Goal: Transaction & Acquisition: Purchase product/service

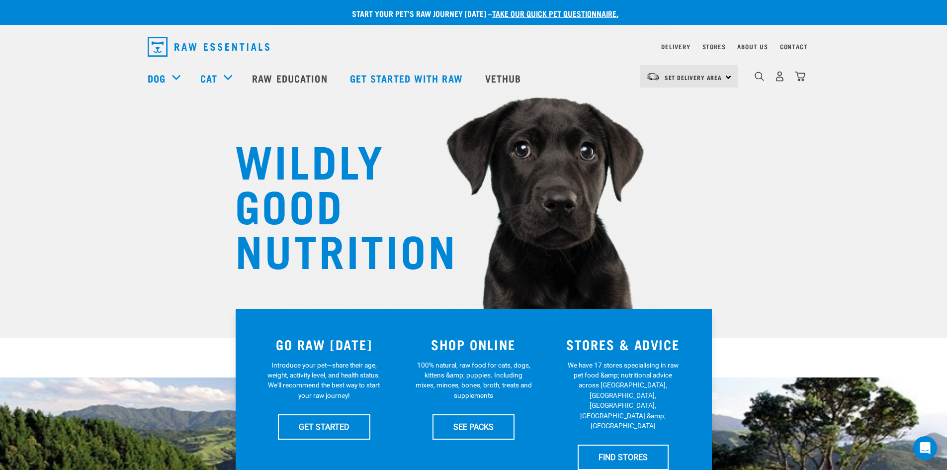
click at [551, 15] on link "take our quick pet questionnaire." at bounding box center [555, 13] width 126 height 4
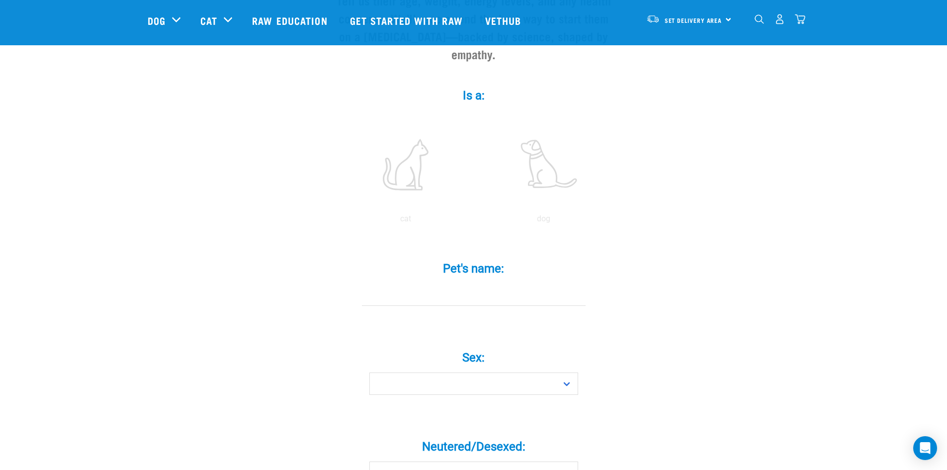
scroll to position [149, 0]
drag, startPoint x: 542, startPoint y: 196, endPoint x: 540, endPoint y: 212, distance: 16.0
click at [543, 207] on p "dog" at bounding box center [544, 213] width 134 height 12
click at [503, 292] on div "Pet's name: *" at bounding box center [474, 278] width 298 height 73
click at [435, 296] on div "Pet's name: *" at bounding box center [474, 278] width 298 height 73
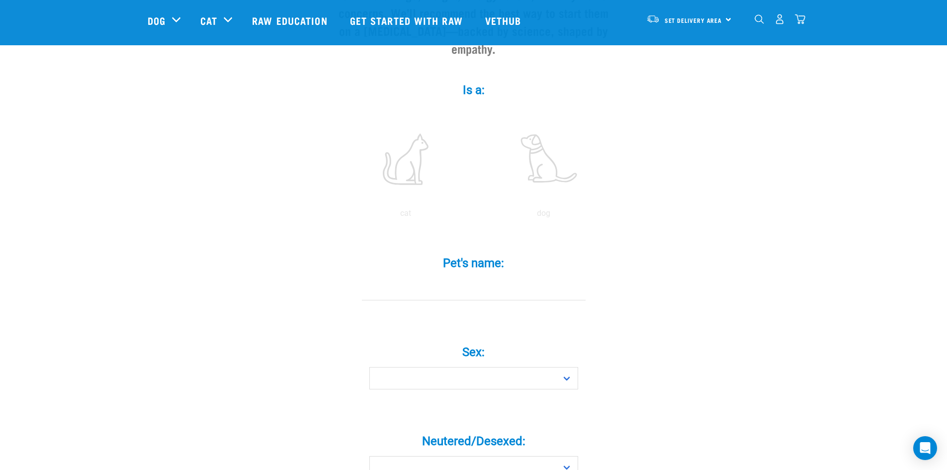
click at [444, 293] on div "Pet's name: *" at bounding box center [474, 278] width 298 height 73
click at [463, 286] on div "Pet's name: *" at bounding box center [474, 278] width 298 height 73
click at [446, 288] on div "Pet's name: *" at bounding box center [474, 278] width 298 height 73
click at [435, 367] on select "Boy Girl" at bounding box center [473, 378] width 209 height 22
select select "girl"
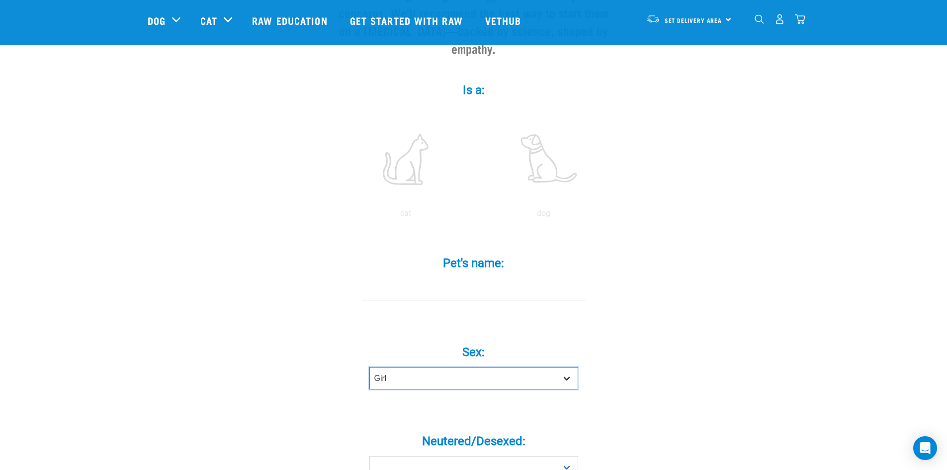
click at [369, 367] on select "Boy Girl" at bounding box center [473, 378] width 209 height 22
click at [412, 278] on input "Pet's name: *" at bounding box center [474, 289] width 224 height 22
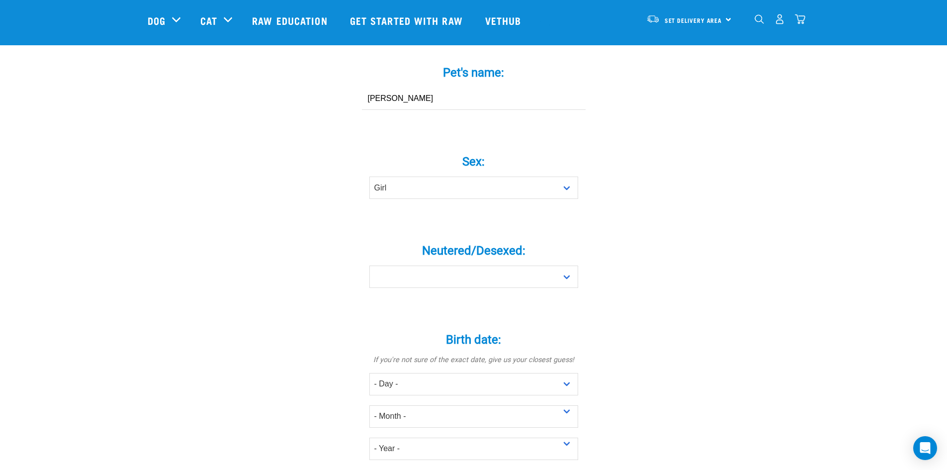
scroll to position [348, 0]
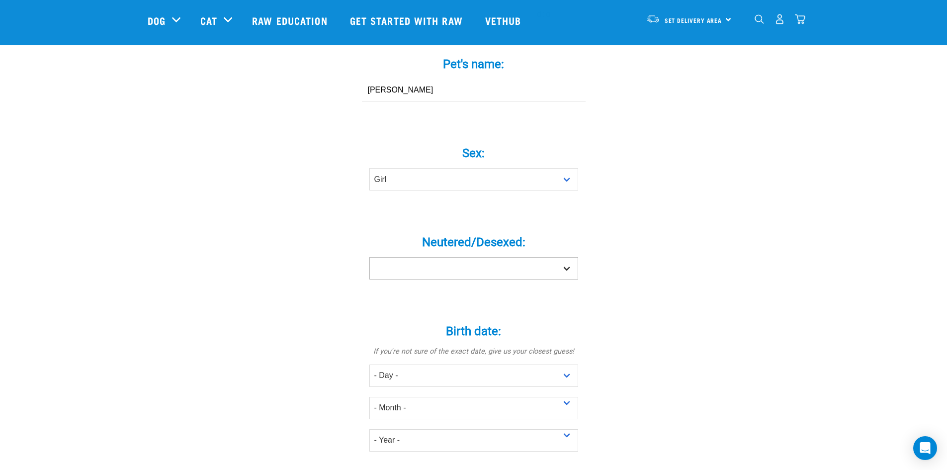
type input "Ella"
click at [472, 257] on select "Yes No" at bounding box center [473, 268] width 209 height 22
select select "yes"
click at [369, 257] on select "Yes No" at bounding box center [473, 268] width 209 height 22
click at [565, 364] on select "- Day - 1 2 3 4 5 6 7 8 9 10 11 12 13 14 15 16 17 18 19 20 21 22 23 24 25 26 27" at bounding box center [473, 375] width 209 height 22
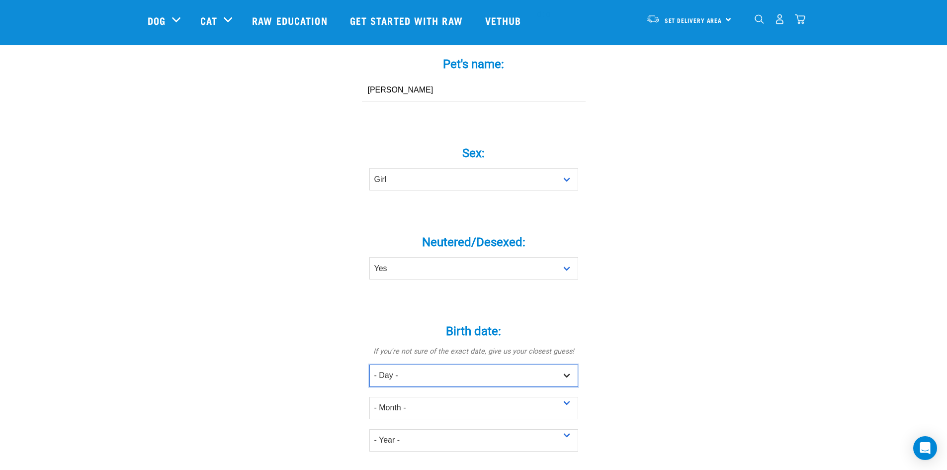
select select "13"
click at [369, 364] on select "- Day - 1 2 3 4 5 6 7 8 9 10 11 12 13 14 15 16 17 18 19 20 21 22 23 24 25 26 27" at bounding box center [473, 375] width 209 height 22
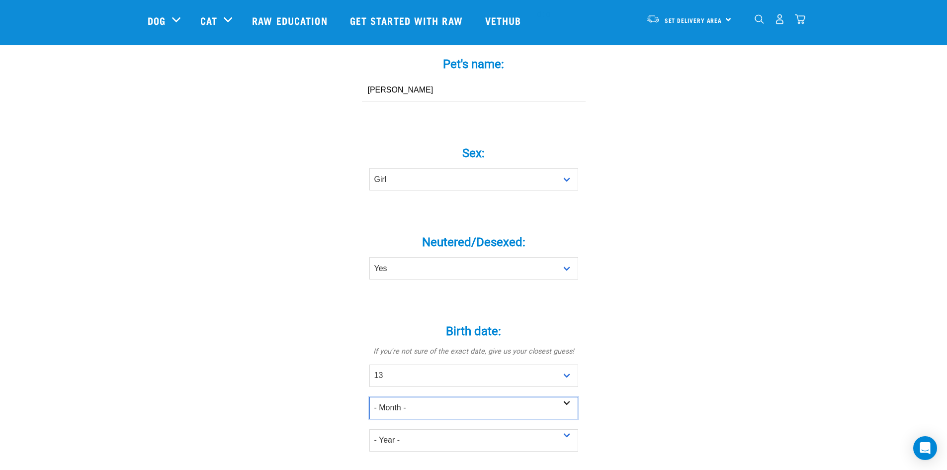
click at [416, 397] on select "- Month - January February March April May June July August September October N…" at bounding box center [473, 408] width 209 height 22
select select "July"
click at [369, 397] on select "- Month - January February March April May June July August September October N…" at bounding box center [473, 408] width 209 height 22
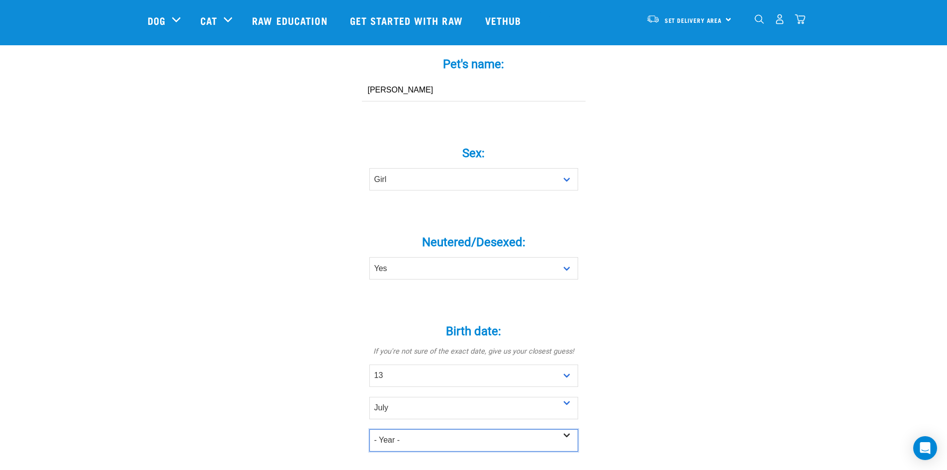
click at [398, 429] on select "- Year - 2025 2024 2023 2022 2021 2020 2019 2018 2017 2016 2015 2014 2013 2012" at bounding box center [473, 440] width 209 height 22
click at [369, 429] on select "- Year - 2025 2024 2023 2022 2021 2020 2019 2018 2017 2016 2015 2014 2013 2012" at bounding box center [473, 440] width 209 height 22
click at [396, 429] on select "- Year - 2025 2024 2023 2022 2021 2020 2019 2018 2017 2016 2015 2014 2013 2012" at bounding box center [473, 440] width 209 height 22
select select "2021"
click at [369, 429] on select "- Year - 2025 2024 2023 2022 2021 2020 2019 2018 2017 2016 2015 2014 2013 2012" at bounding box center [473, 440] width 209 height 22
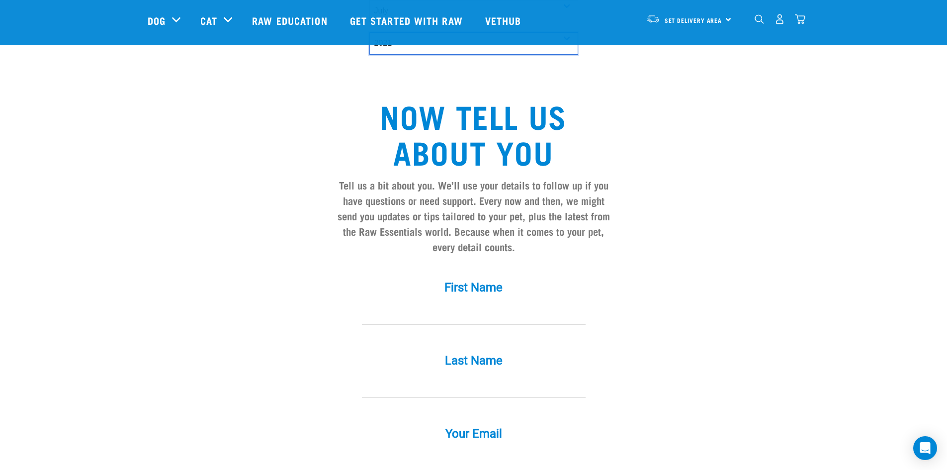
scroll to position [746, 0]
click at [435, 301] on input "First Name *" at bounding box center [474, 312] width 224 height 22
type input "Lisa"
type input "Lummis"
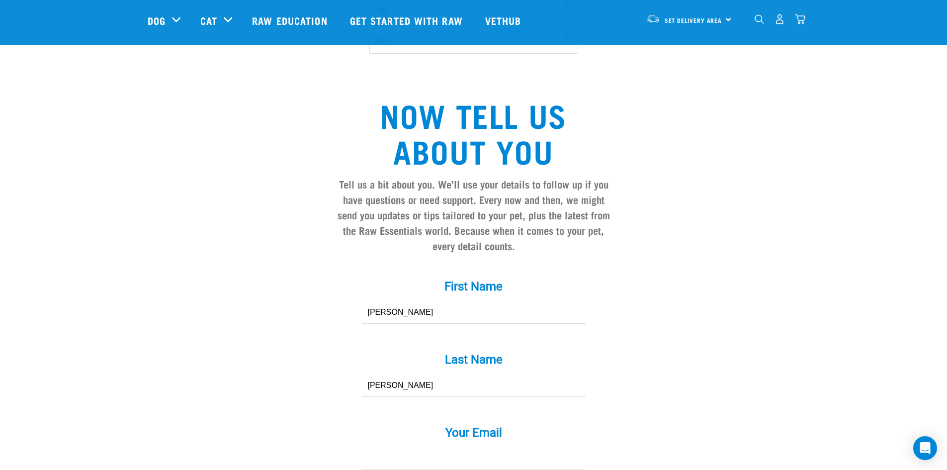
type input "lisa.verberne@outlook.co.nz"
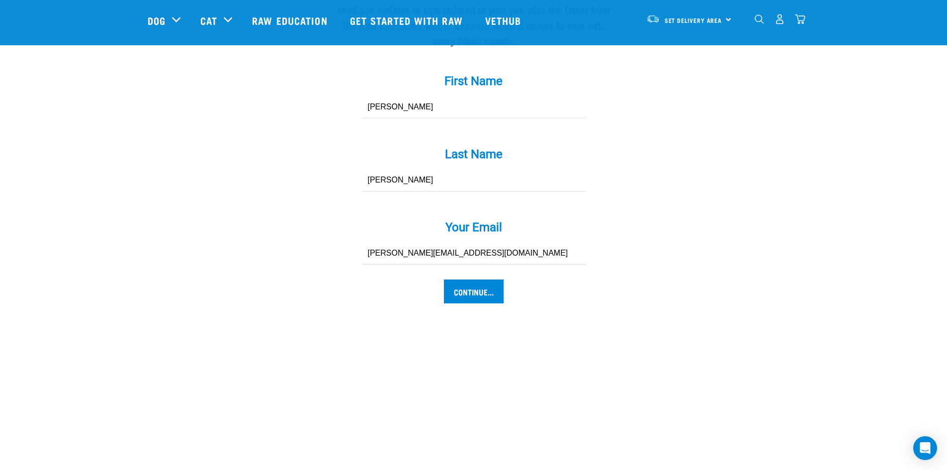
scroll to position [994, 0]
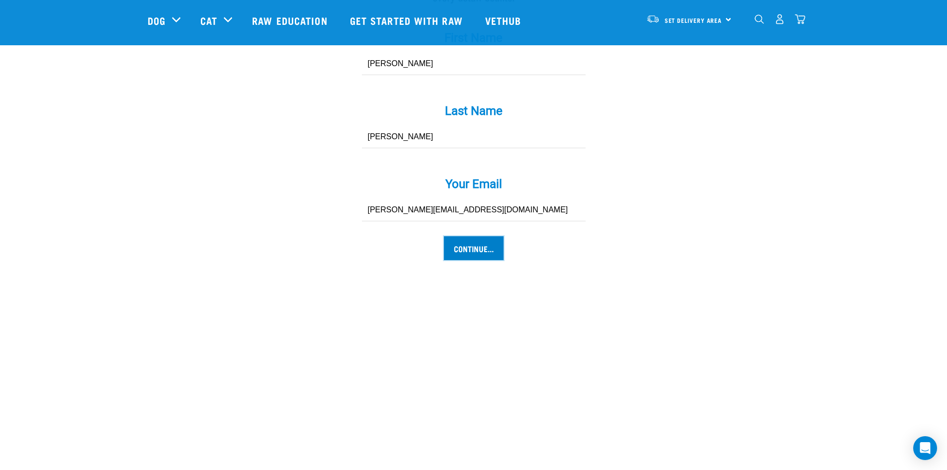
click at [474, 236] on input "Continue..." at bounding box center [474, 248] width 60 height 24
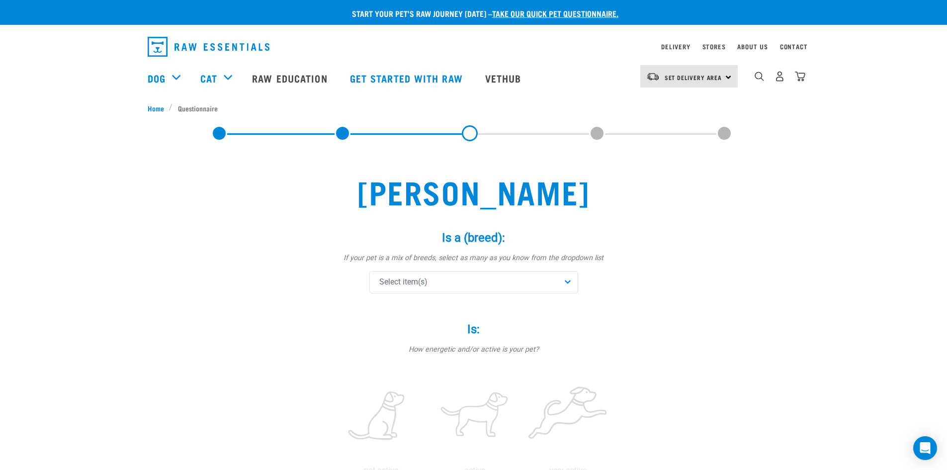
click at [566, 283] on div "Select item(s)" at bounding box center [473, 282] width 209 height 22
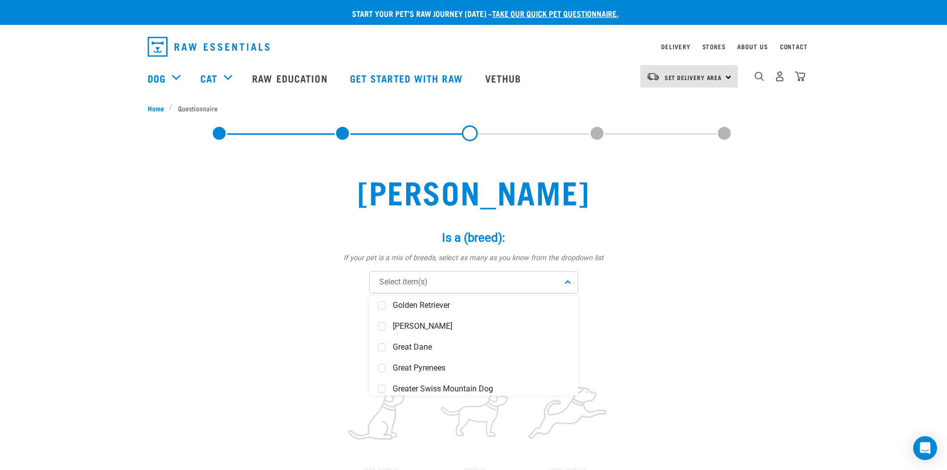
scroll to position [2088, 0]
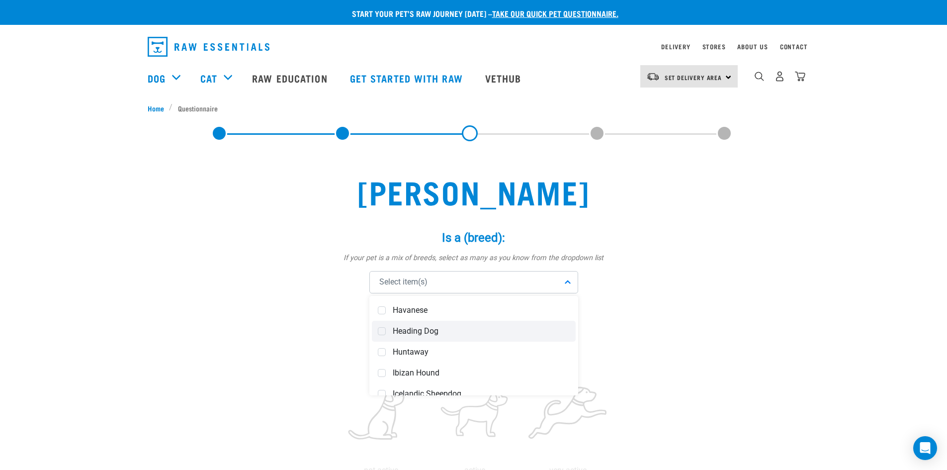
click at [467, 341] on div "Heading Dog" at bounding box center [474, 331] width 204 height 21
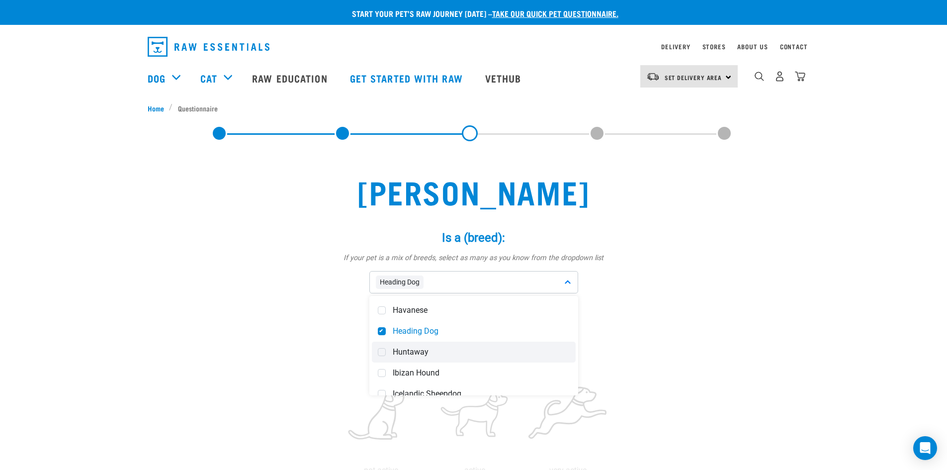
click at [388, 351] on div "Huntaway" at bounding box center [474, 352] width 204 height 21
click at [382, 334] on span at bounding box center [382, 331] width 8 height 8
click at [611, 324] on label "Is: *" at bounding box center [474, 329] width 298 height 18
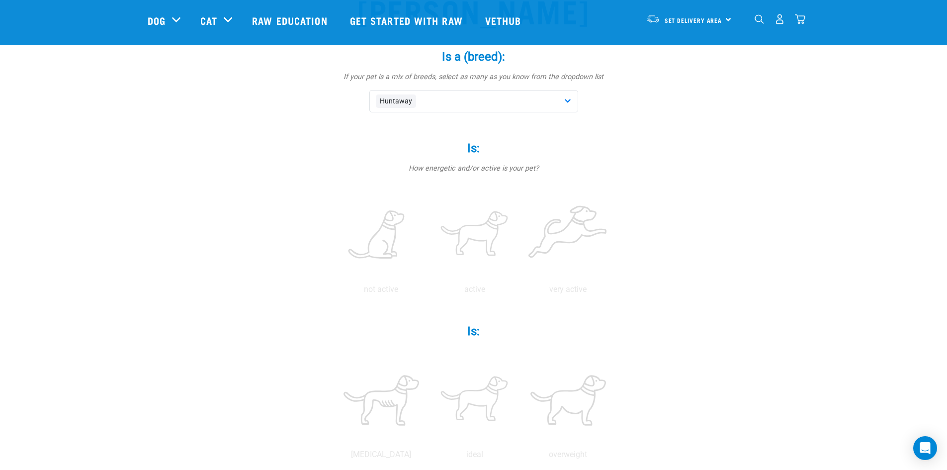
scroll to position [149, 0]
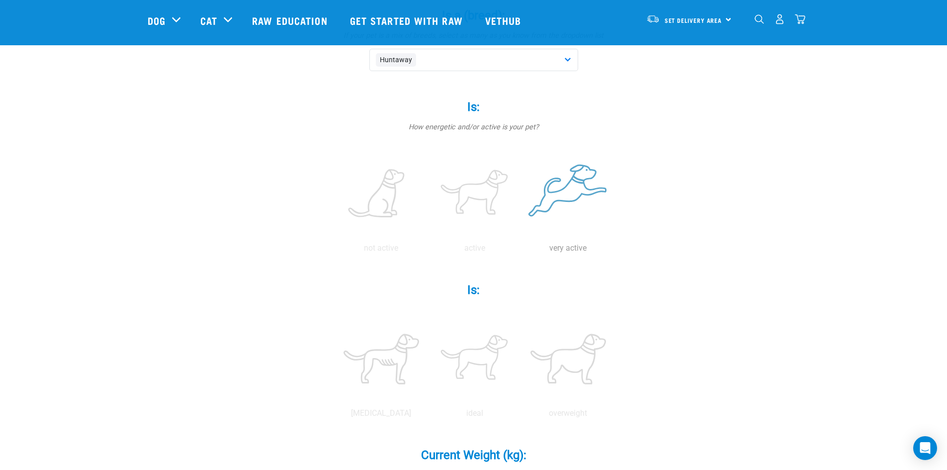
click at [551, 252] on p "very active" at bounding box center [568, 248] width 89 height 12
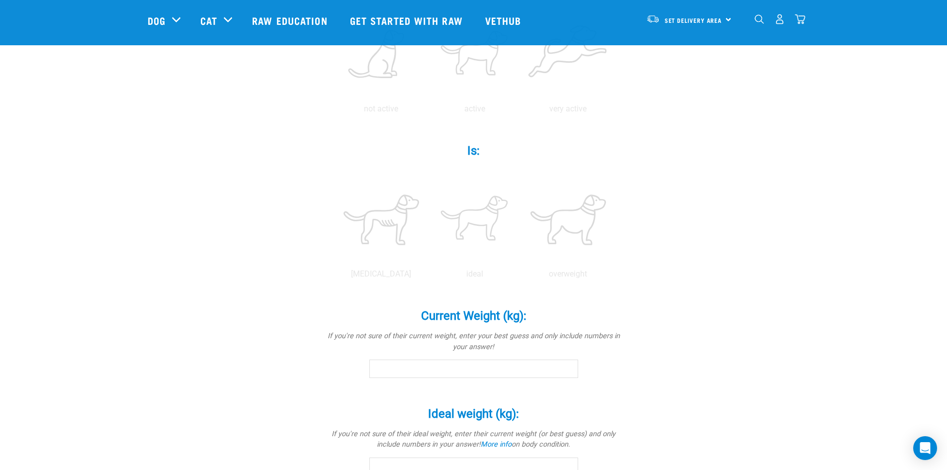
scroll to position [298, 0]
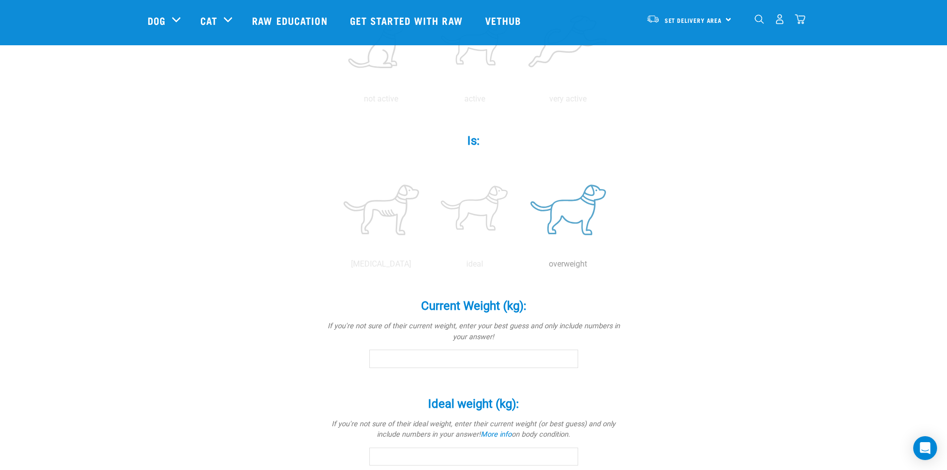
click at [562, 265] on p "overweight" at bounding box center [568, 264] width 89 height 12
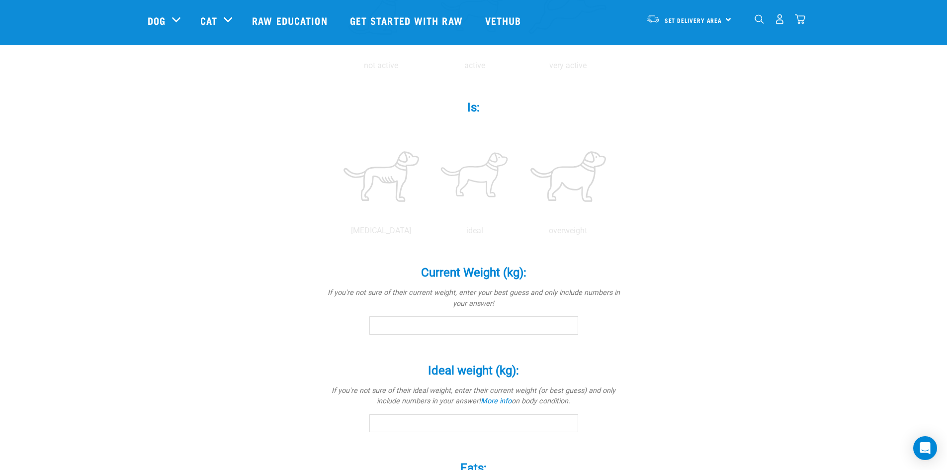
scroll to position [348, 0]
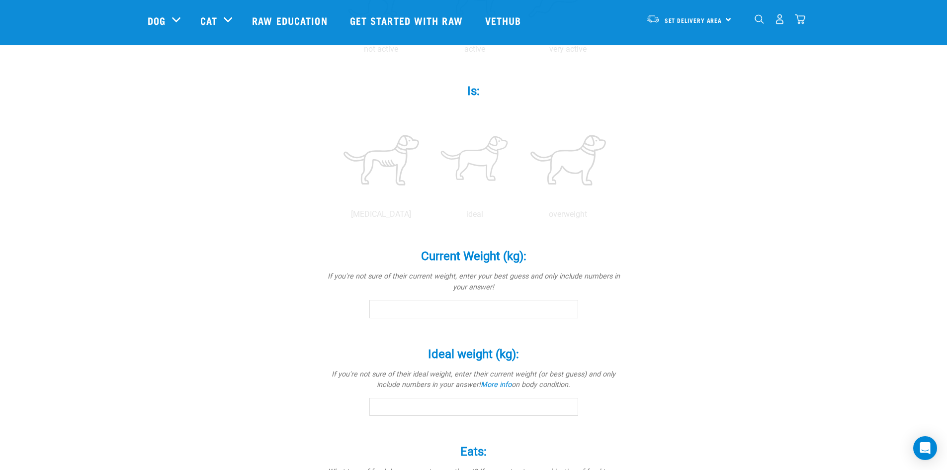
click at [452, 304] on input "Current Weight (kg): *" at bounding box center [473, 309] width 209 height 18
drag, startPoint x: 396, startPoint y: 311, endPoint x: 381, endPoint y: 307, distance: 15.3
click at [381, 307] on input "41" at bounding box center [473, 309] width 209 height 18
type input "40.1"
click at [568, 308] on input "40.1" at bounding box center [473, 309] width 209 height 18
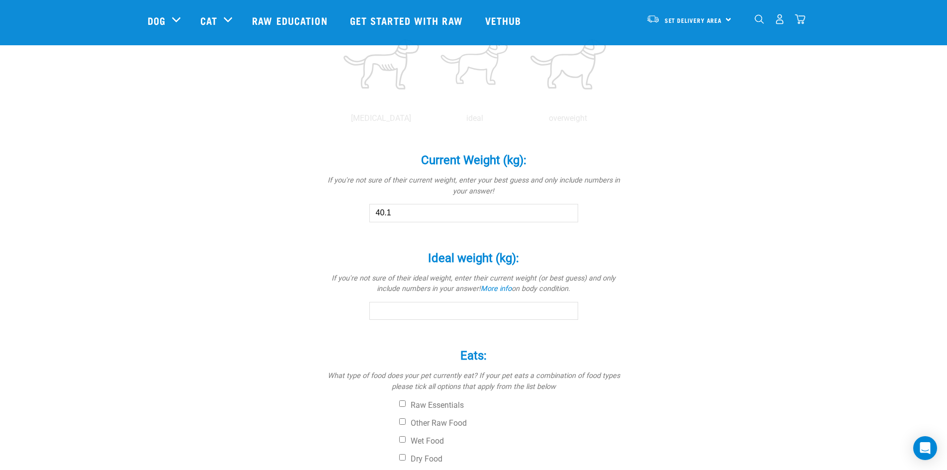
scroll to position [447, 0]
click at [462, 308] on input "Ideal weight (kg): *" at bounding box center [473, 307] width 209 height 18
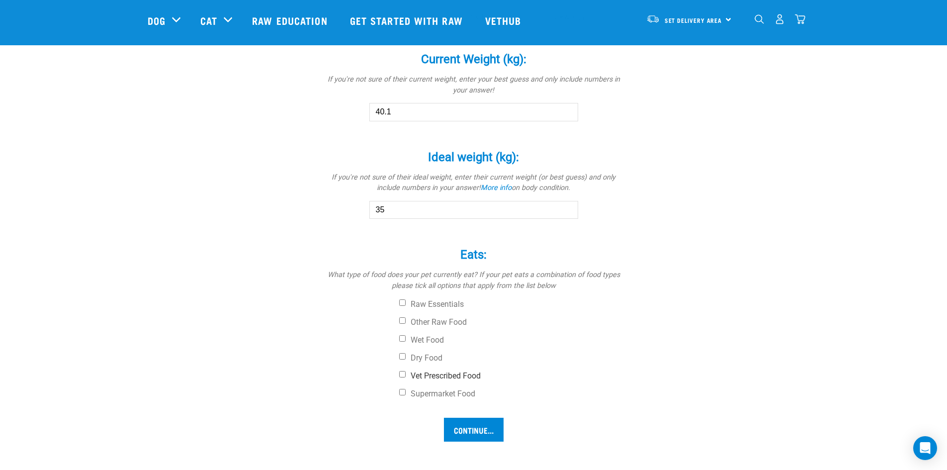
scroll to position [547, 0]
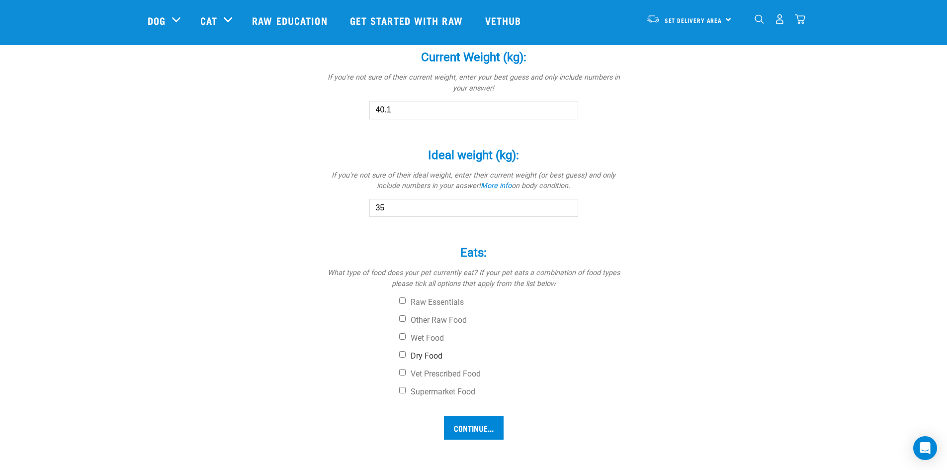
type input "35"
click at [402, 354] on input "Dry Food" at bounding box center [402, 354] width 6 height 6
checkbox input "true"
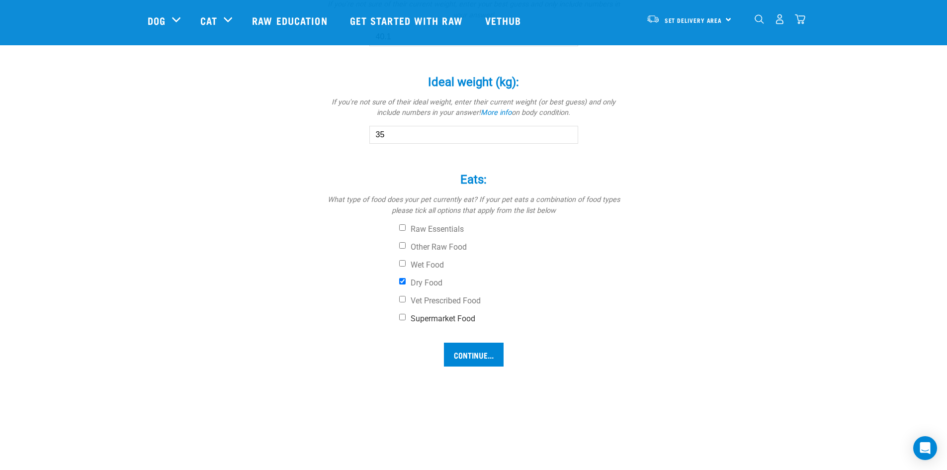
scroll to position [646, 0]
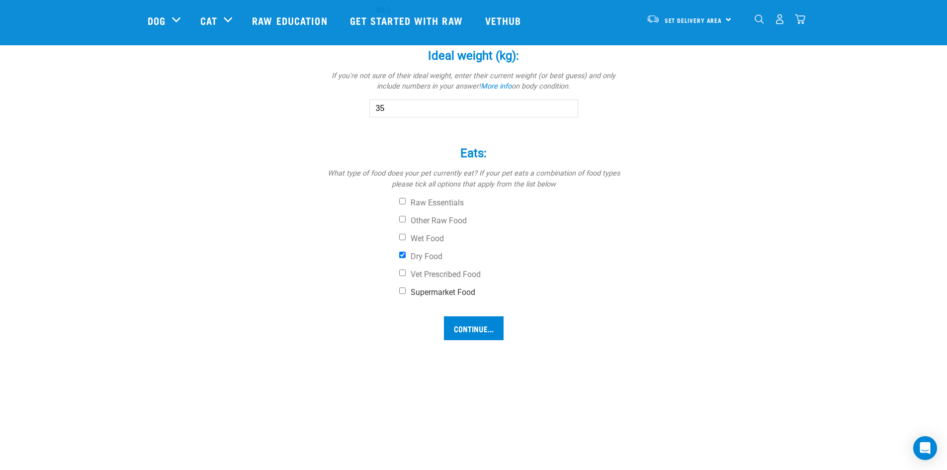
click at [403, 291] on input "Supermarket Food" at bounding box center [402, 290] width 6 height 6
checkbox input "true"
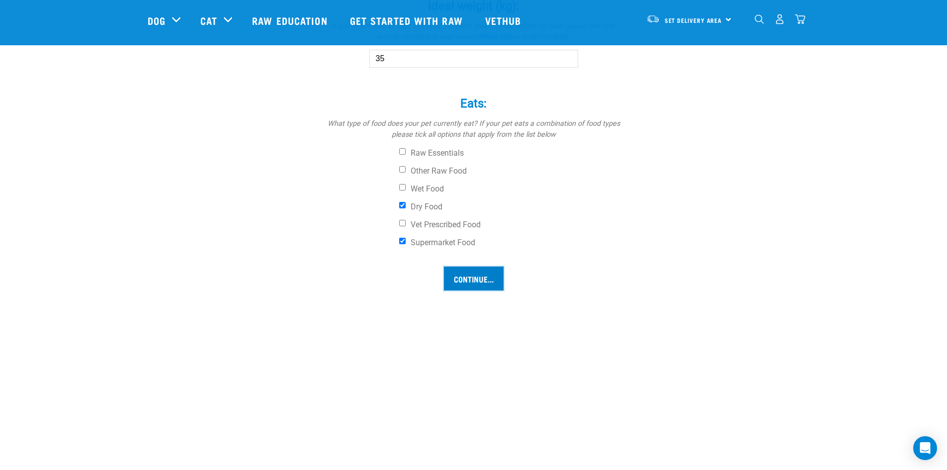
click at [484, 280] on input "Continue..." at bounding box center [474, 278] width 60 height 24
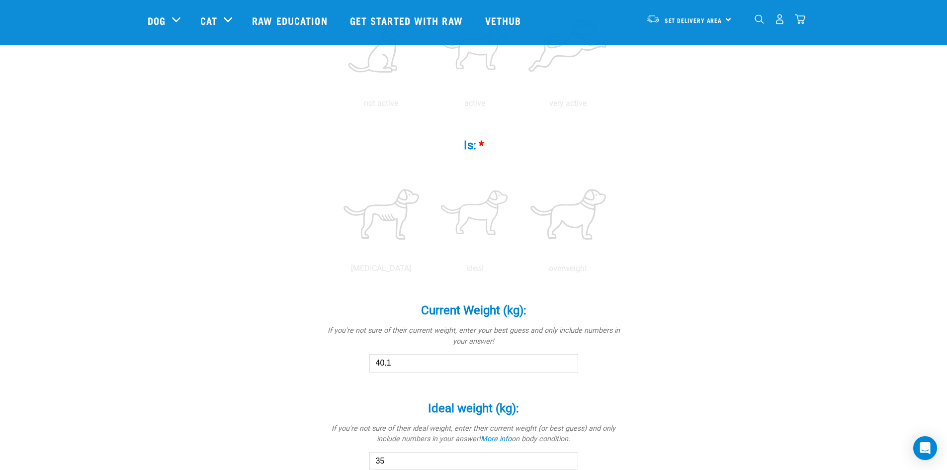
scroll to position [290, 0]
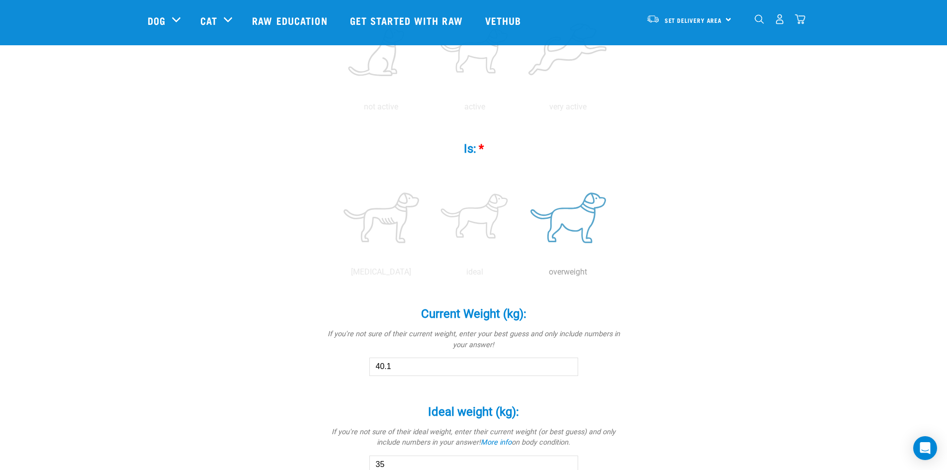
click at [571, 227] on label at bounding box center [568, 217] width 89 height 85
click at [522, 274] on input "radio" at bounding box center [522, 274] width 0 height 0
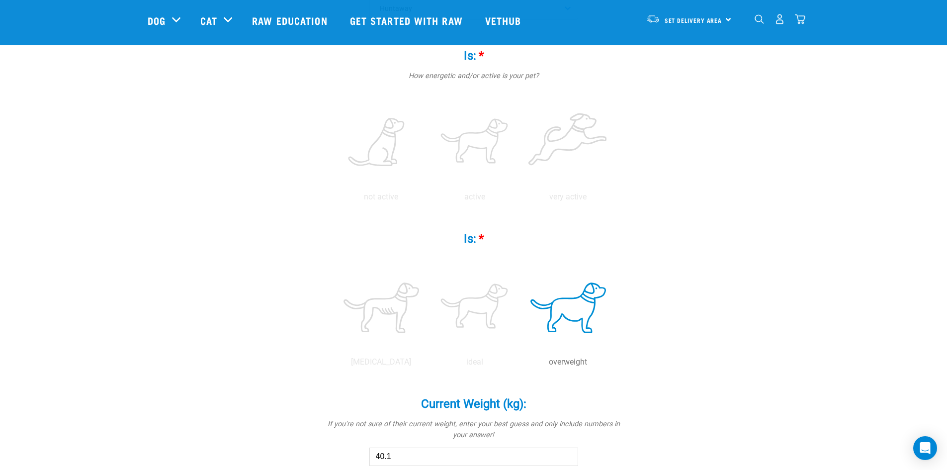
scroll to position [191, 0]
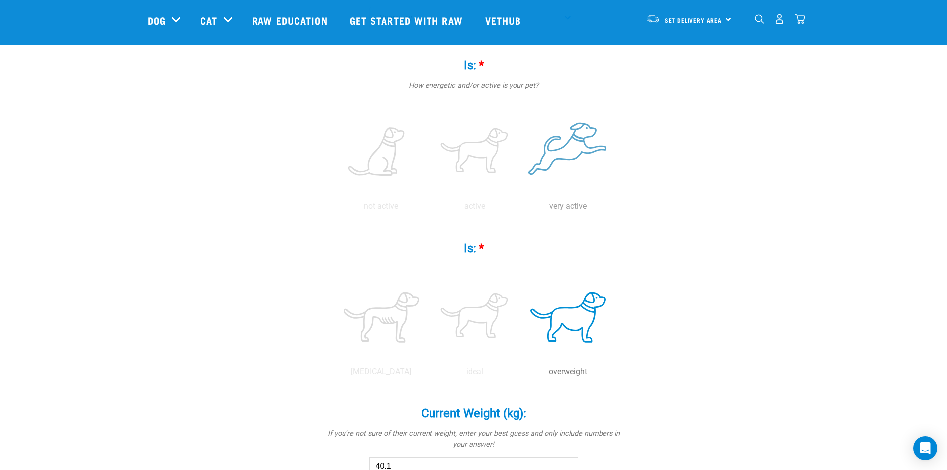
click at [556, 156] on label at bounding box center [568, 152] width 89 height 85
click at [522, 209] on input "radio" at bounding box center [522, 209] width 0 height 0
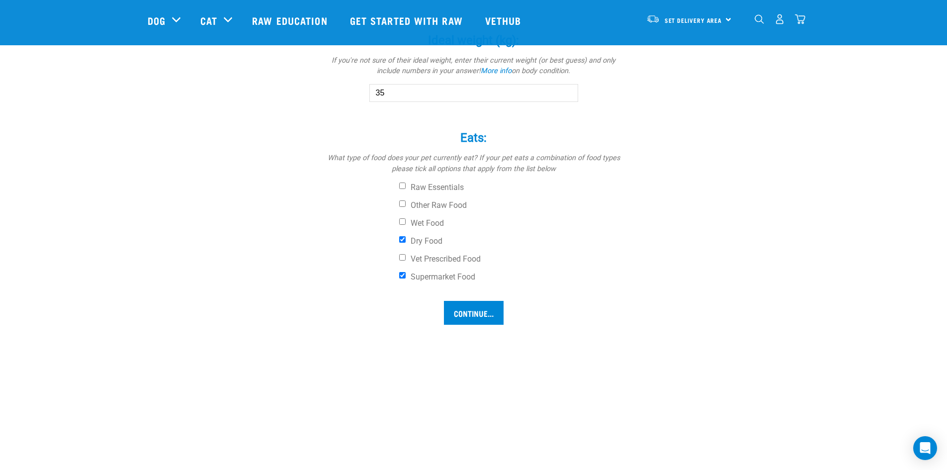
scroll to position [738, 0]
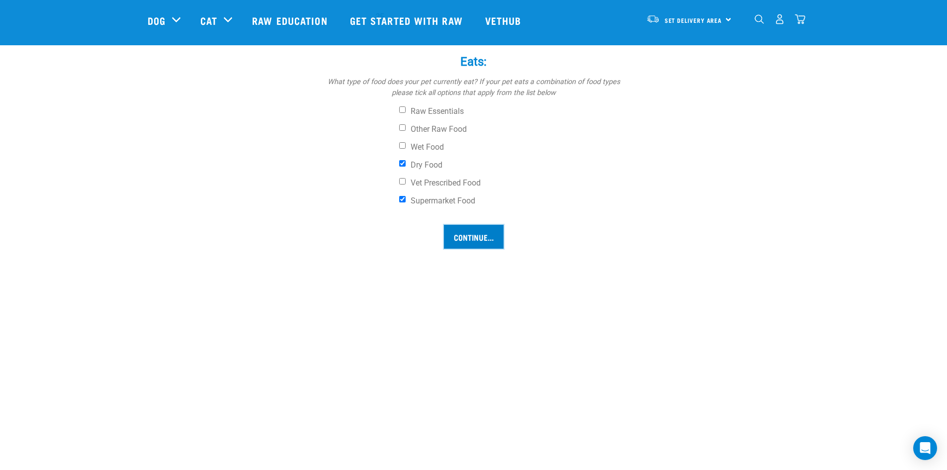
click at [479, 228] on input "Continue..." at bounding box center [474, 237] width 60 height 24
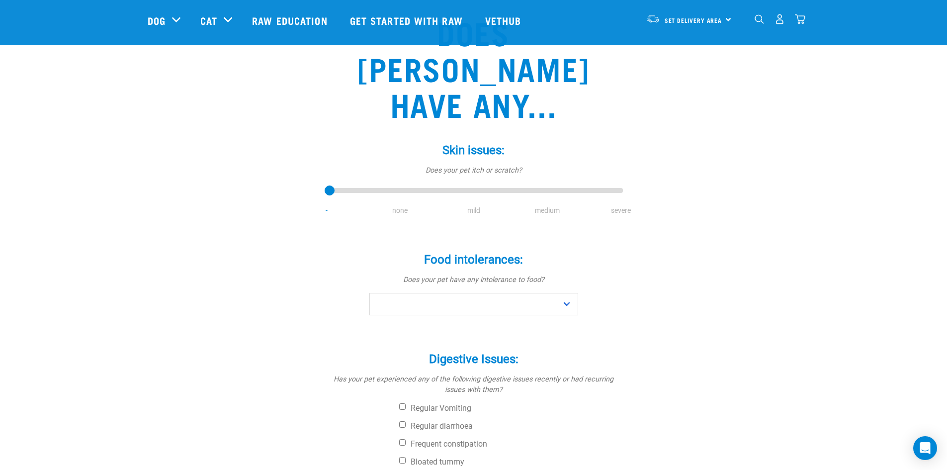
scroll to position [99, 0]
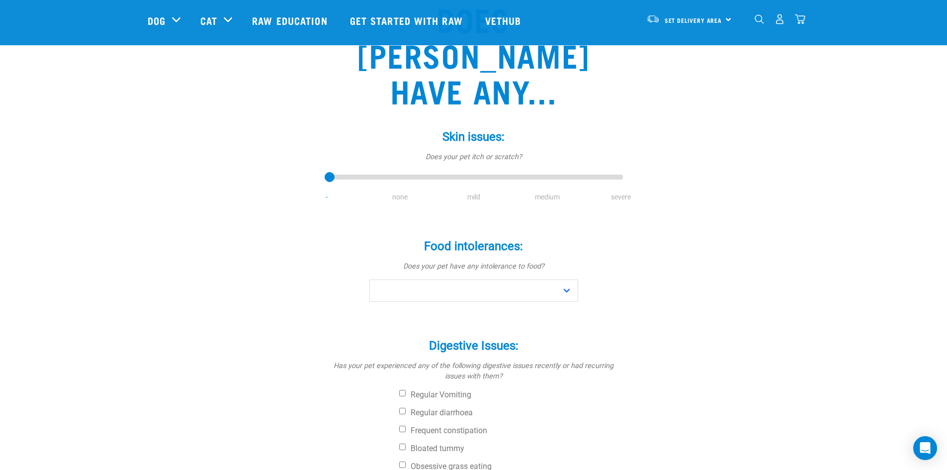
click at [469, 192] on li "mild" at bounding box center [474, 197] width 74 height 10
click at [567, 279] on select "No Yes" at bounding box center [473, 290] width 209 height 22
click at [369, 279] on select "No Yes" at bounding box center [473, 290] width 209 height 22
click at [566, 279] on select "No Yes" at bounding box center [473, 290] width 209 height 22
select select "no"
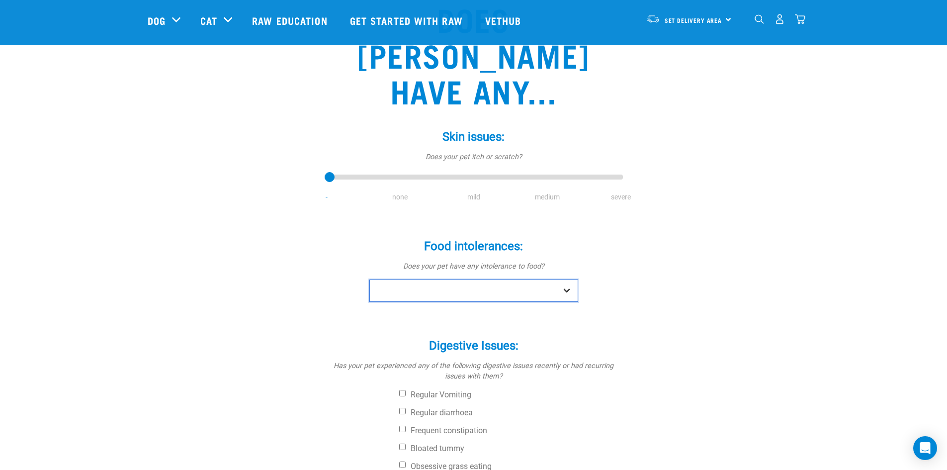
click at [369, 279] on select "No Yes" at bounding box center [473, 290] width 209 height 22
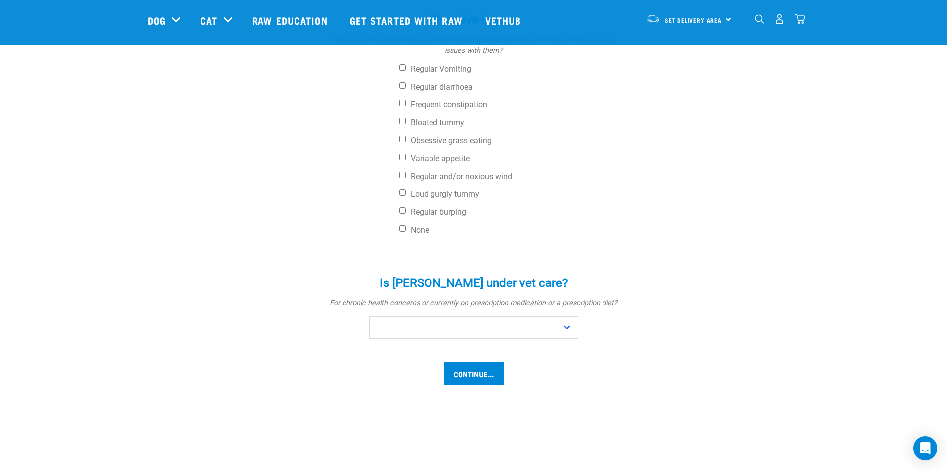
scroll to position [447, 0]
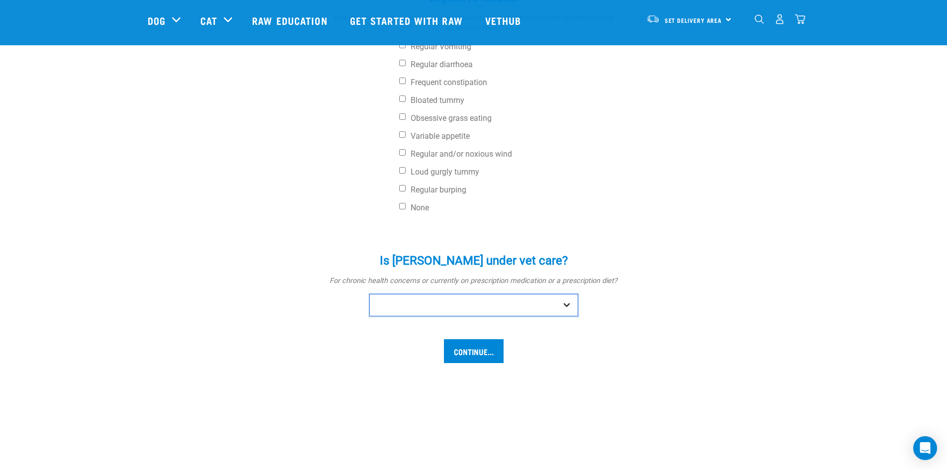
click at [568, 294] on select "No Yes" at bounding box center [473, 305] width 209 height 22
select select "no"
click at [369, 294] on select "No Yes" at bounding box center [473, 305] width 209 height 22
click at [481, 339] on input "Continue..." at bounding box center [474, 351] width 60 height 24
click at [487, 339] on input "Continue..." at bounding box center [474, 351] width 60 height 24
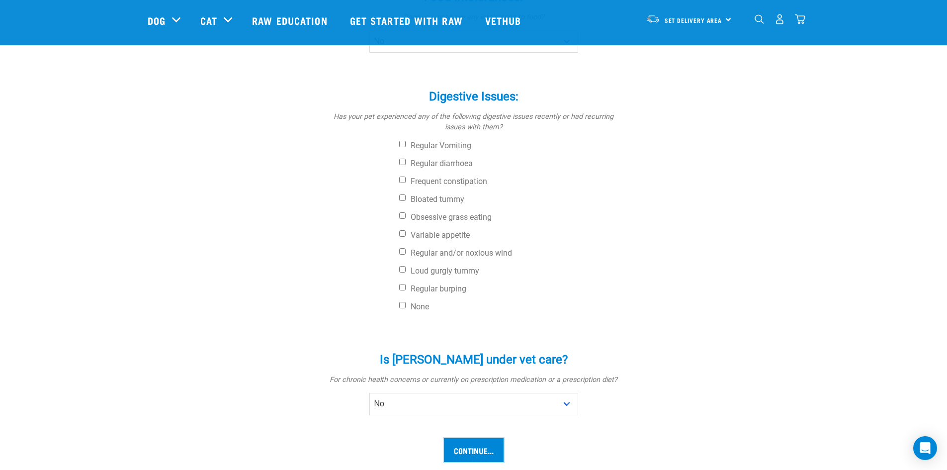
scroll to position [348, 0]
click at [405, 302] on input "None" at bounding box center [402, 305] width 6 height 6
checkbox input "true"
click at [479, 438] on input "Continue..." at bounding box center [474, 450] width 60 height 24
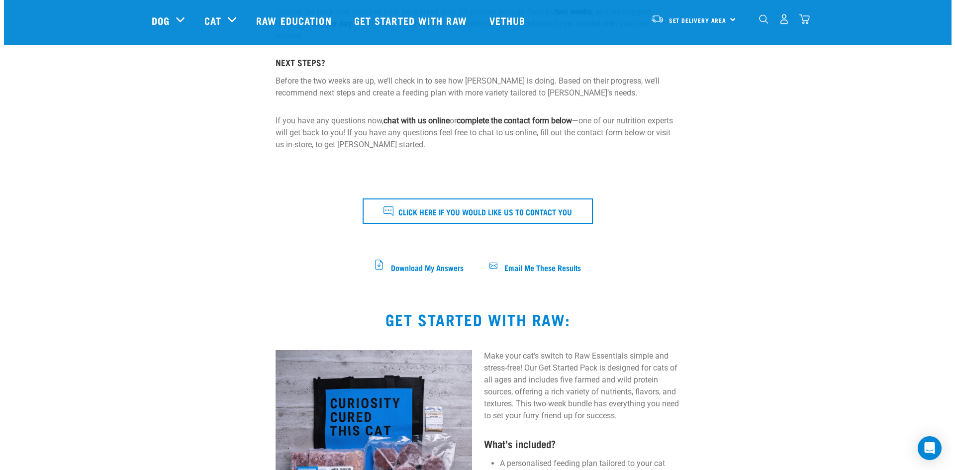
scroll to position [298, 0]
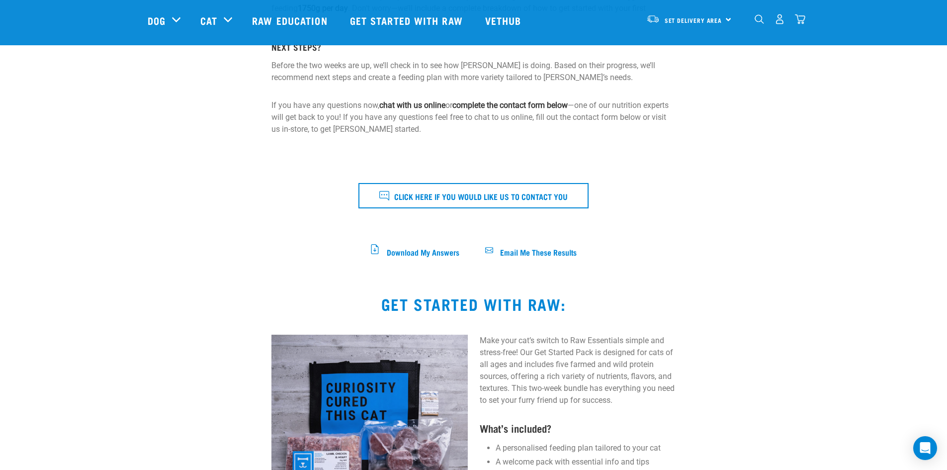
click at [495, 253] on link "Email Me These Results" at bounding box center [530, 252] width 91 height 4
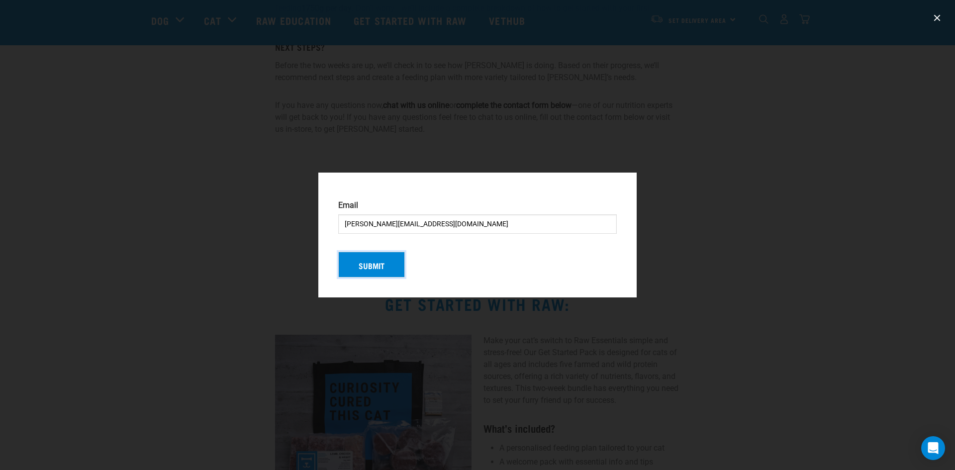
click at [388, 266] on button "Submit" at bounding box center [371, 265] width 67 height 26
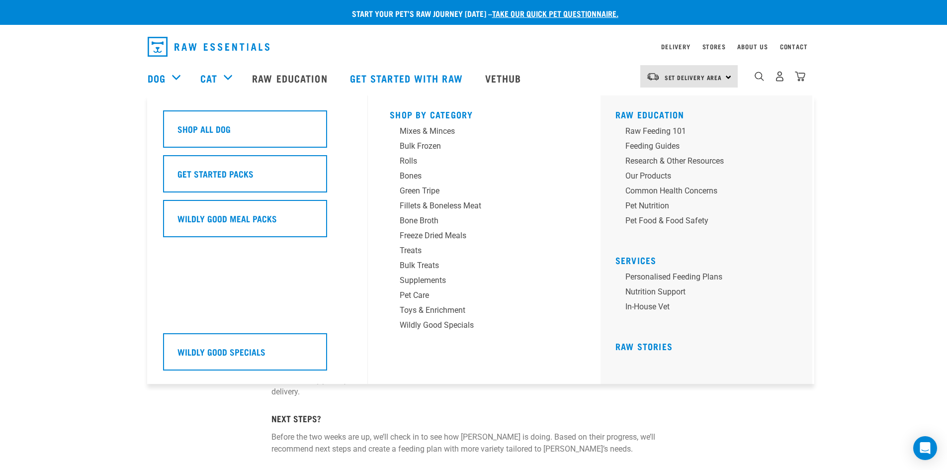
click at [171, 77] on div "Dog" at bounding box center [169, 78] width 43 height 40
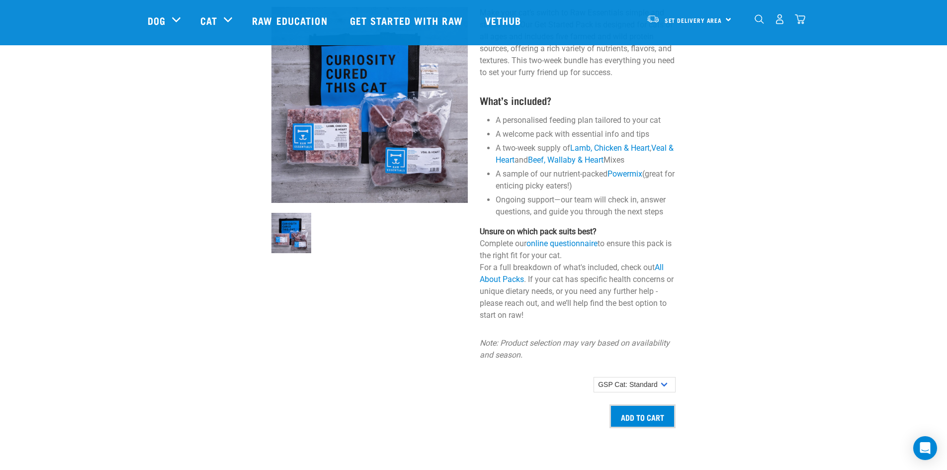
scroll to position [696, 0]
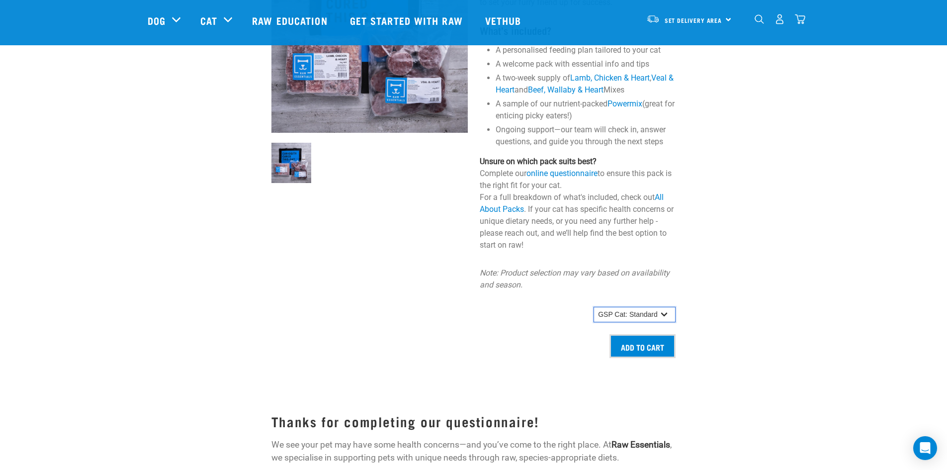
click at [663, 312] on select "GSP Cat: Standard" at bounding box center [635, 315] width 82 height 16
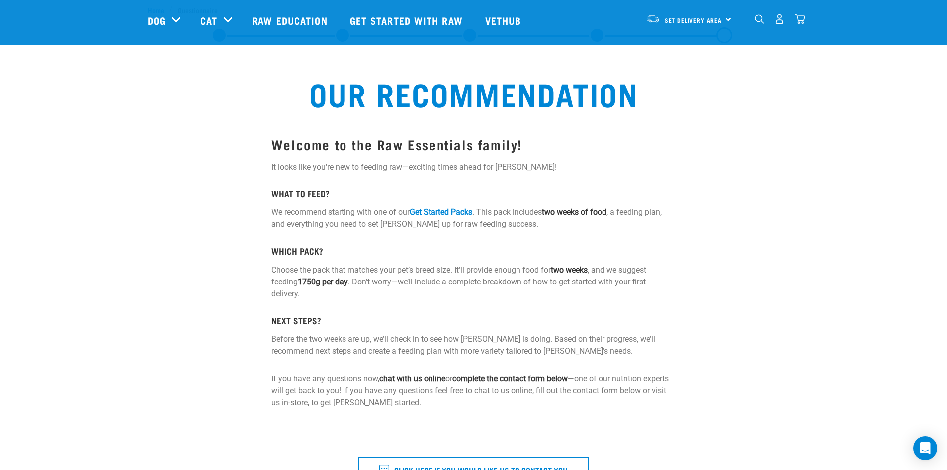
scroll to position [0, 0]
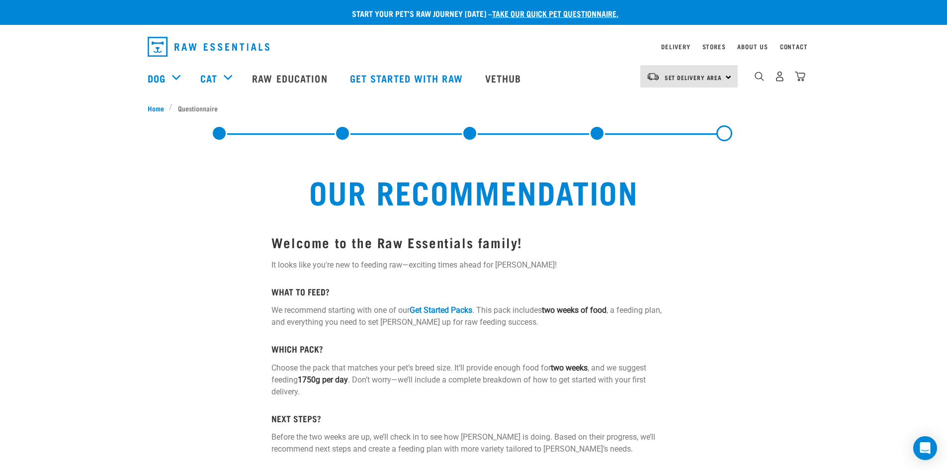
click at [192, 108] on li "Questionnaire" at bounding box center [196, 108] width 54 height 10
click at [207, 134] on li at bounding box center [219, 133] width 119 height 16
click at [221, 132] on link at bounding box center [219, 133] width 16 height 16
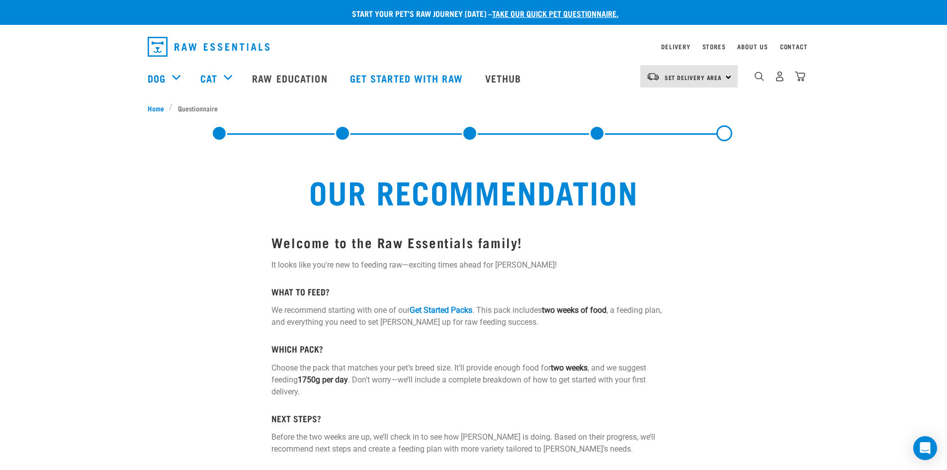
click at [331, 132] on li at bounding box center [342, 133] width 127 height 16
click at [451, 310] on link "Get Started Packs" at bounding box center [441, 309] width 63 height 9
click at [452, 308] on link "Get Started Packs" at bounding box center [441, 309] width 63 height 9
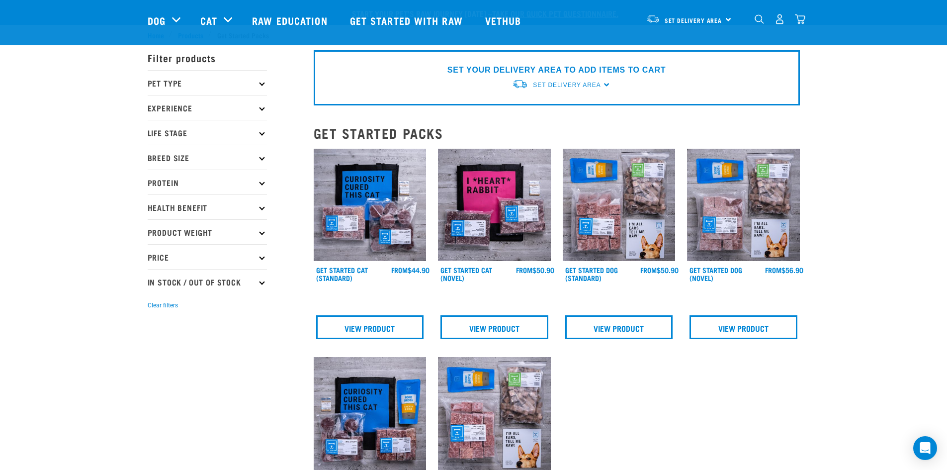
scroll to position [50, 0]
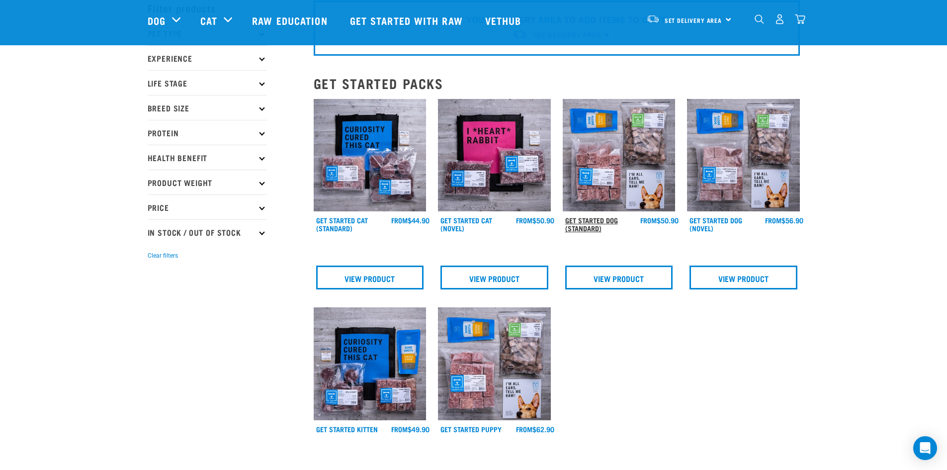
click at [594, 220] on link "Get Started Dog (Standard)" at bounding box center [591, 223] width 53 height 11
click at [601, 284] on link "View Product" at bounding box center [619, 277] width 108 height 24
click at [600, 280] on link "View Product" at bounding box center [619, 277] width 108 height 24
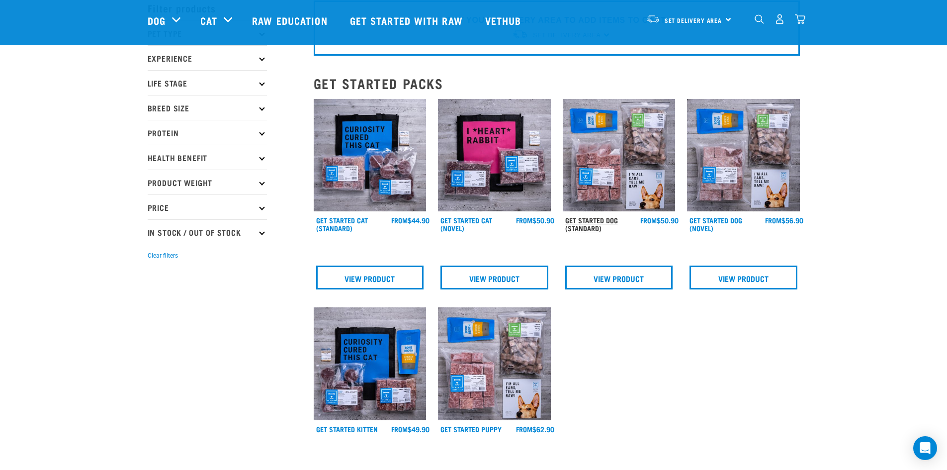
click at [593, 224] on link "Get Started Dog (Standard)" at bounding box center [591, 223] width 53 height 11
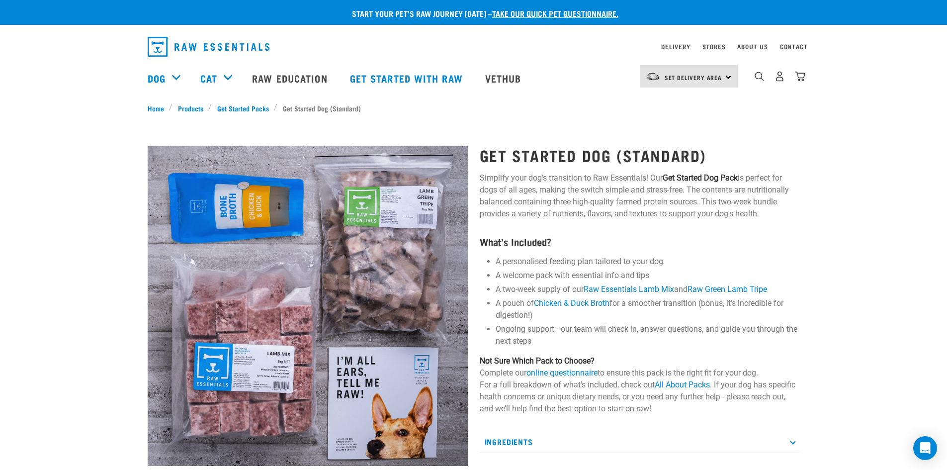
scroll to position [50, 0]
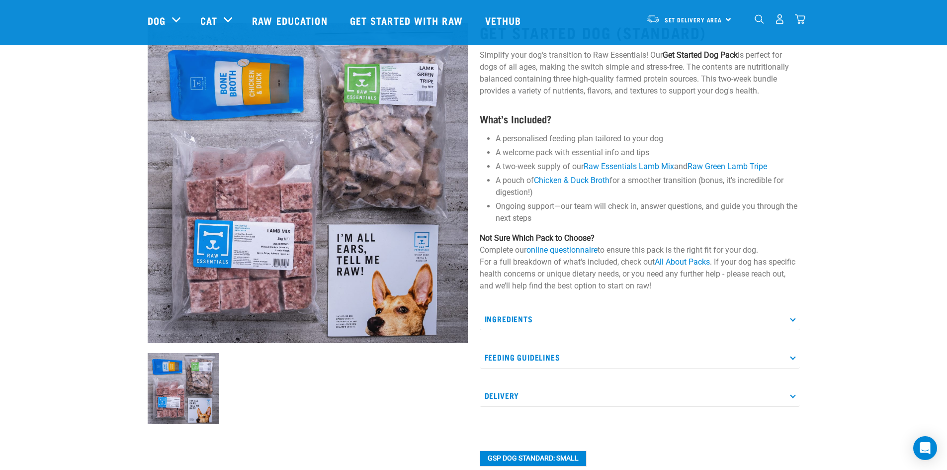
click at [789, 321] on p "Ingredients" at bounding box center [640, 319] width 320 height 22
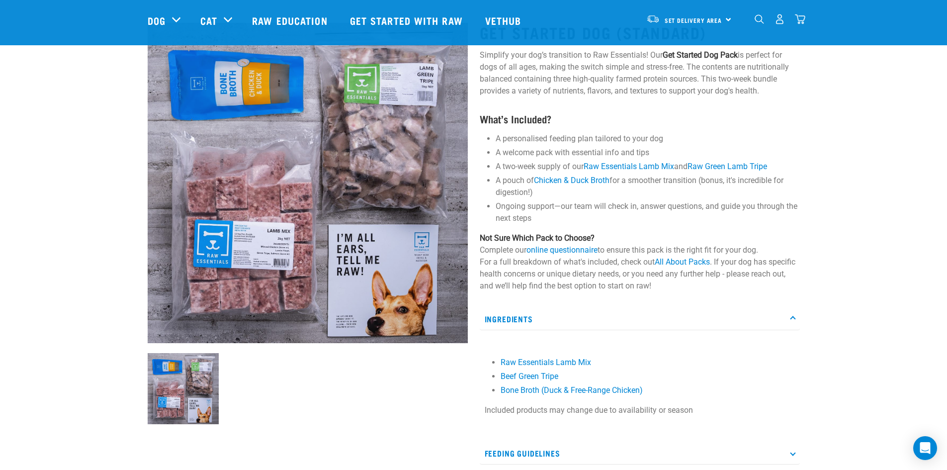
click at [789, 321] on p "Ingredients" at bounding box center [640, 319] width 320 height 22
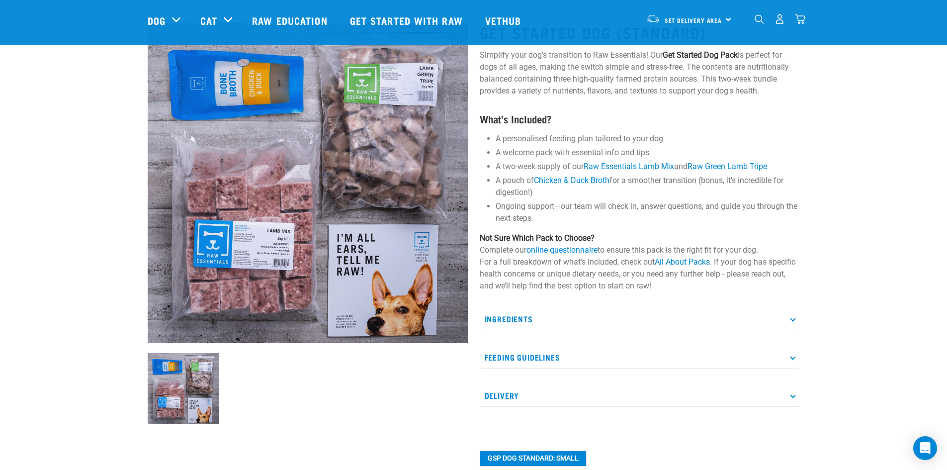
click at [790, 360] on p "Feeding Guidelines" at bounding box center [640, 357] width 320 height 22
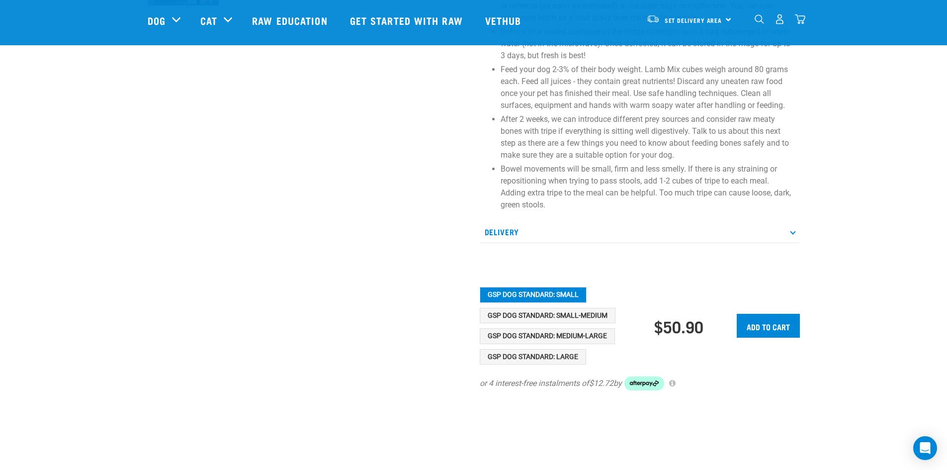
scroll to position [497, 0]
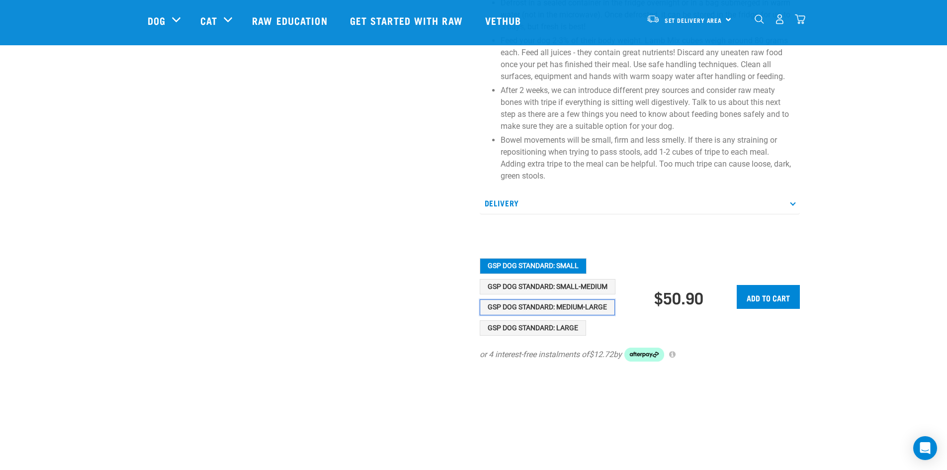
click at [570, 307] on button "GSP Dog Standard: Medium-Large" at bounding box center [547, 307] width 135 height 16
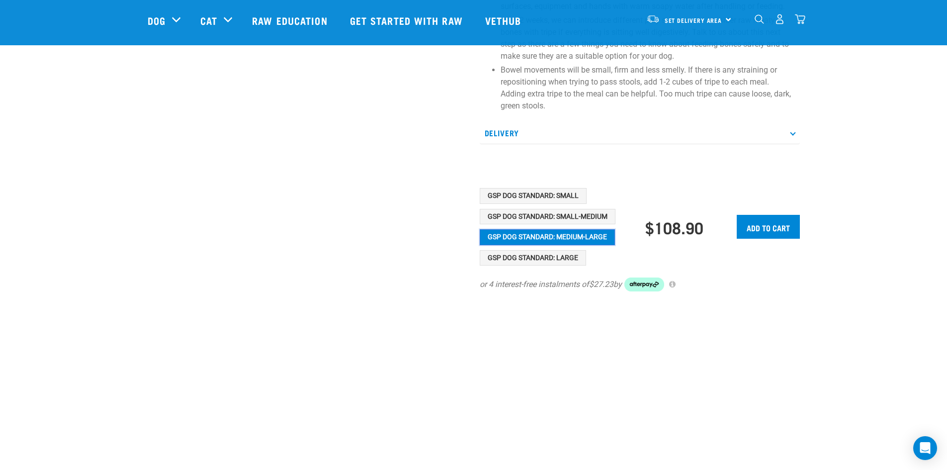
scroll to position [531, 0]
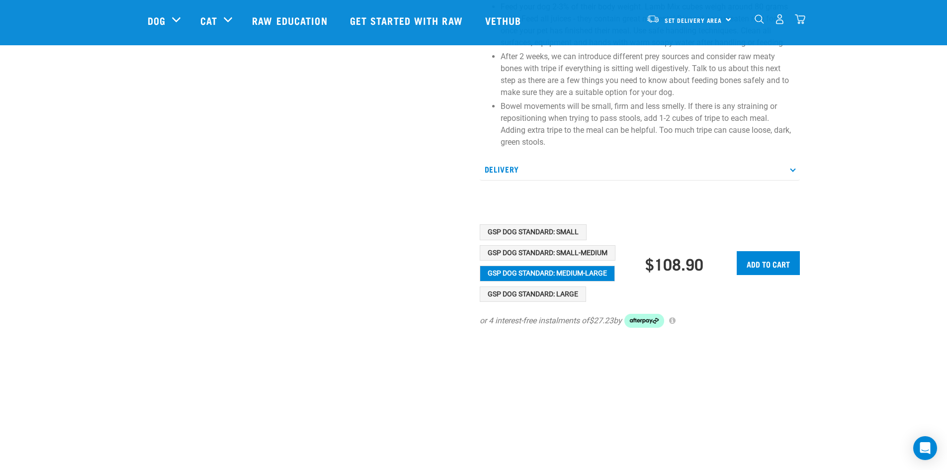
click at [793, 169] on icon at bounding box center [792, 168] width 5 height 5
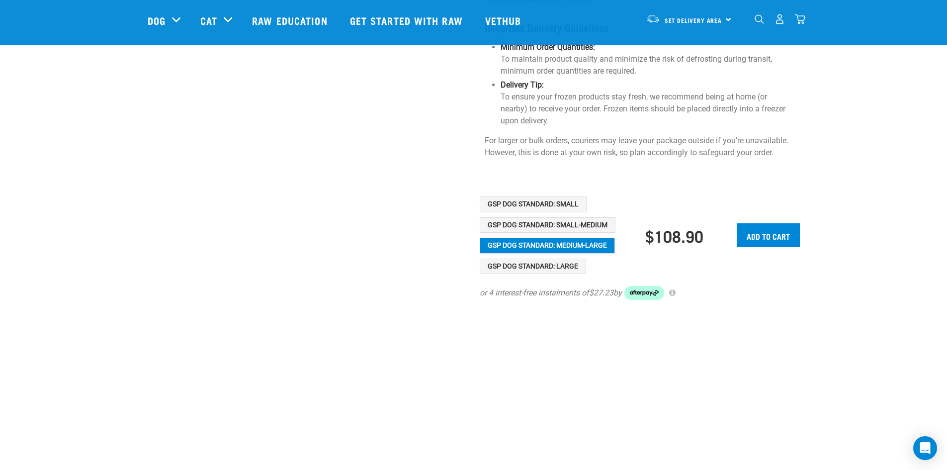
scroll to position [911, 0]
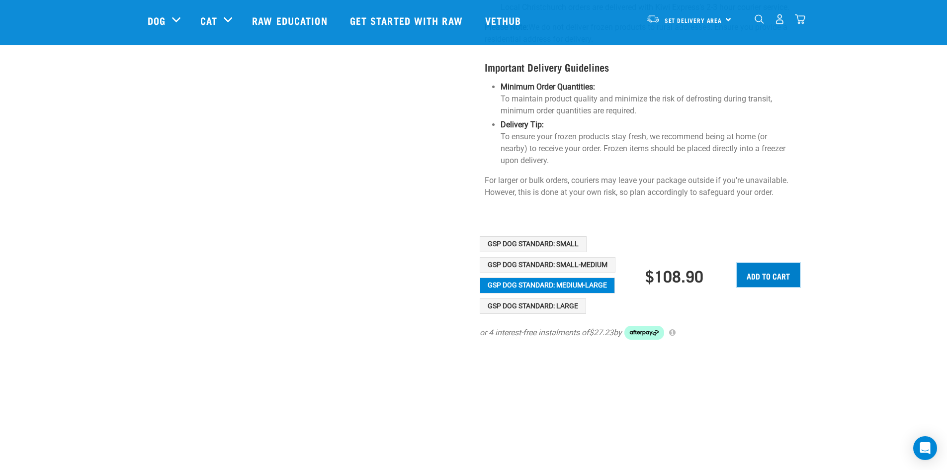
click at [762, 263] on input "Add to cart" at bounding box center [768, 275] width 63 height 24
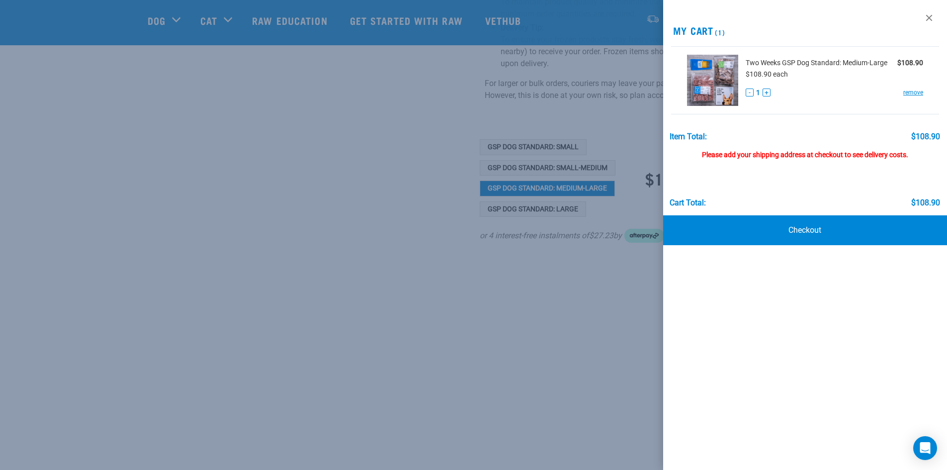
scroll to position [862, 0]
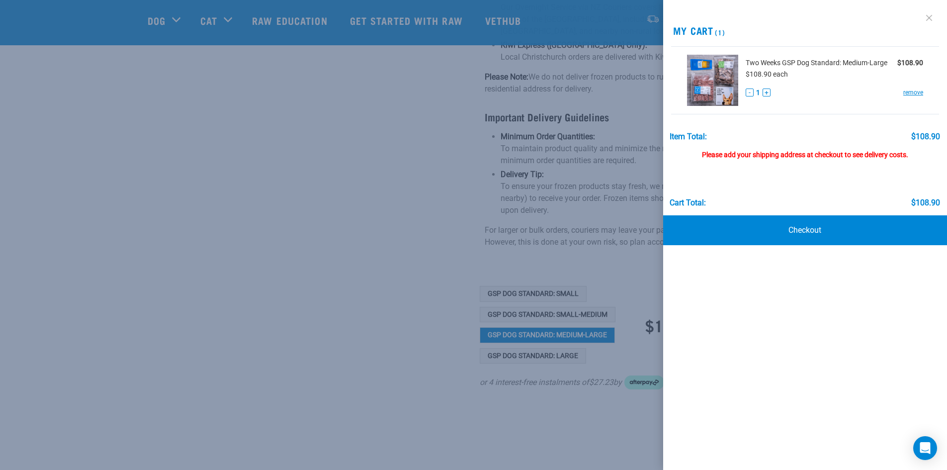
click at [931, 13] on link at bounding box center [929, 18] width 16 height 16
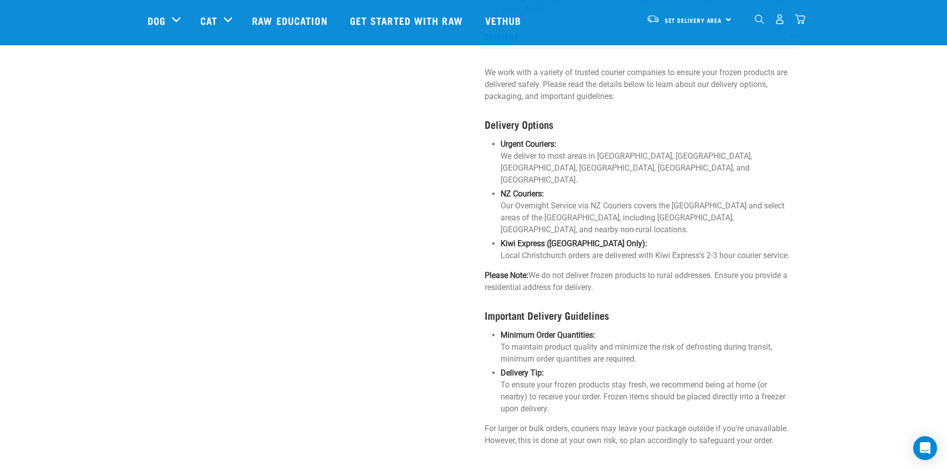
scroll to position [663, 0]
click at [493, 23] on link "Vethub" at bounding box center [504, 20] width 59 height 40
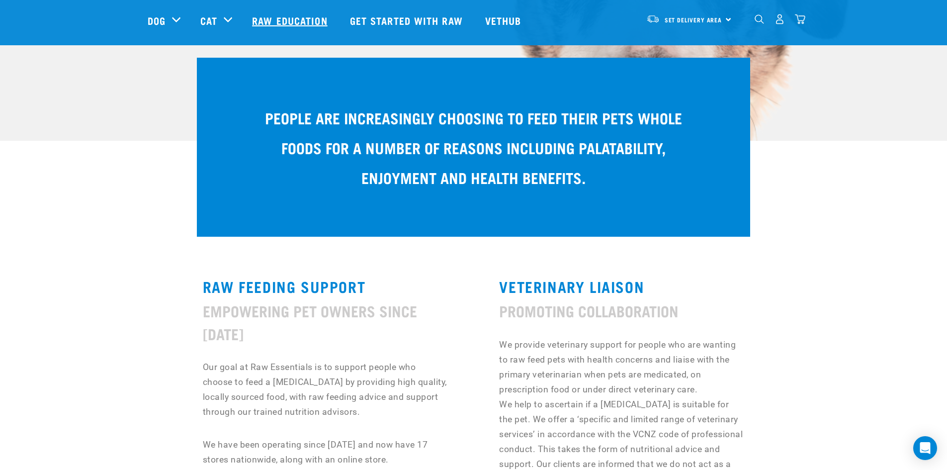
scroll to position [99, 0]
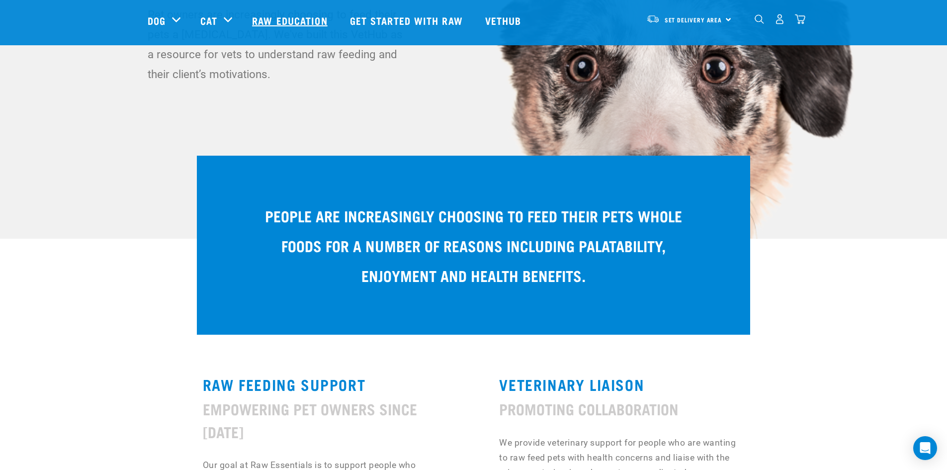
click at [269, 17] on link "Raw Education" at bounding box center [290, 20] width 97 height 40
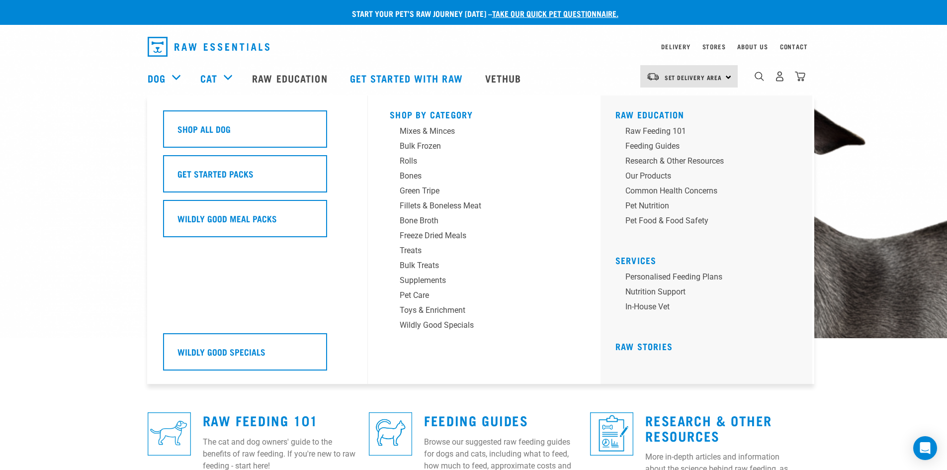
click at [177, 77] on div "Dog" at bounding box center [169, 78] width 43 height 40
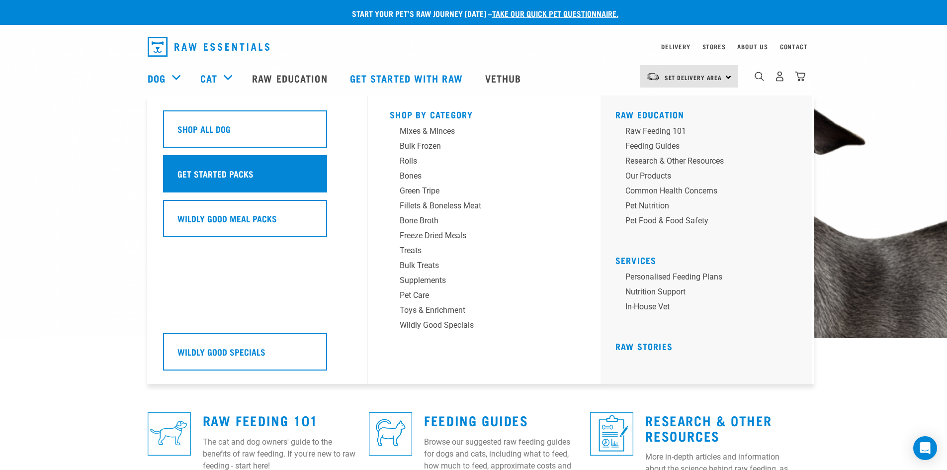
click at [186, 172] on h5 "Get Started Packs" at bounding box center [215, 173] width 76 height 13
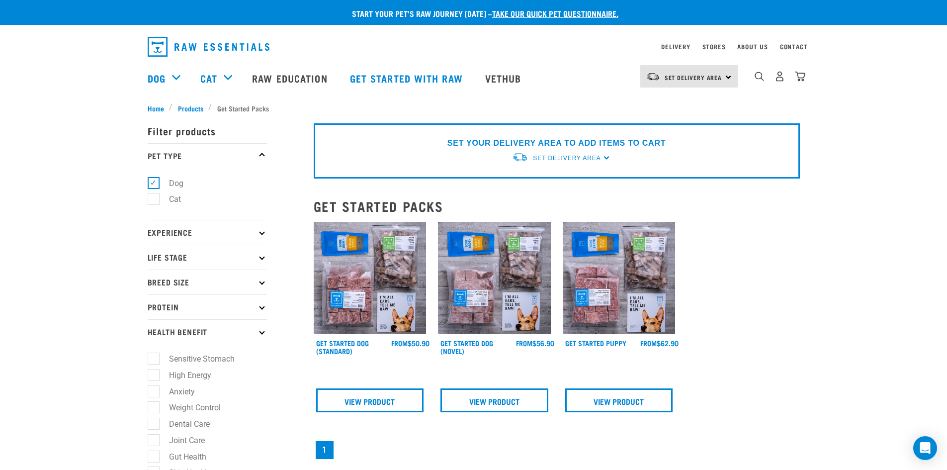
scroll to position [50, 0]
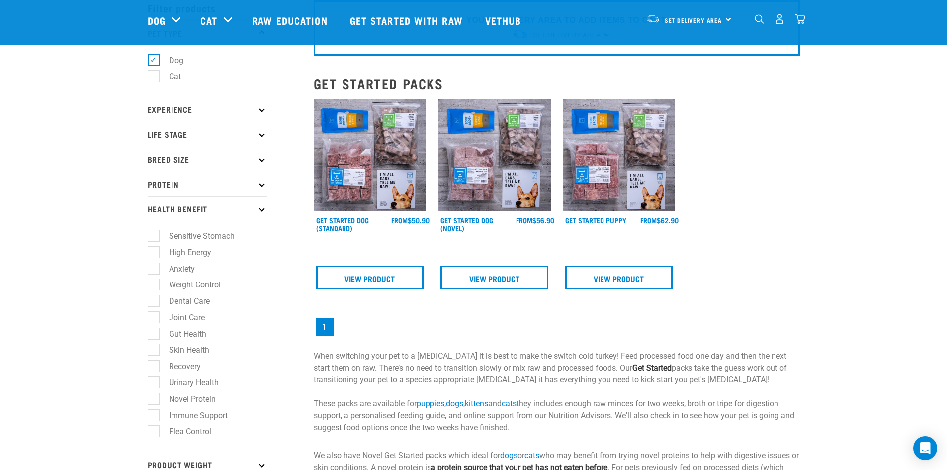
click at [260, 110] on icon at bounding box center [261, 108] width 5 height 5
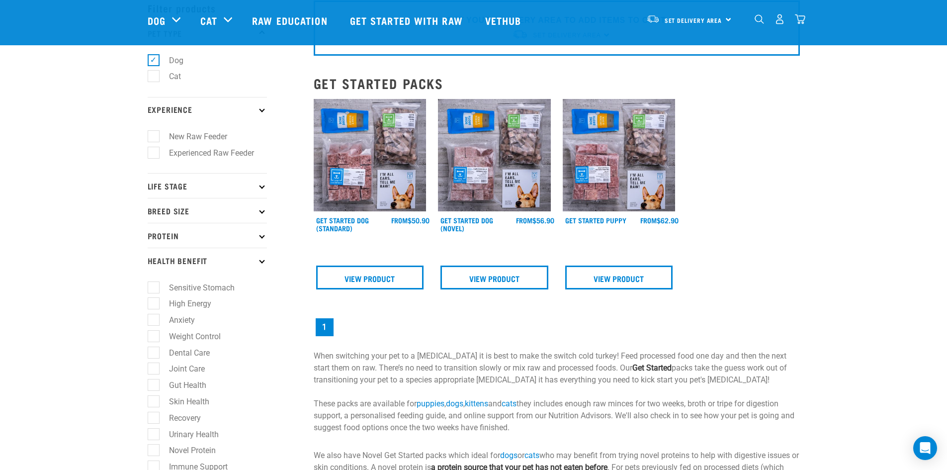
click at [153, 135] on label "New Raw Feeder" at bounding box center [192, 136] width 78 height 12
click at [151, 135] on input "New Raw Feeder" at bounding box center [151, 135] width 6 height 6
checkbox input "true"
click at [264, 186] on p "Life Stage" at bounding box center [207, 185] width 119 height 25
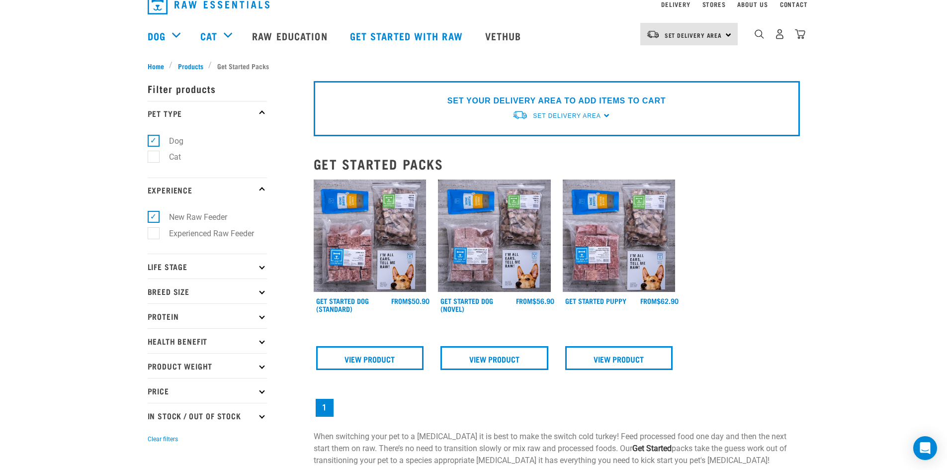
scroll to position [99, 0]
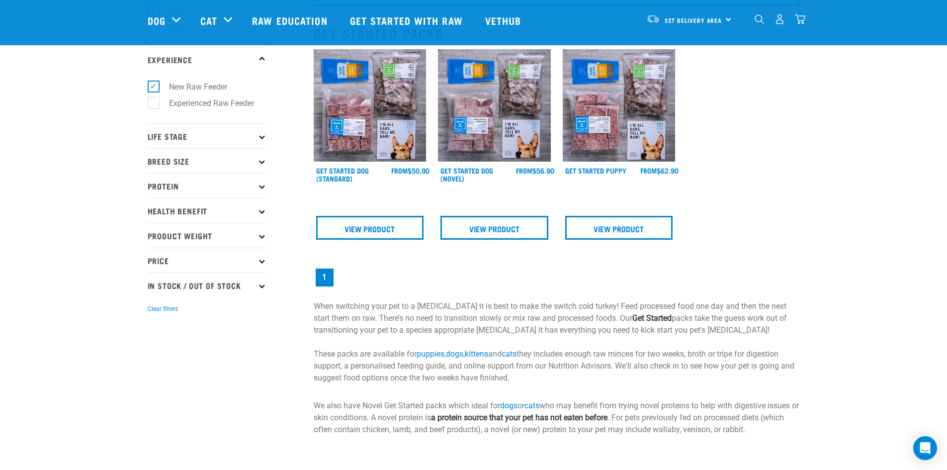
click at [261, 138] on icon at bounding box center [261, 135] width 5 height 5
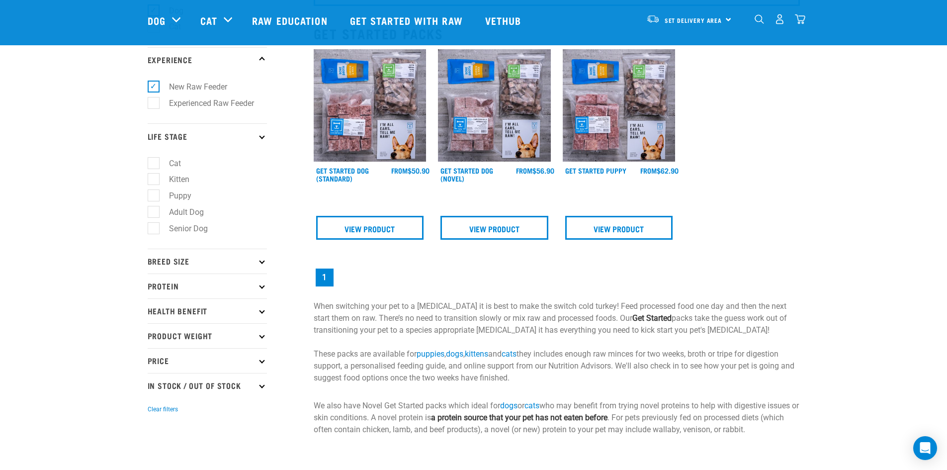
click at [153, 213] on label "Adult Dog" at bounding box center [180, 212] width 55 height 12
click at [153, 213] on input "Adult Dog" at bounding box center [151, 210] width 6 height 6
checkbox input "true"
click at [261, 265] on p "Breed Size" at bounding box center [207, 261] width 119 height 25
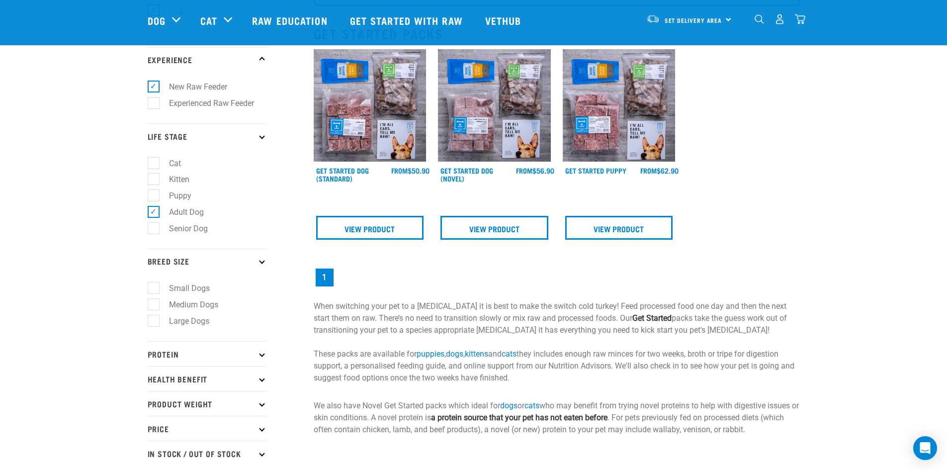
click at [155, 305] on label "Medium Dogs" at bounding box center [187, 304] width 69 height 12
click at [154, 305] on input "Medium Dogs" at bounding box center [151, 303] width 6 height 6
checkbox input "true"
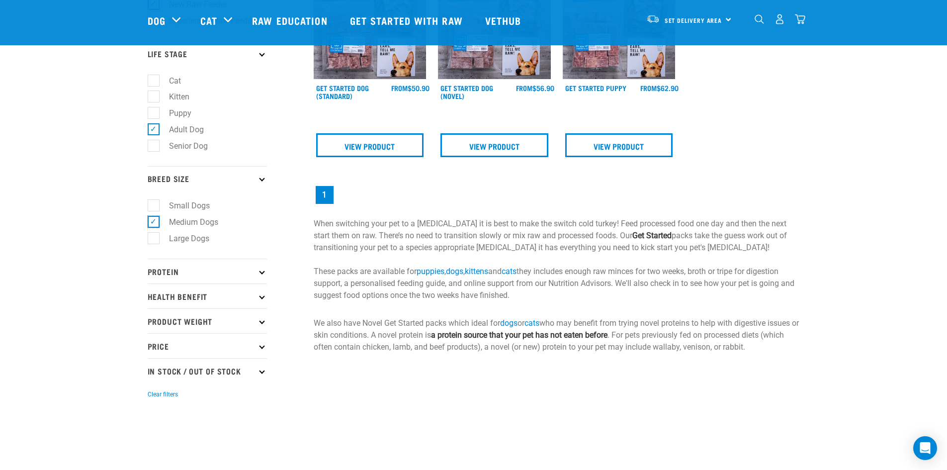
scroll to position [199, 0]
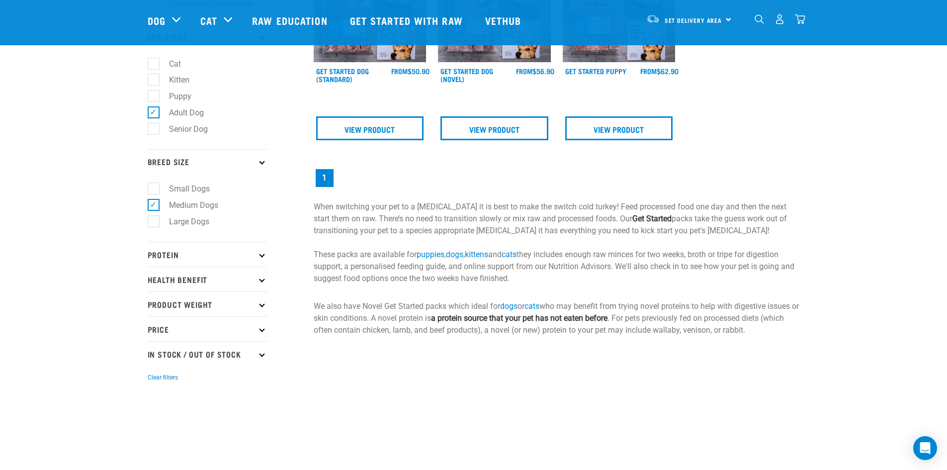
click at [257, 259] on p "Protein" at bounding box center [207, 254] width 119 height 25
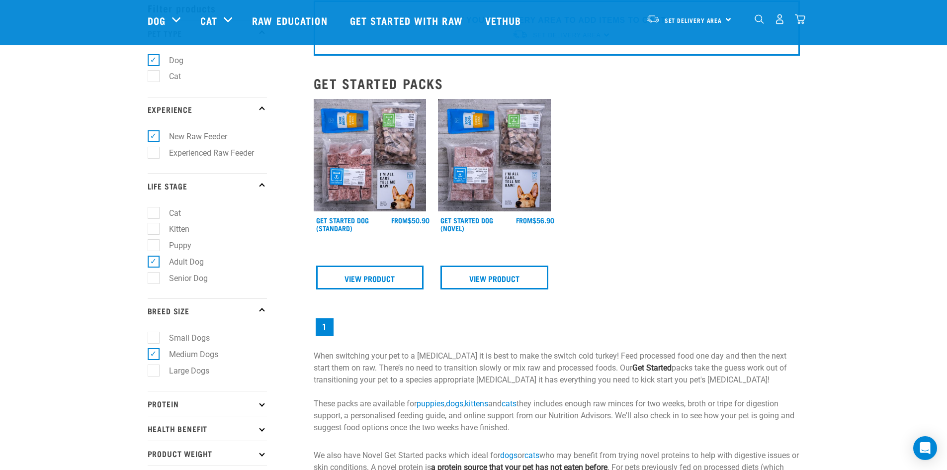
scroll to position [99, 0]
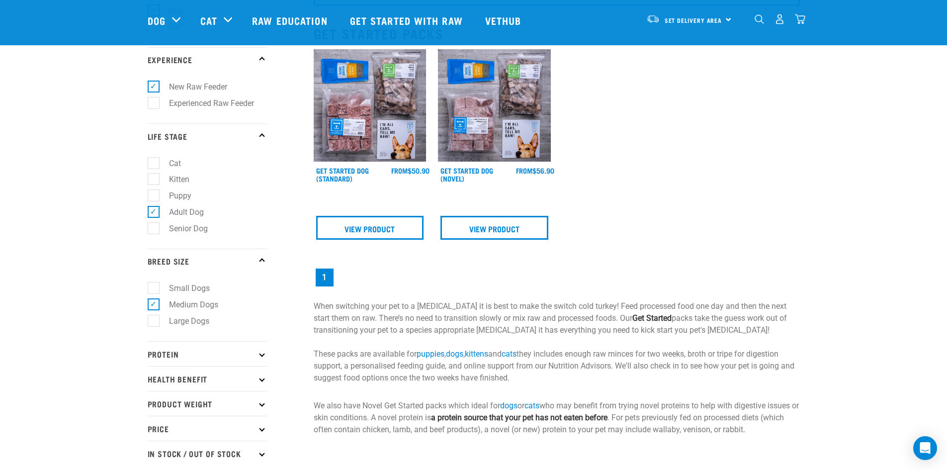
click at [260, 354] on icon at bounding box center [261, 353] width 5 height 5
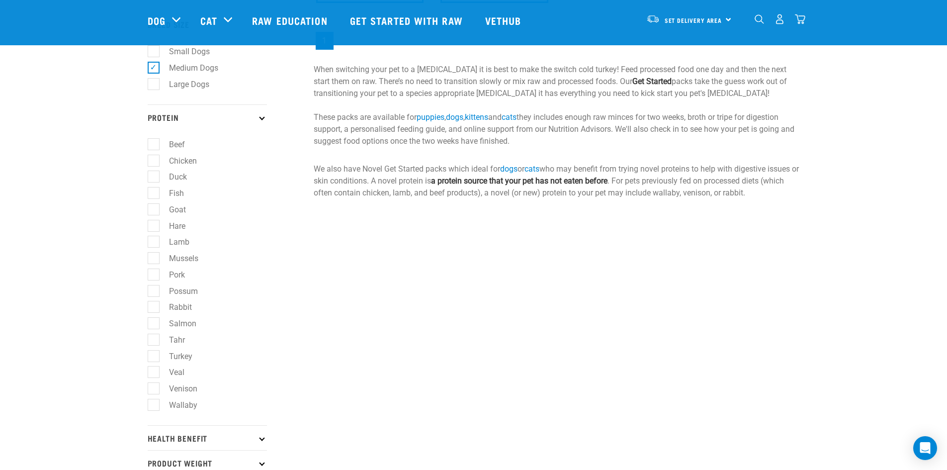
scroll to position [348, 0]
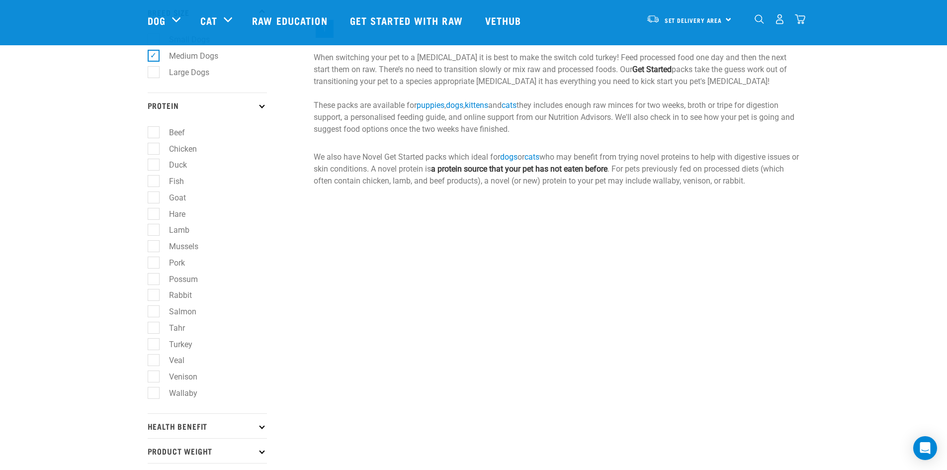
click at [153, 150] on label "Chicken" at bounding box center [177, 149] width 48 height 12
click at [153, 150] on input "Chicken" at bounding box center [151, 147] width 6 height 6
checkbox input "true"
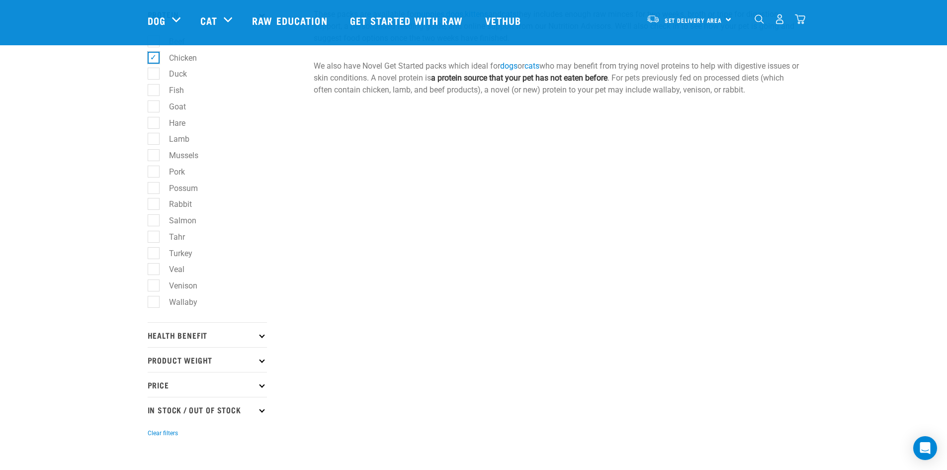
scroll to position [447, 0]
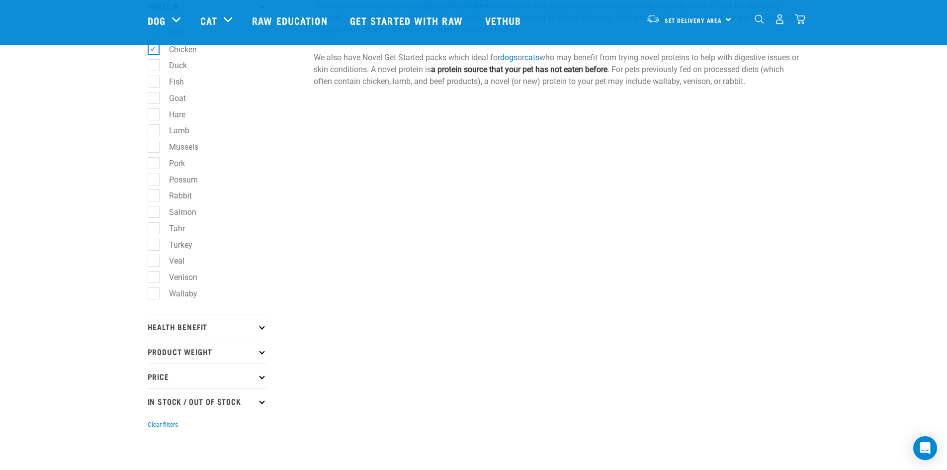
click at [260, 331] on p "Health Benefit" at bounding box center [207, 326] width 119 height 25
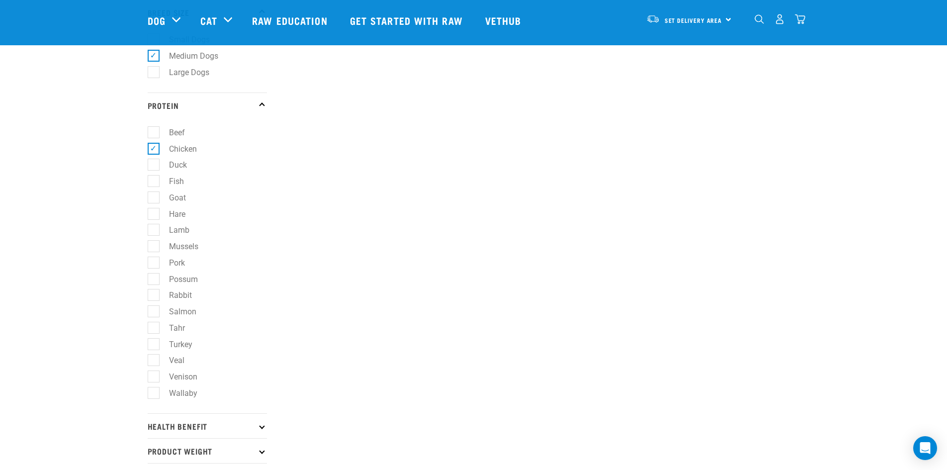
scroll to position [447, 0]
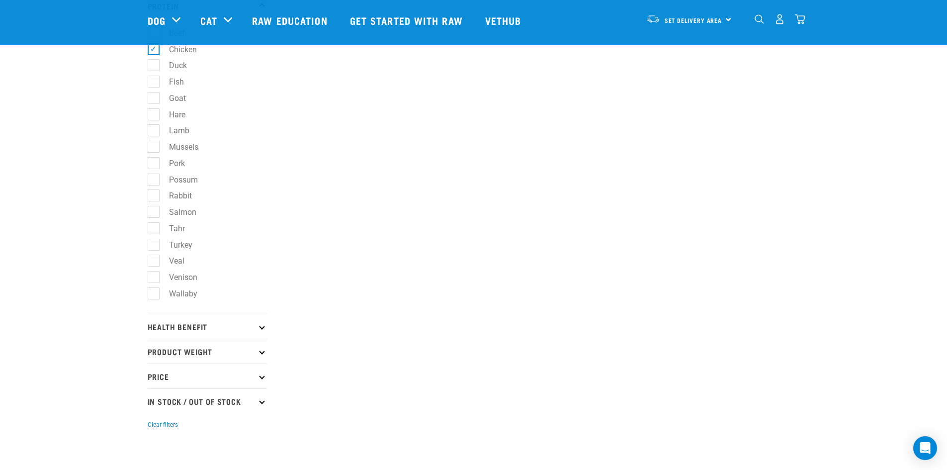
click at [259, 331] on p "Health Benefit" at bounding box center [207, 326] width 119 height 25
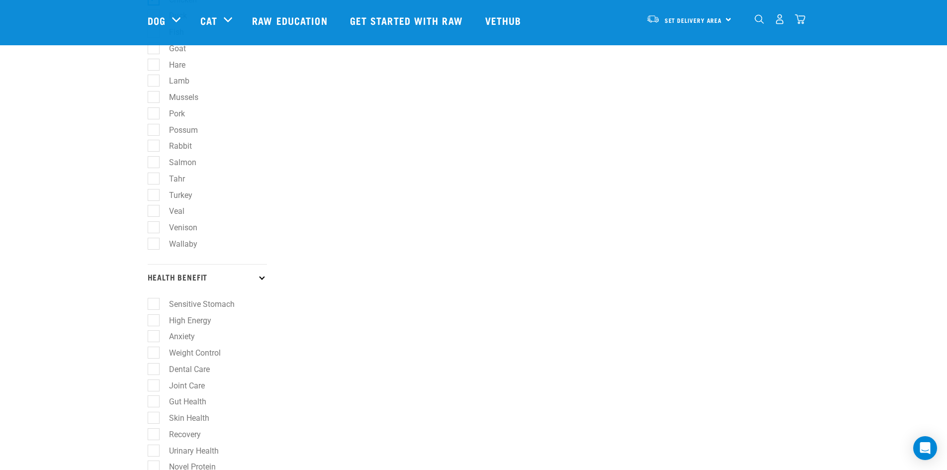
scroll to position [547, 0]
click at [153, 304] on label "Weight Control" at bounding box center [189, 303] width 72 height 12
click at [150, 304] on input "Weight Control" at bounding box center [151, 301] width 6 height 6
checkbox input "true"
click at [153, 258] on label "Sensitive Stomach" at bounding box center [196, 254] width 86 height 12
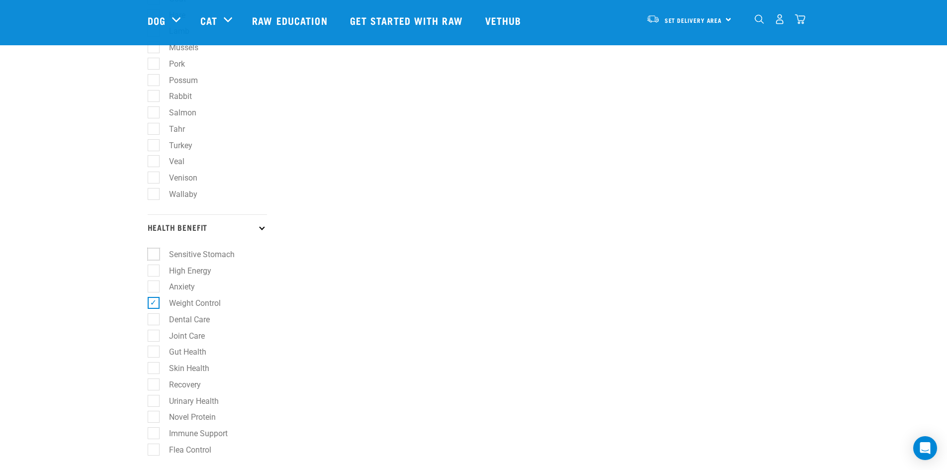
click at [150, 256] on input "Sensitive Stomach" at bounding box center [151, 252] width 6 height 6
checkbox input "true"
click at [153, 266] on label "High Energy" at bounding box center [184, 270] width 62 height 12
click at [151, 266] on input "High Energy" at bounding box center [151, 268] width 6 height 6
checkbox input "true"
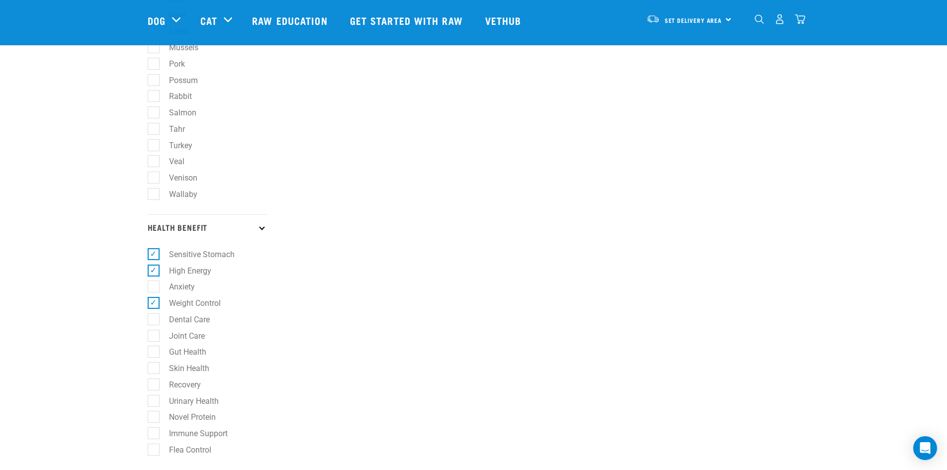
click at [157, 290] on label "Anxiety" at bounding box center [176, 286] width 46 height 12
click at [154, 288] on input "Anxiety" at bounding box center [151, 285] width 6 height 6
checkbox input "true"
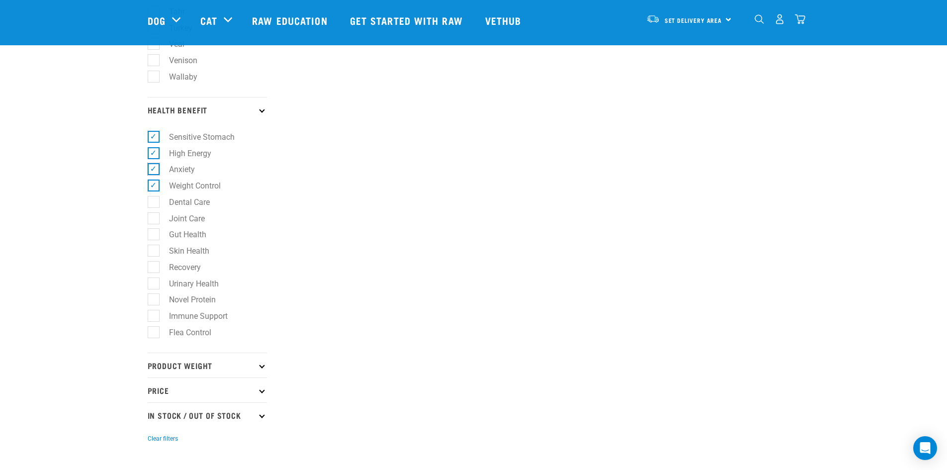
scroll to position [696, 0]
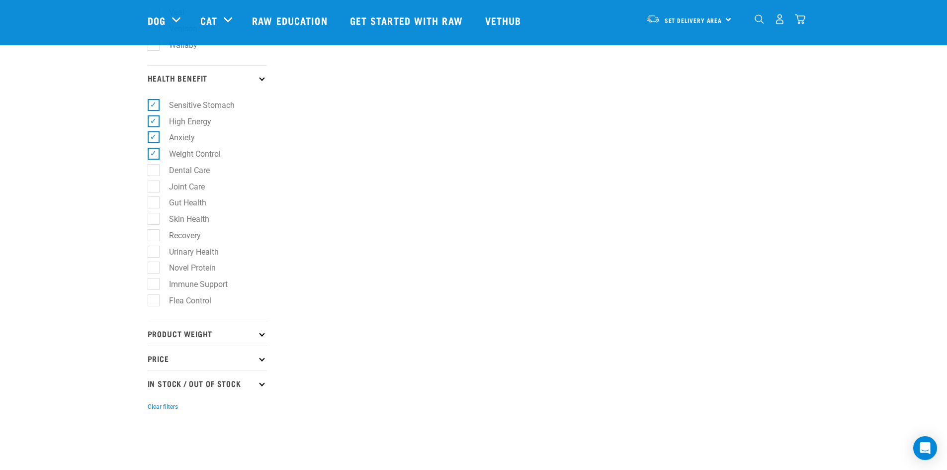
click at [262, 337] on p "Product Weight" at bounding box center [207, 333] width 119 height 25
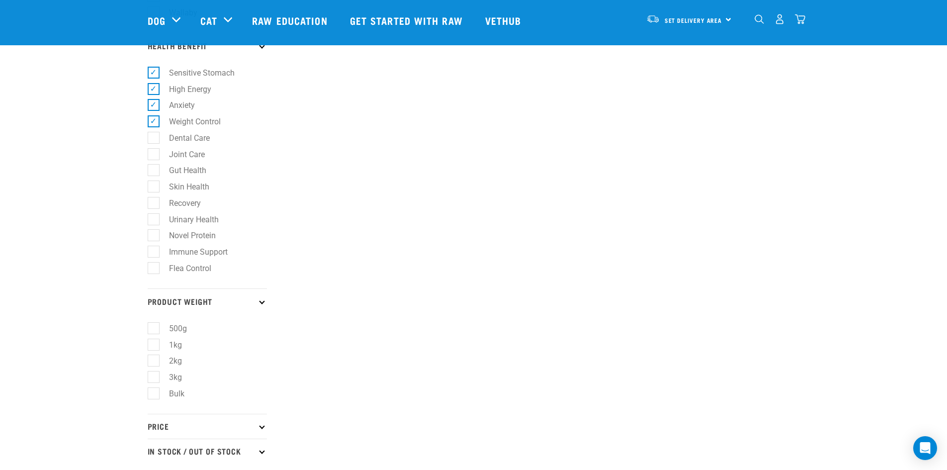
scroll to position [795, 0]
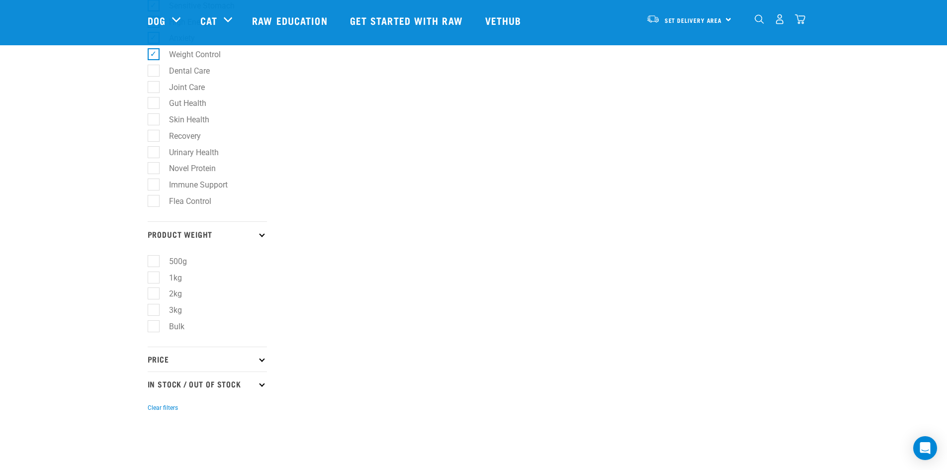
click at [153, 278] on label "1kg" at bounding box center [169, 277] width 33 height 12
click at [153, 278] on input "1kg" at bounding box center [151, 275] width 6 height 6
checkbox input "true"
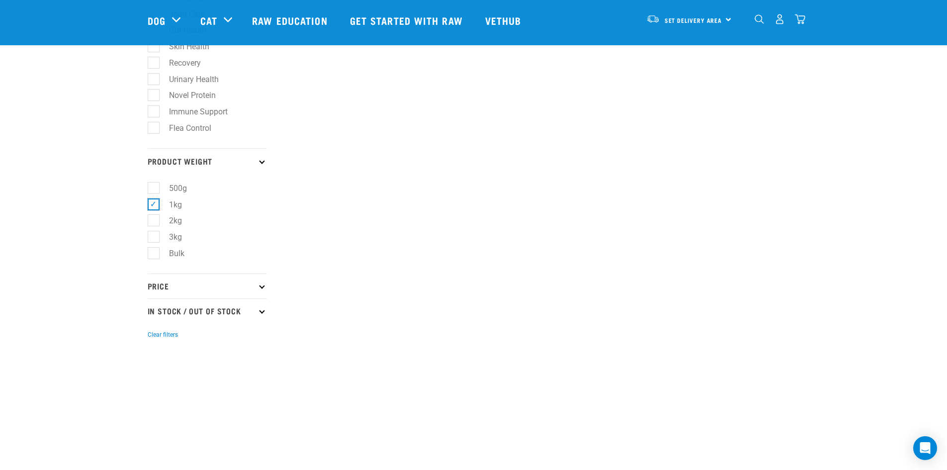
scroll to position [895, 0]
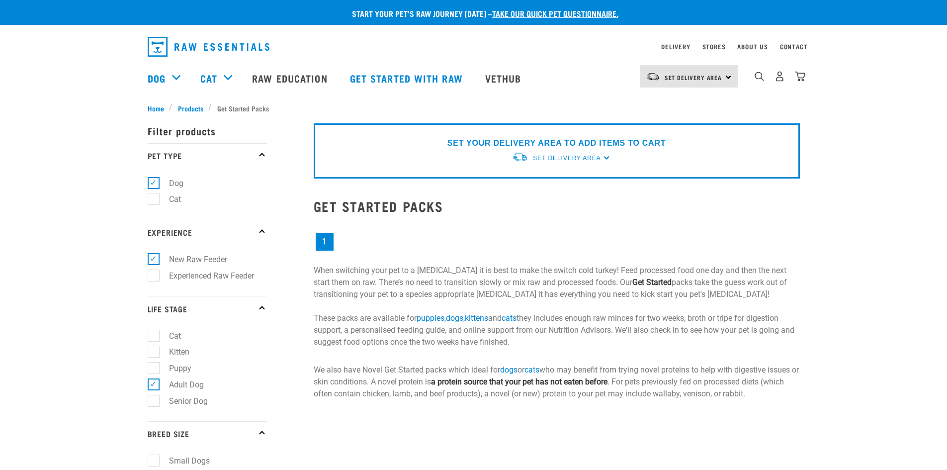
click at [153, 196] on label "Cat" at bounding box center [169, 199] width 32 height 12
click at [153, 196] on input "Cat" at bounding box center [151, 197] width 6 height 6
checkbox input "true"
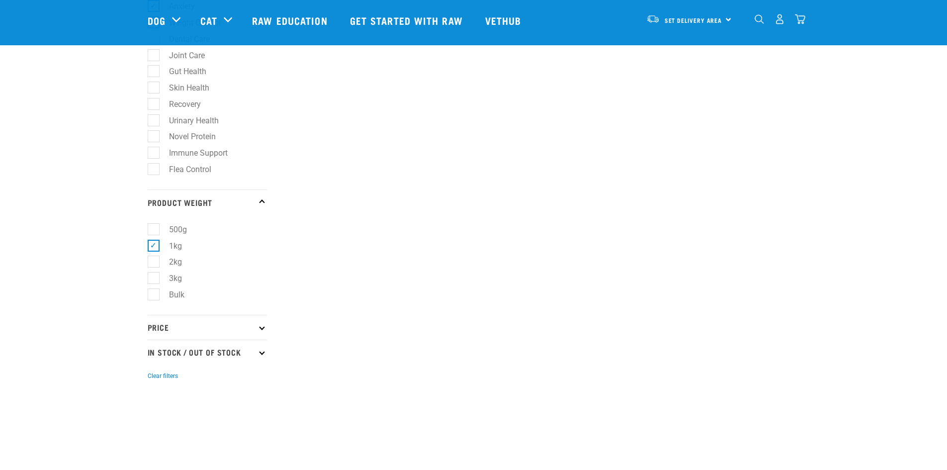
scroll to position [845, 0]
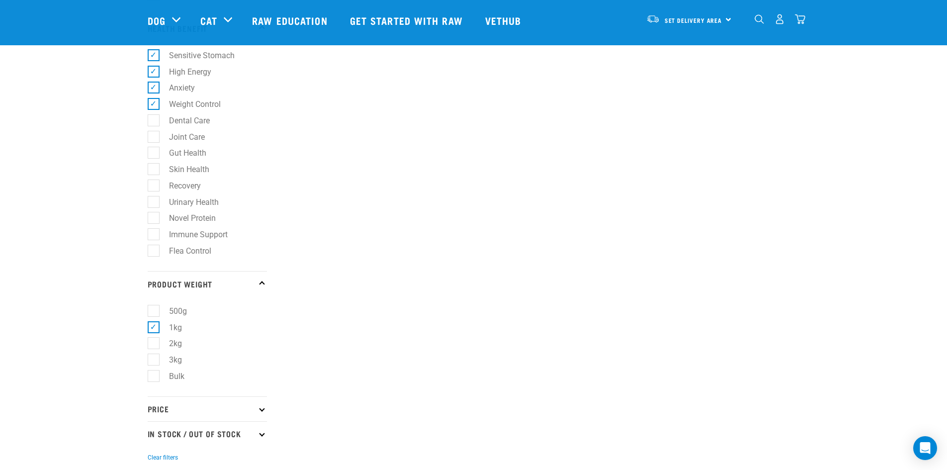
scroll to position [795, 0]
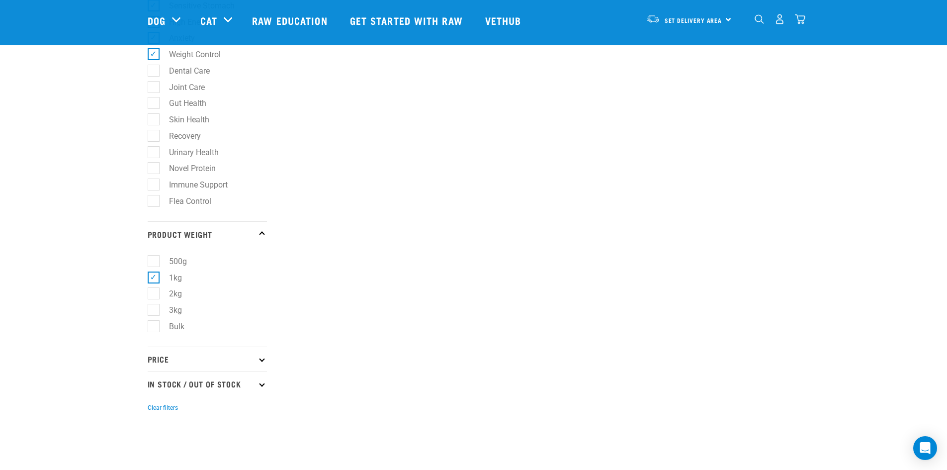
click at [154, 296] on label "2kg" at bounding box center [169, 293] width 33 height 12
click at [154, 295] on input "2kg" at bounding box center [151, 292] width 6 height 6
checkbox input "true"
click at [153, 281] on label "1kg" at bounding box center [169, 277] width 33 height 12
click at [151, 279] on input "1kg" at bounding box center [151, 275] width 6 height 6
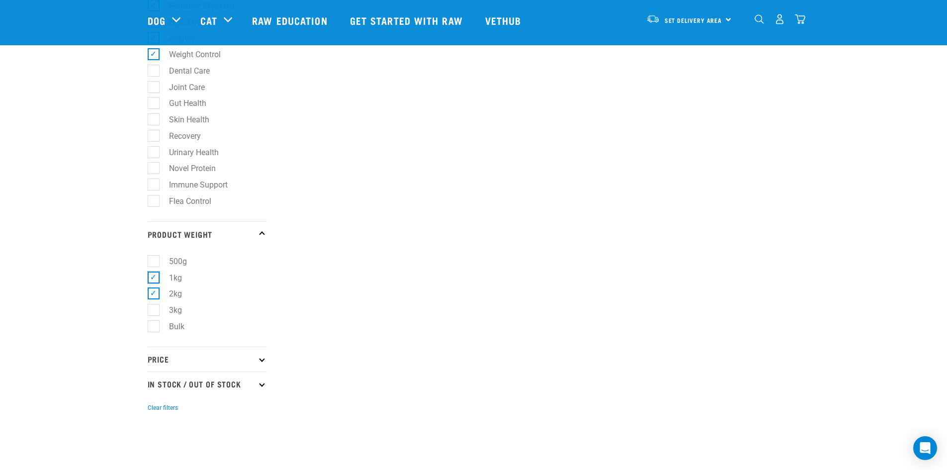
checkbox input "false"
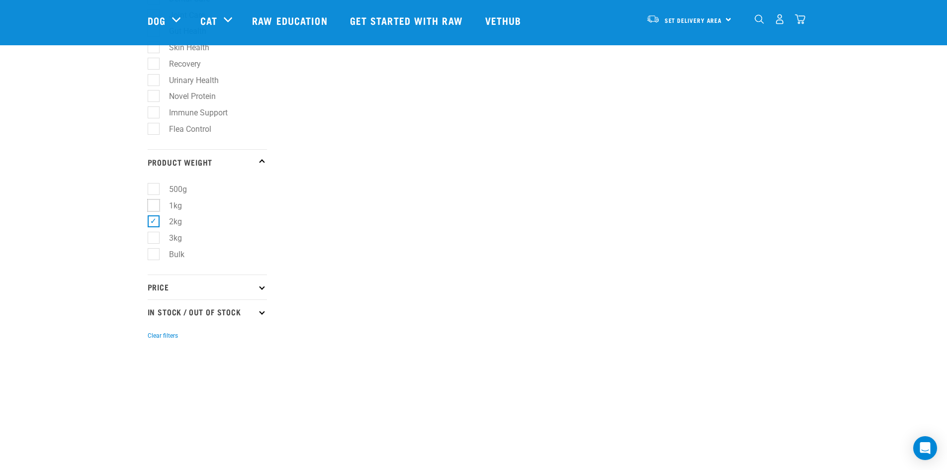
scroll to position [895, 0]
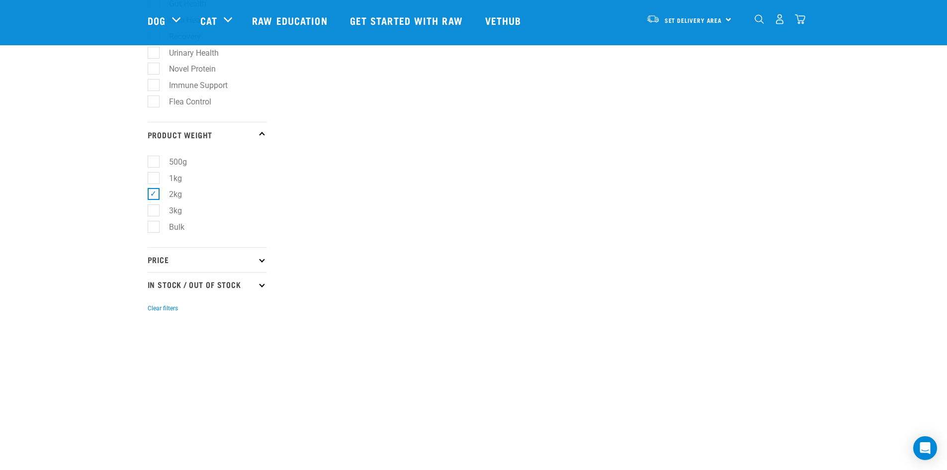
click at [260, 263] on p "Price" at bounding box center [207, 259] width 119 height 25
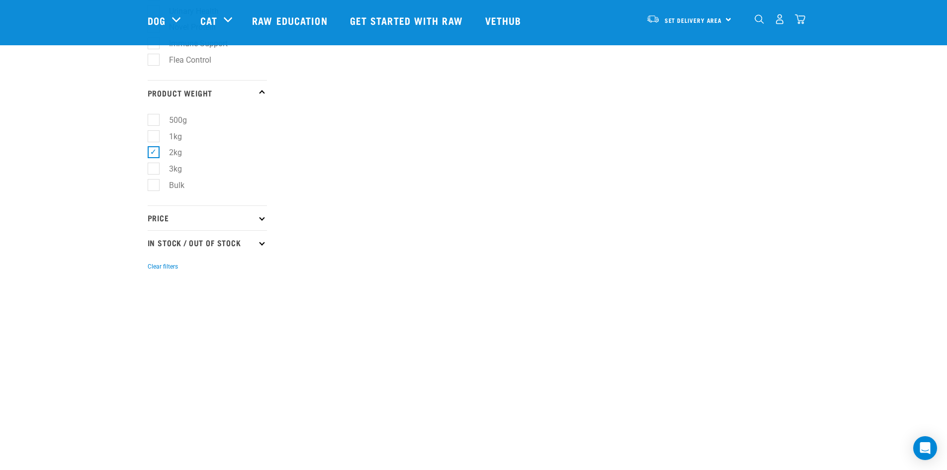
scroll to position [945, 0]
click at [257, 211] on p "Price" at bounding box center [207, 209] width 119 height 25
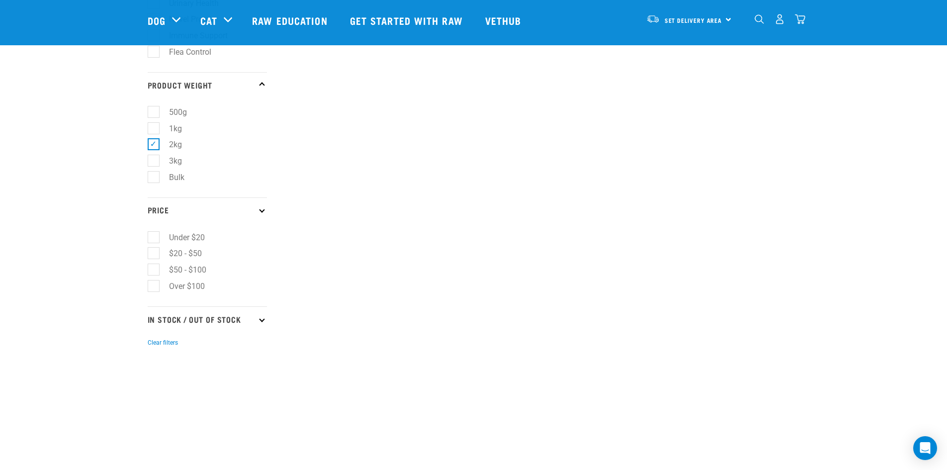
click at [157, 270] on label "$50 - $100" at bounding box center [181, 269] width 57 height 12
click at [154, 270] on input "$50 - $100" at bounding box center [151, 268] width 6 height 6
checkbox input "true"
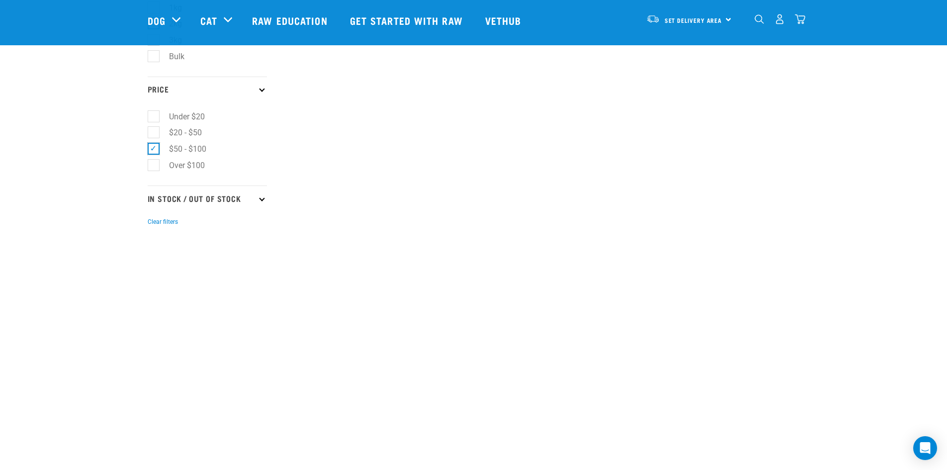
scroll to position [1094, 0]
click at [209, 174] on p "In Stock / Out Of Stock" at bounding box center [207, 169] width 119 height 25
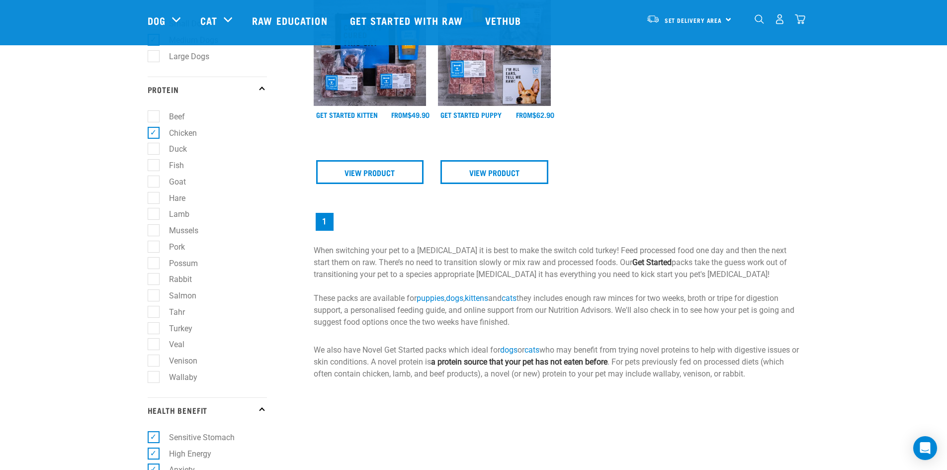
scroll to position [348, 0]
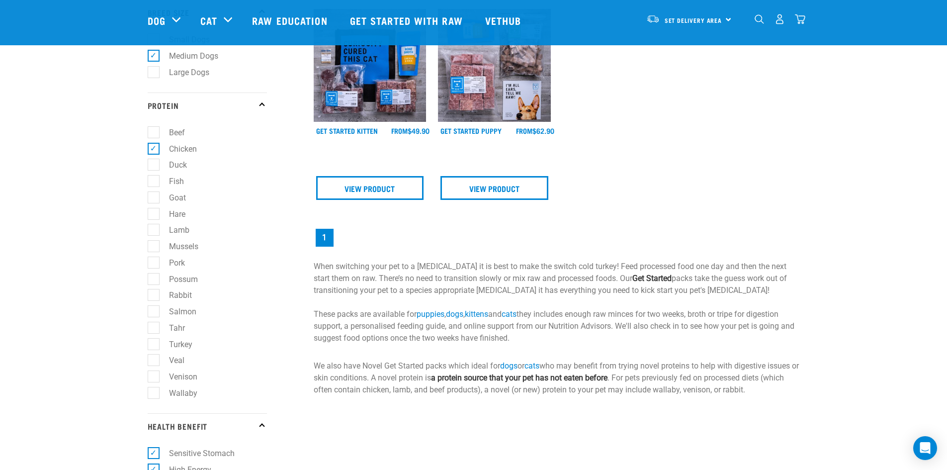
click at [153, 134] on label "Beef" at bounding box center [171, 132] width 36 height 12
click at [150, 134] on input "Beef" at bounding box center [151, 130] width 6 height 6
checkbox input "true"
click at [153, 161] on label "Duck" at bounding box center [172, 165] width 38 height 12
click at [152, 161] on input "Duck" at bounding box center [151, 163] width 6 height 6
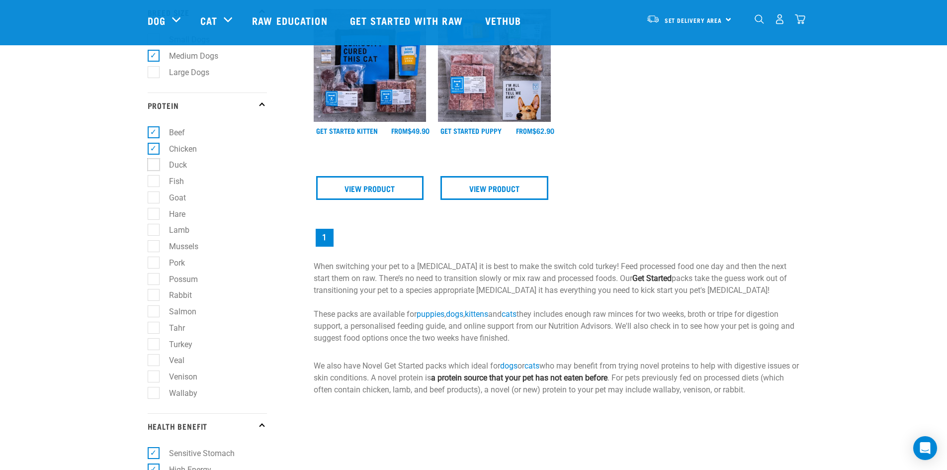
checkbox input "true"
click at [153, 183] on label "Fish" at bounding box center [170, 181] width 35 height 12
click at [153, 182] on input "Fish" at bounding box center [151, 179] width 6 height 6
checkbox input "true"
click at [155, 230] on label "Lamb" at bounding box center [173, 230] width 40 height 12
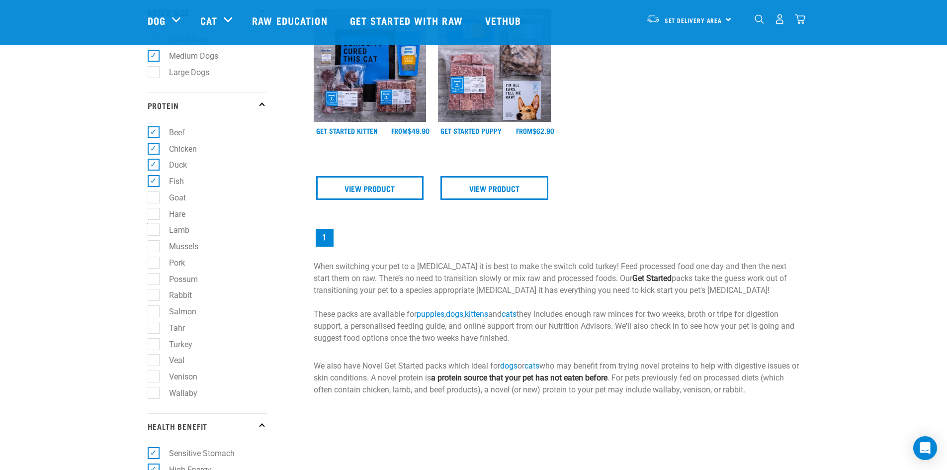
click at [154, 230] on input "Lamb" at bounding box center [151, 228] width 6 height 6
checkbox input "true"
click at [153, 249] on label "Mussels" at bounding box center [177, 246] width 49 height 12
click at [151, 248] on input "Mussels" at bounding box center [151, 245] width 6 height 6
checkbox input "true"
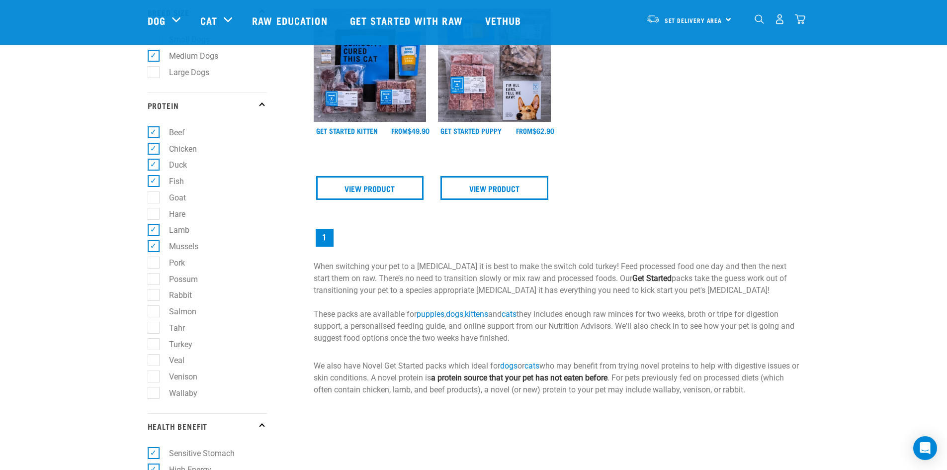
click at [154, 263] on label "Pork" at bounding box center [171, 263] width 36 height 12
click at [154, 263] on input "Pork" at bounding box center [151, 261] width 6 height 6
checkbox input "true"
click at [156, 278] on label "Possum" at bounding box center [177, 279] width 49 height 12
click at [154, 278] on input "Possum" at bounding box center [151, 277] width 6 height 6
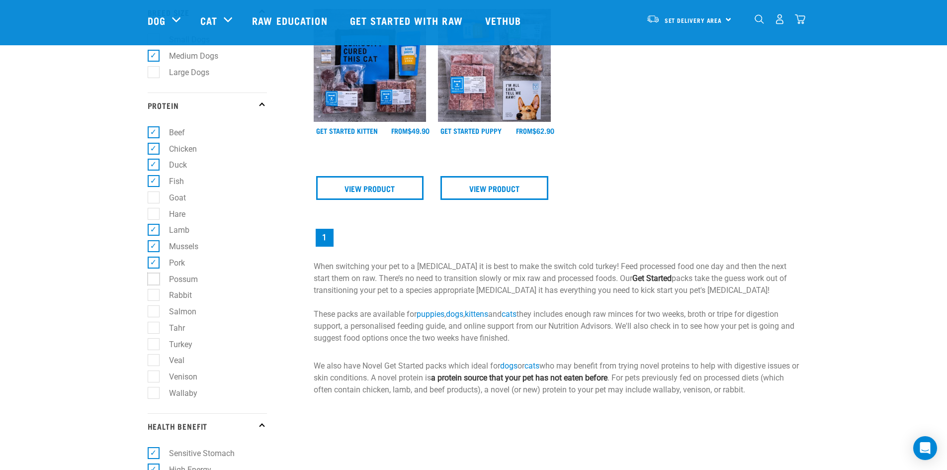
checkbox input "true"
click at [157, 292] on label "Rabbit" at bounding box center [174, 295] width 43 height 12
click at [154, 292] on input "Rabbit" at bounding box center [151, 293] width 6 height 6
checkbox input "true"
click at [154, 314] on label "Salmon" at bounding box center [176, 311] width 47 height 12
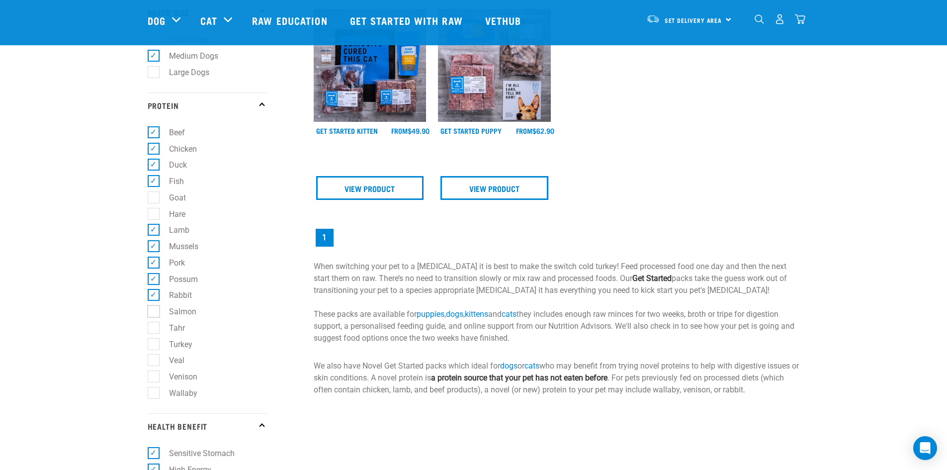
click at [154, 313] on input "Salmon" at bounding box center [151, 310] width 6 height 6
checkbox input "true"
click at [153, 343] on label "Turkey" at bounding box center [174, 344] width 43 height 12
click at [153, 343] on input "Turkey" at bounding box center [151, 342] width 6 height 6
checkbox input "true"
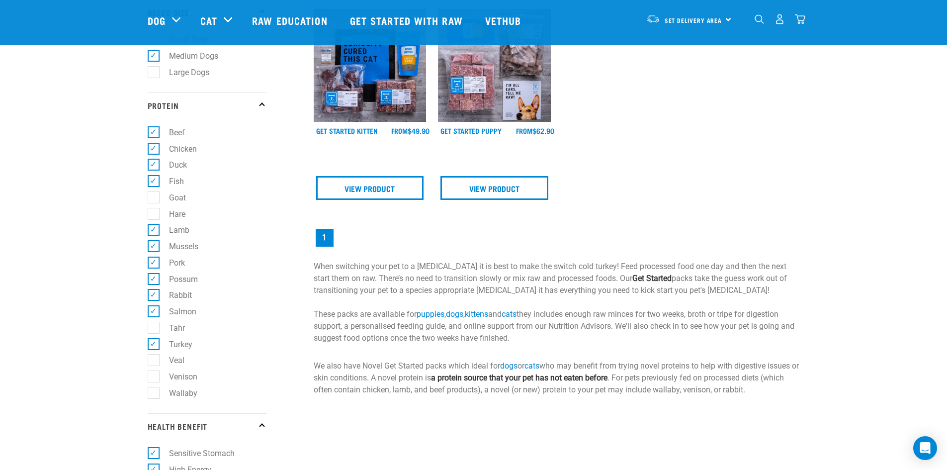
click at [153, 363] on label "Veal" at bounding box center [170, 360] width 35 height 12
click at [153, 362] on input "Veal" at bounding box center [151, 358] width 6 height 6
checkbox input "true"
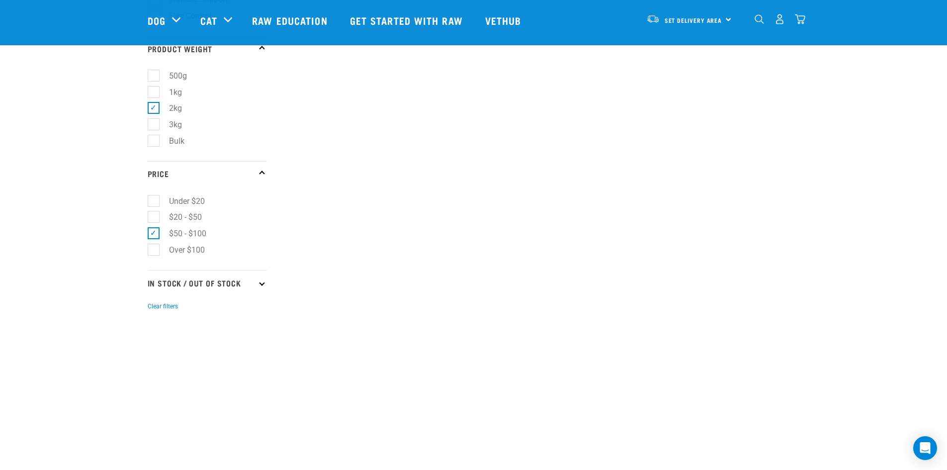
scroll to position [994, 0]
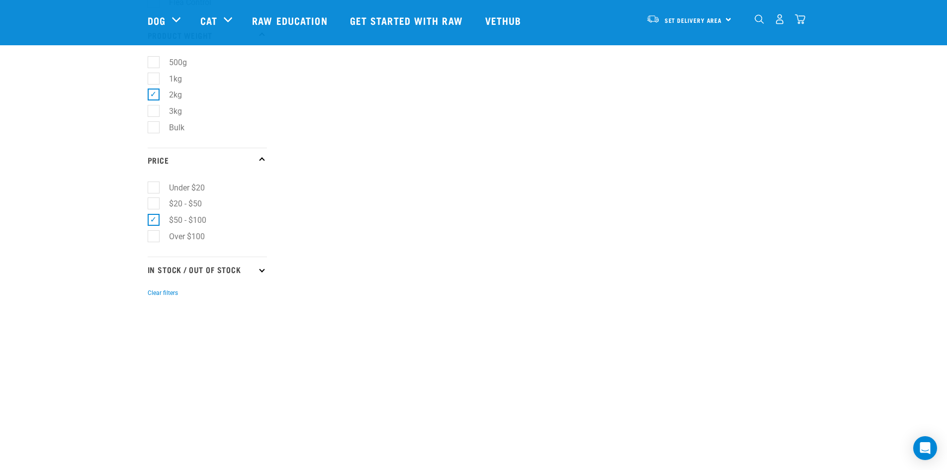
click at [218, 269] on p "In Stock / Out Of Stock" at bounding box center [207, 269] width 119 height 25
click at [162, 295] on label "In Stock" at bounding box center [177, 296] width 48 height 12
click at [154, 295] on input "In Stock" at bounding box center [151, 294] width 6 height 6
checkbox input "true"
click at [148, 340] on button "Clear filters" at bounding box center [163, 344] width 30 height 9
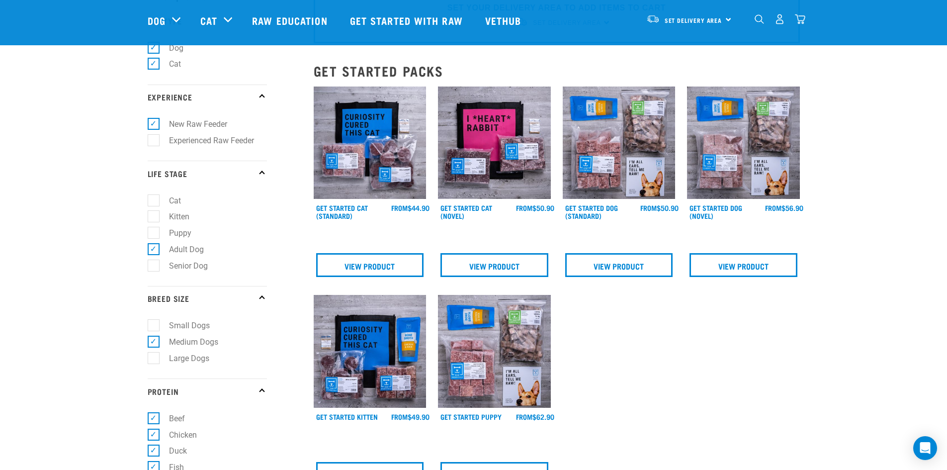
scroll to position [50, 0]
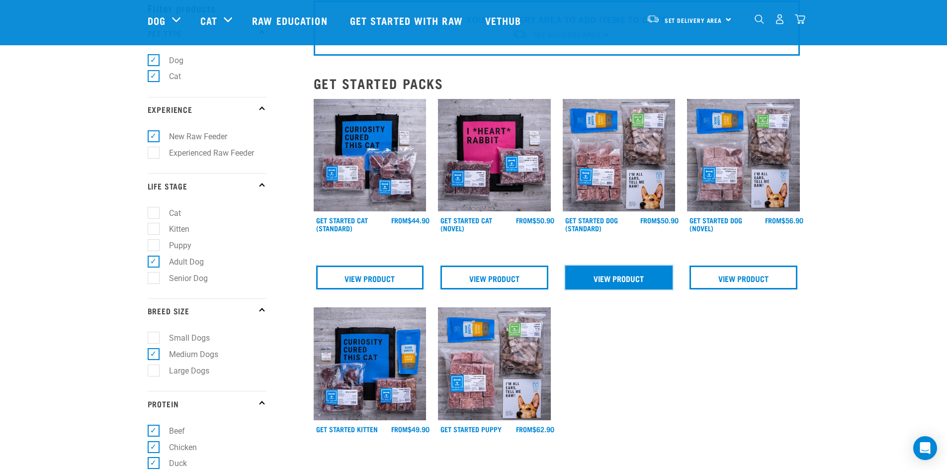
click at [603, 284] on link "View Product" at bounding box center [619, 277] width 108 height 24
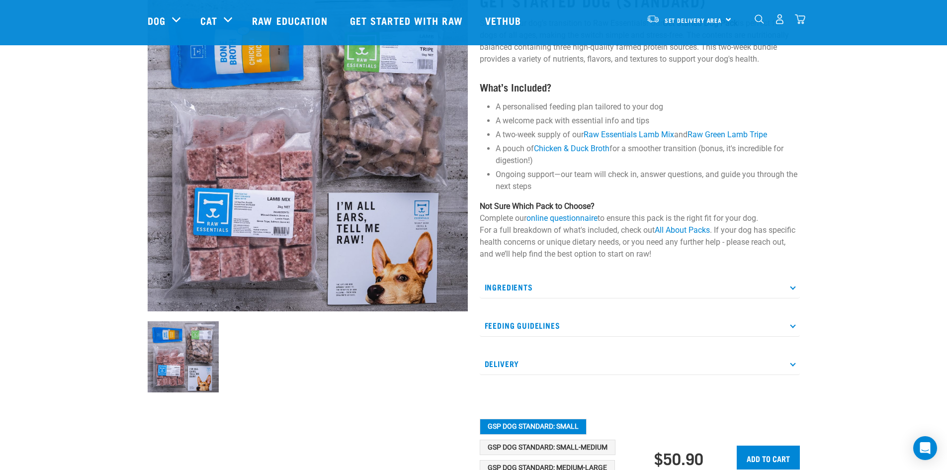
scroll to position [99, 0]
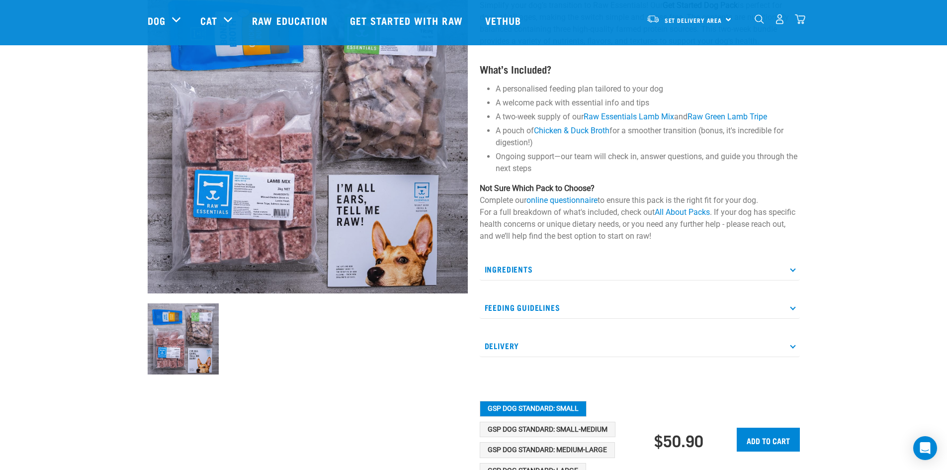
click at [790, 269] on icon at bounding box center [792, 268] width 5 height 5
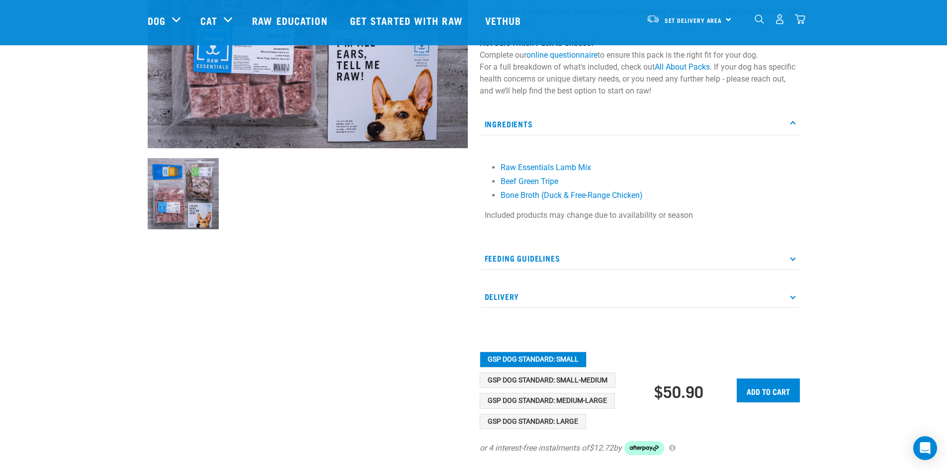
scroll to position [249, 0]
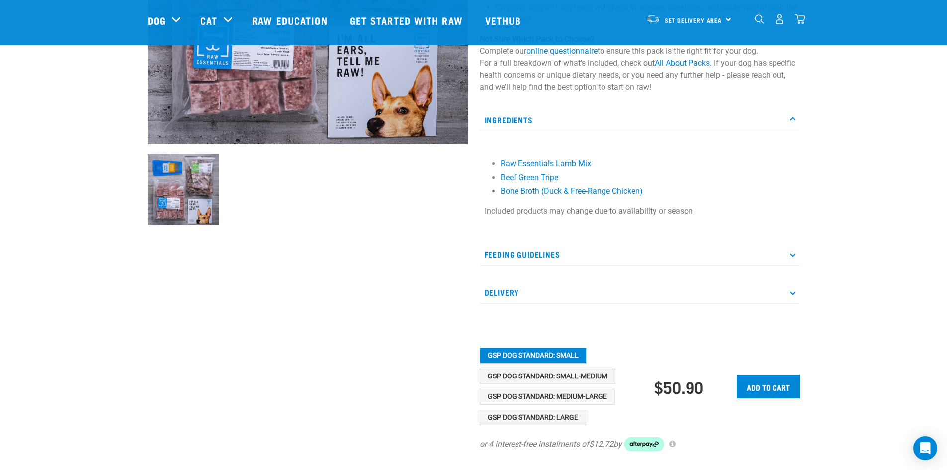
click at [793, 254] on icon at bounding box center [792, 253] width 5 height 5
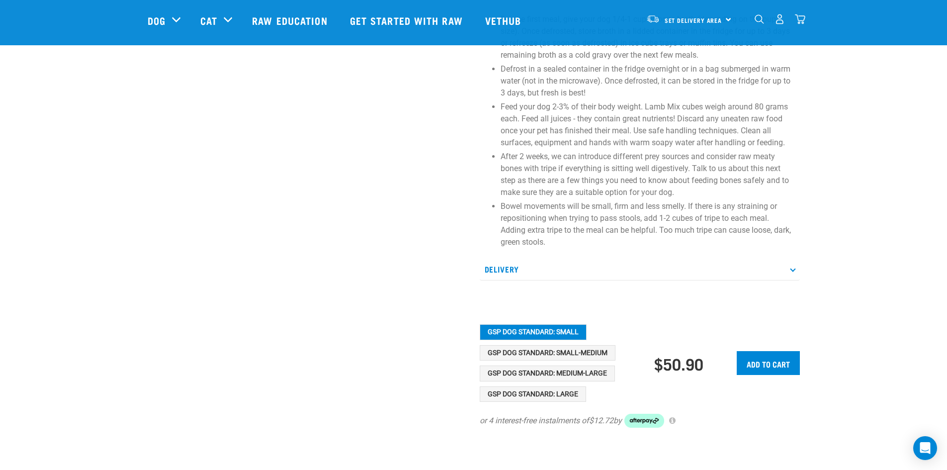
scroll to position [547, 0]
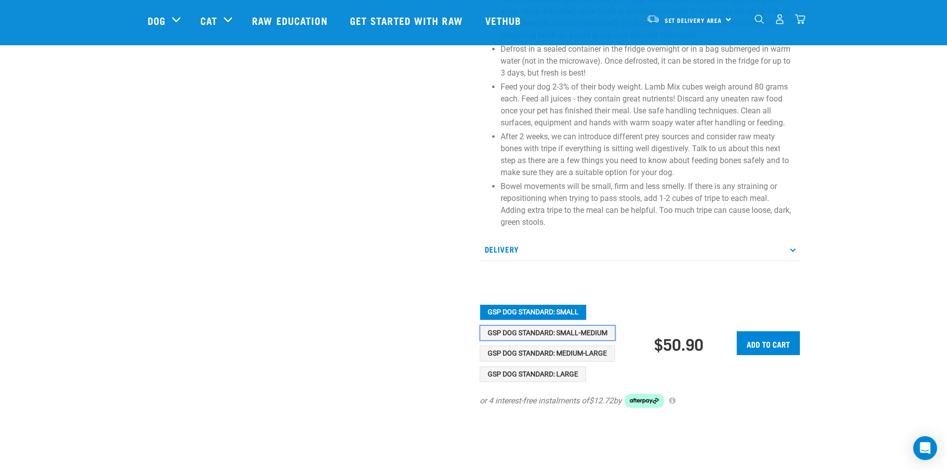
click at [547, 334] on button "GSP Dog Standard: Small-Medium" at bounding box center [548, 333] width 136 height 16
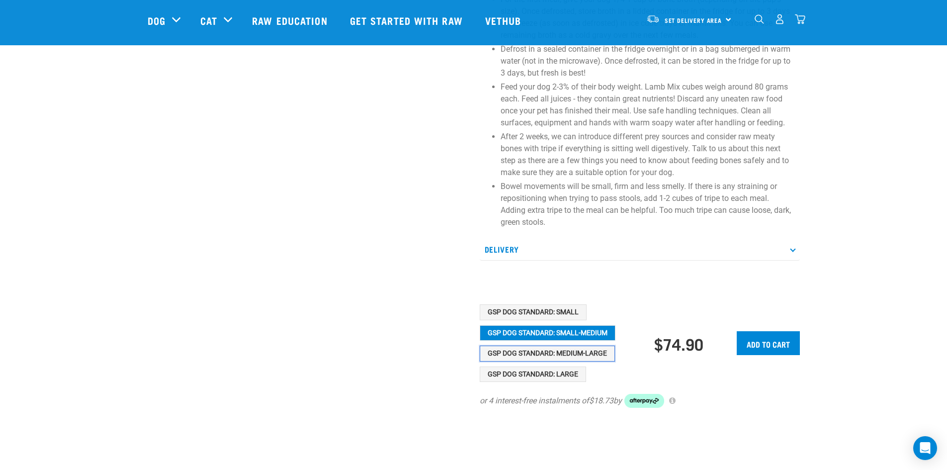
click at [545, 355] on button "GSP Dog Standard: Medium-Large" at bounding box center [547, 354] width 135 height 16
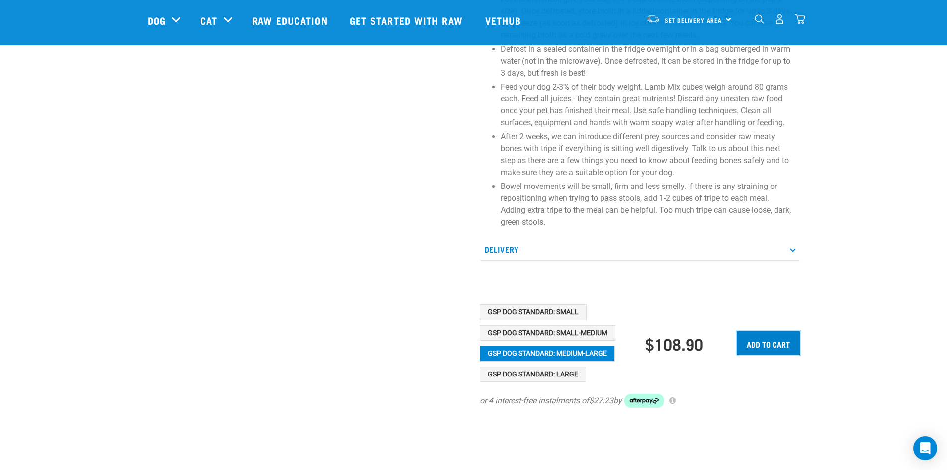
click at [769, 345] on input "Add to cart" at bounding box center [768, 343] width 63 height 24
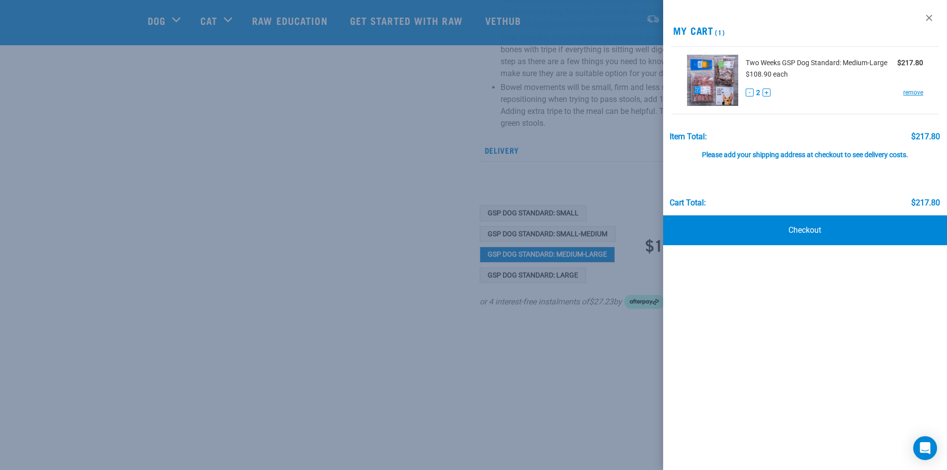
scroll to position [646, 0]
click at [750, 92] on button "-" at bounding box center [750, 92] width 8 height 8
click at [822, 231] on link "Checkout" at bounding box center [805, 230] width 284 height 30
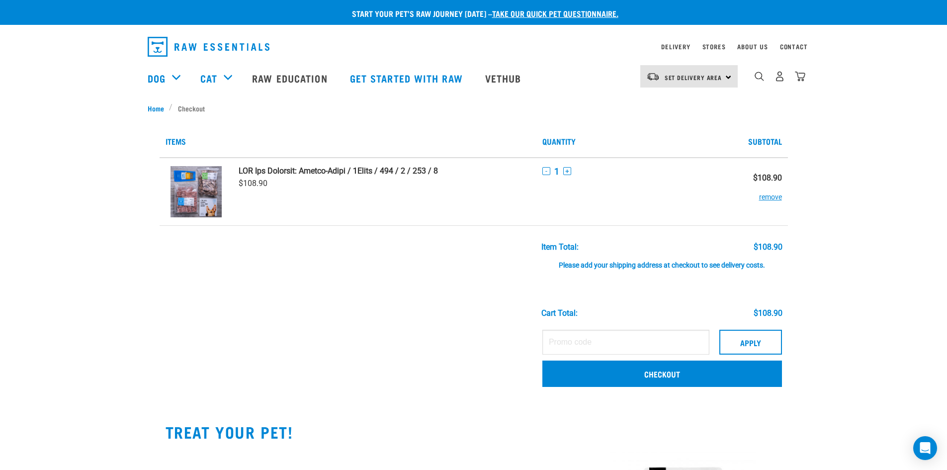
click at [724, 79] on div "Set Delivery Area [GEOGRAPHIC_DATA]" at bounding box center [688, 76] width 97 height 22
click at [688, 101] on link "[GEOGRAPHIC_DATA]" at bounding box center [687, 104] width 95 height 22
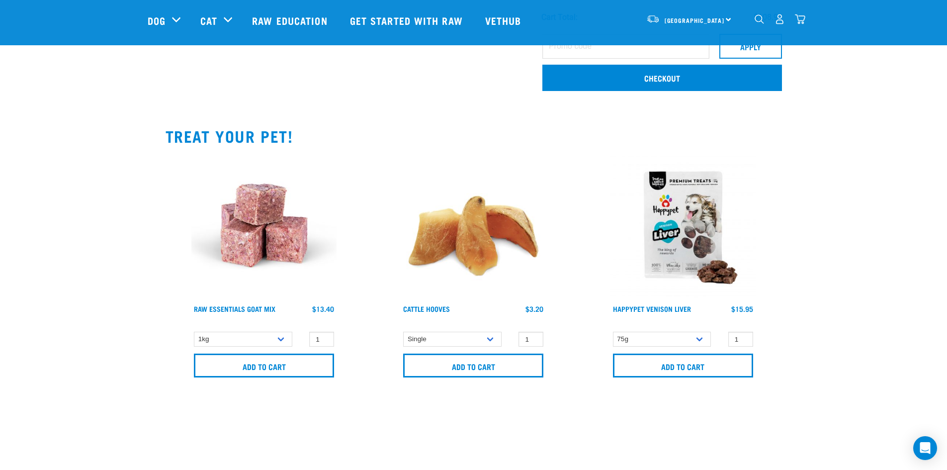
scroll to position [149, 0]
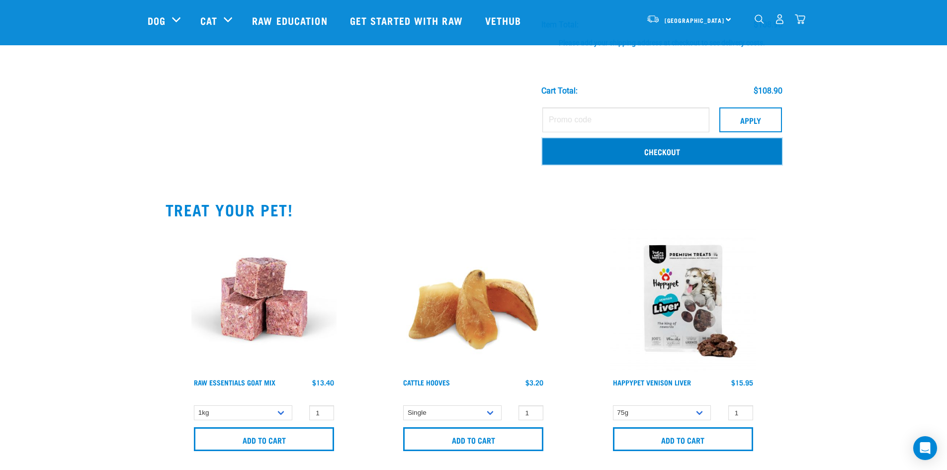
click at [697, 151] on link "Checkout" at bounding box center [662, 151] width 240 height 26
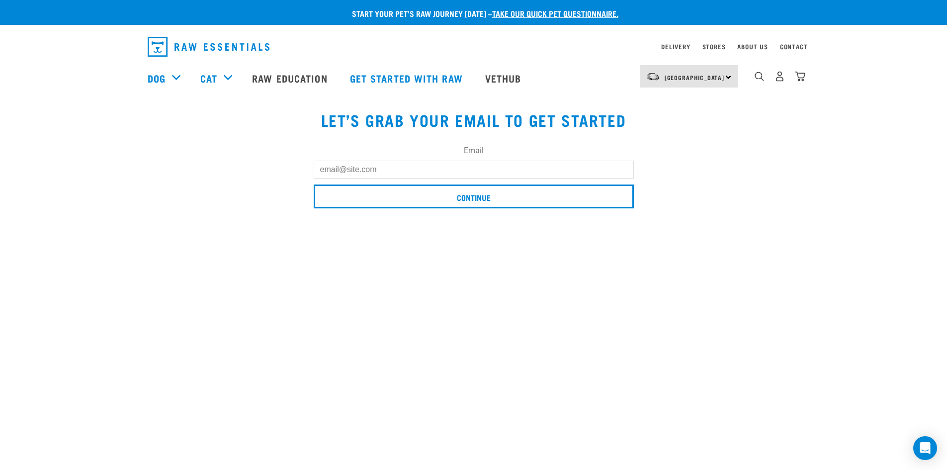
click at [410, 170] on input "Email" at bounding box center [474, 170] width 320 height 18
type input "[PERSON_NAME][EMAIL_ADDRESS][DOMAIN_NAME]"
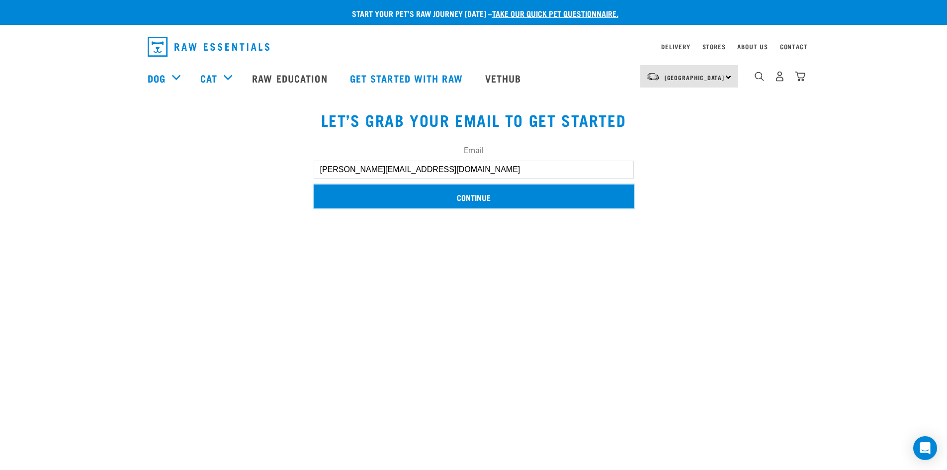
click at [472, 200] on input "Continue" at bounding box center [474, 196] width 320 height 24
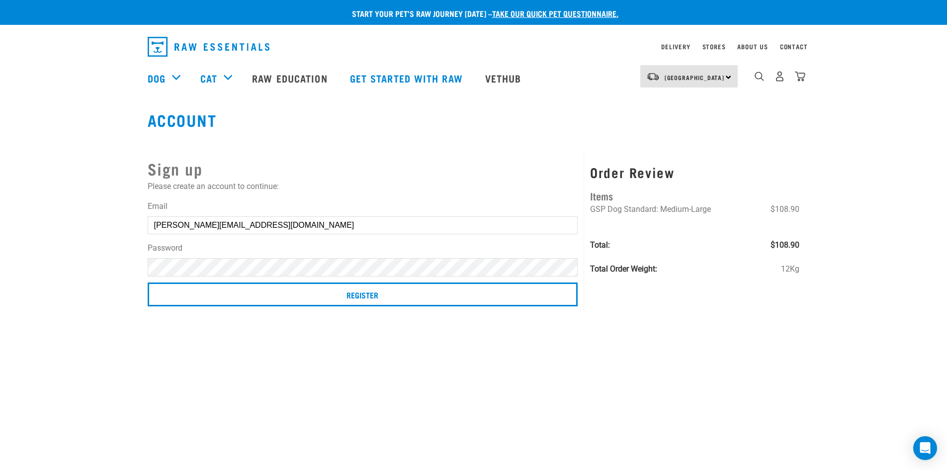
click at [39, 256] on div "Start your pet’s raw journey today – take our quick pet questionnaire. Delivery…" at bounding box center [473, 153] width 947 height 306
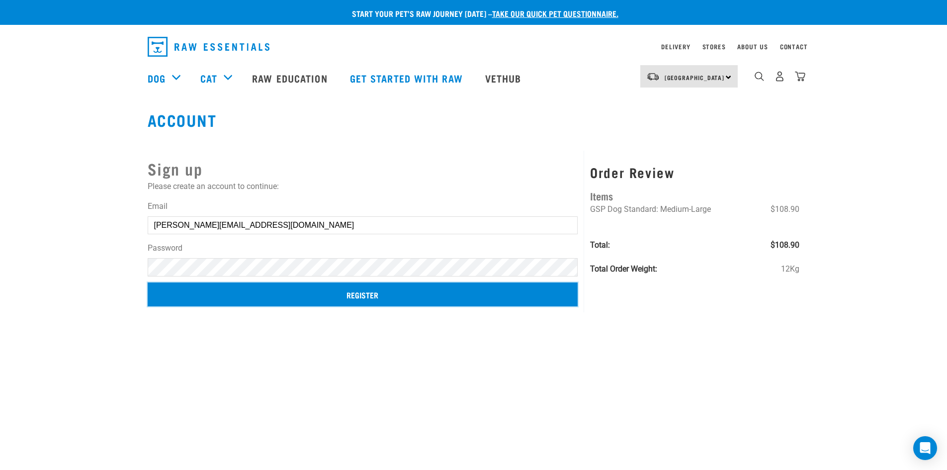
click at [331, 291] on input "Register" at bounding box center [363, 294] width 431 height 24
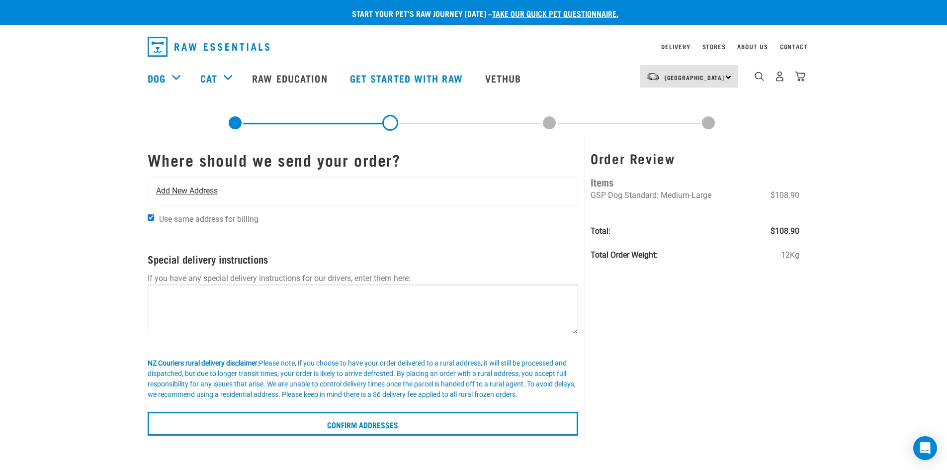
click at [250, 198] on div "Add New Address" at bounding box center [363, 191] width 430 height 28
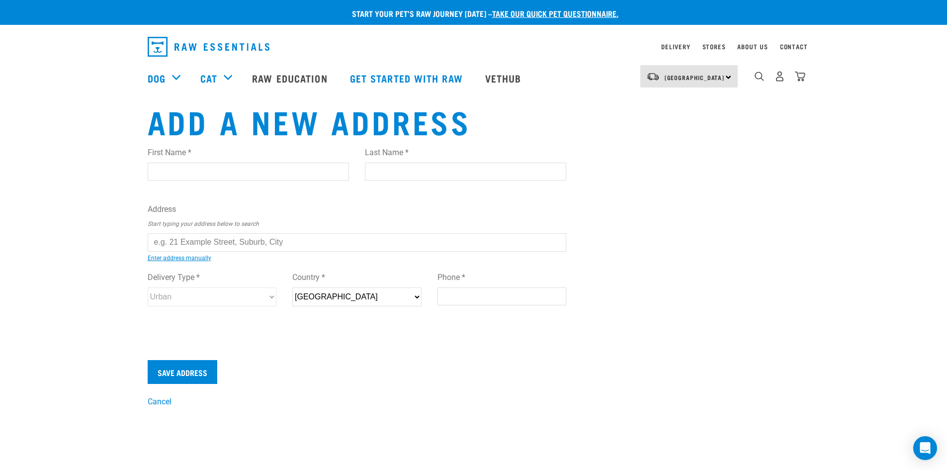
click at [183, 166] on input "First Name *" at bounding box center [248, 172] width 201 height 18
type input "Lisa"
type input "Lummis"
type input "5 Malone Road, Waiwhetu, Waterloo"
type input "Wellington"
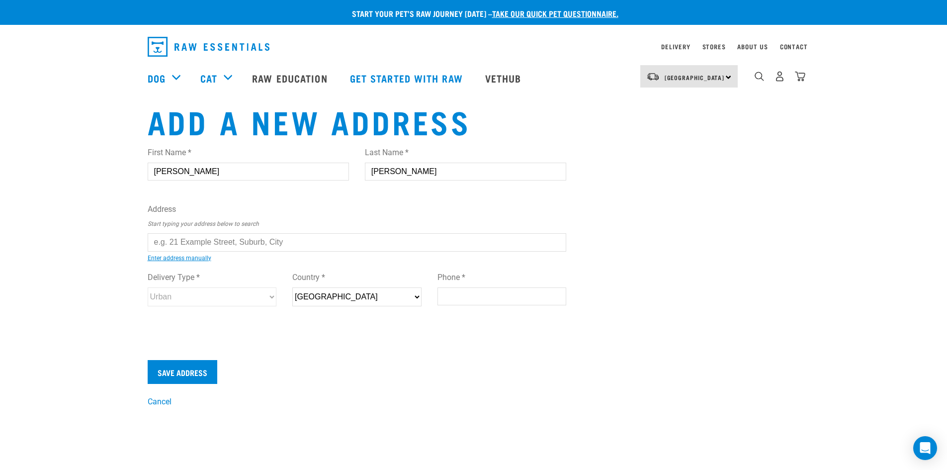
type input "6140"
type input "0220851959"
click at [220, 245] on input "text" at bounding box center [357, 242] width 419 height 18
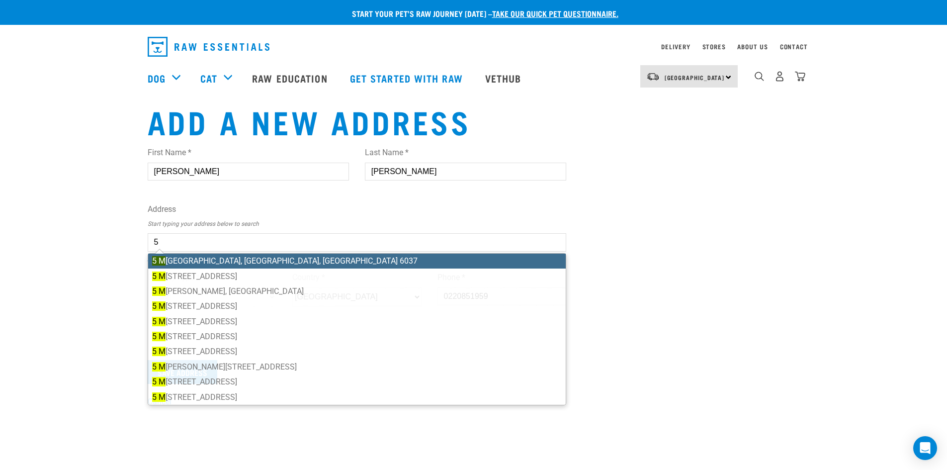
type input "5"
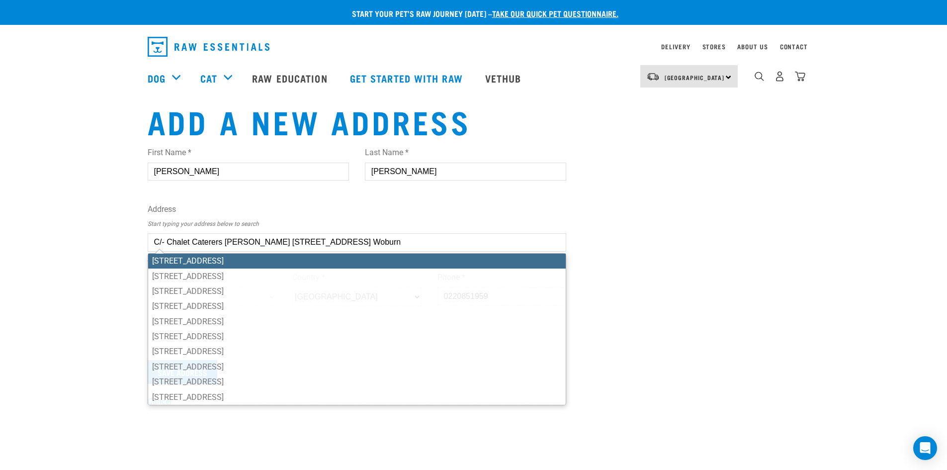
click at [388, 245] on input "C/- Chalet Caterers Lisa Lummis 4 Cambridge Terrace Woburn" at bounding box center [357, 242] width 419 height 18
click at [400, 239] on input "C/- Chalet Caterers Lisa Lummis 4 Cambridge Terrace Woburn" at bounding box center [357, 242] width 419 height 18
click at [342, 241] on input "C/- Chalet Caterers Lisa Lummis 4 Cambridge Terrace Woburn" at bounding box center [357, 242] width 419 height 18
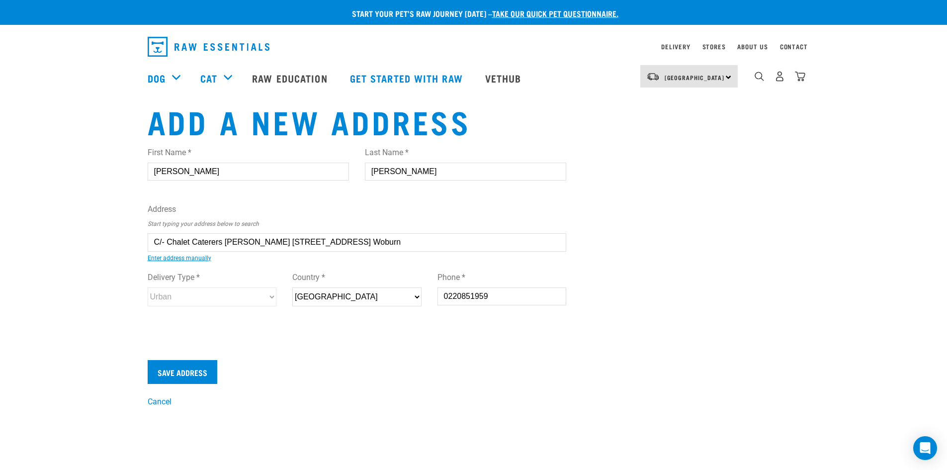
type input "C/- Chalet Caterers Lisa Lummis 4 Cambridge Terrace Woburn"
click at [407, 172] on input "Lummis" at bounding box center [465, 172] width 201 height 18
type input "Lummis (c/- Chalet Caterers)"
drag, startPoint x: 268, startPoint y: 242, endPoint x: 0, endPoint y: 223, distance: 268.7
click at [0, 224] on div "Start your pet’s raw journey today – take our quick pet questionnaire. Delivery…" at bounding box center [473, 204] width 947 height 408
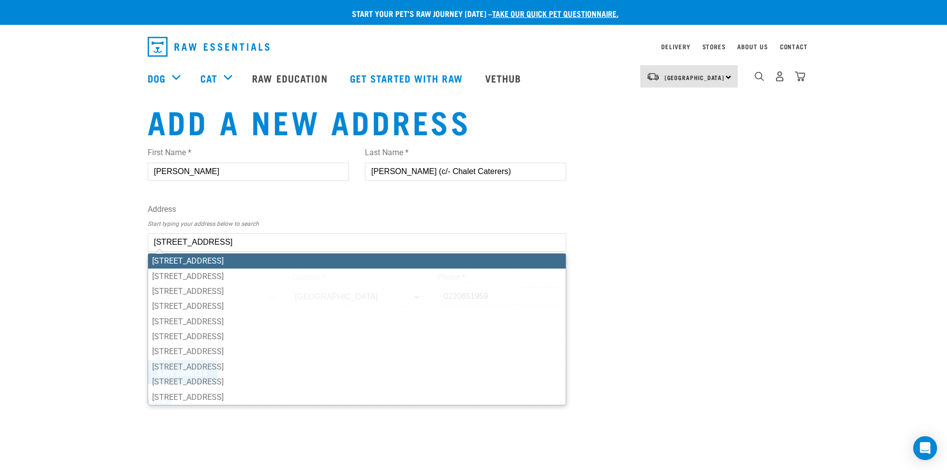
drag, startPoint x: 242, startPoint y: 235, endPoint x: 364, endPoint y: 244, distance: 122.6
click at [361, 246] on input "4 Cambridge Terrace Woburn" at bounding box center [357, 242] width 419 height 18
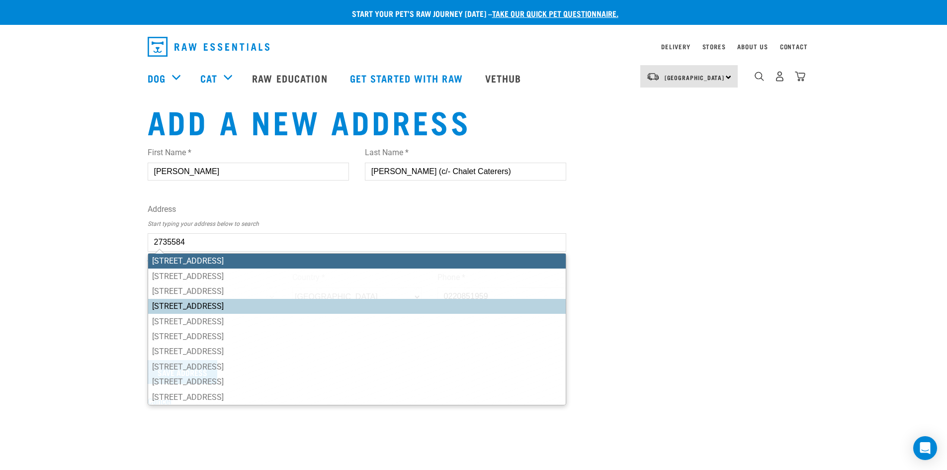
click at [322, 302] on ul "4/42 Cambridge Terrace, Waiwhetu, Lower Hutt 5010 4/87 Cambridge Terrace, Water…" at bounding box center [357, 329] width 419 height 152
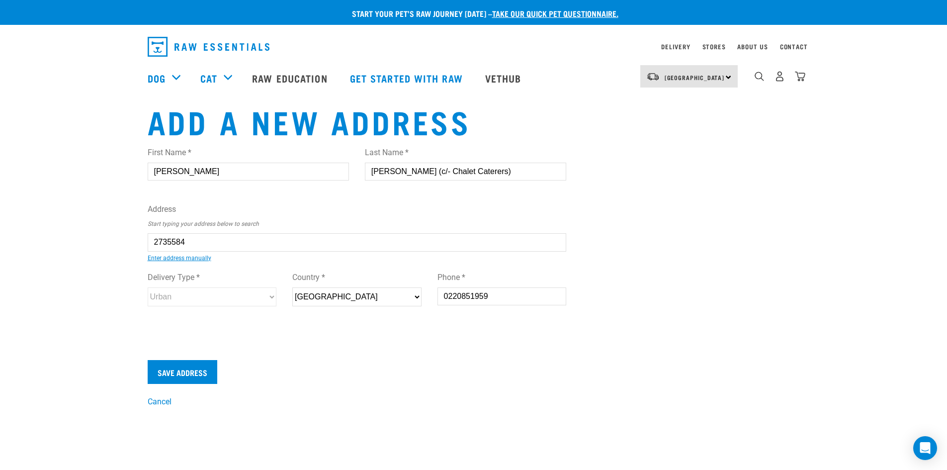
type input "40 Cambridge Terrace, Waiwhetu, Lower Hutt 5010"
type input "40 Cambridge Terrace"
type input "Waiwhetu"
select select "WGN"
type input "5010"
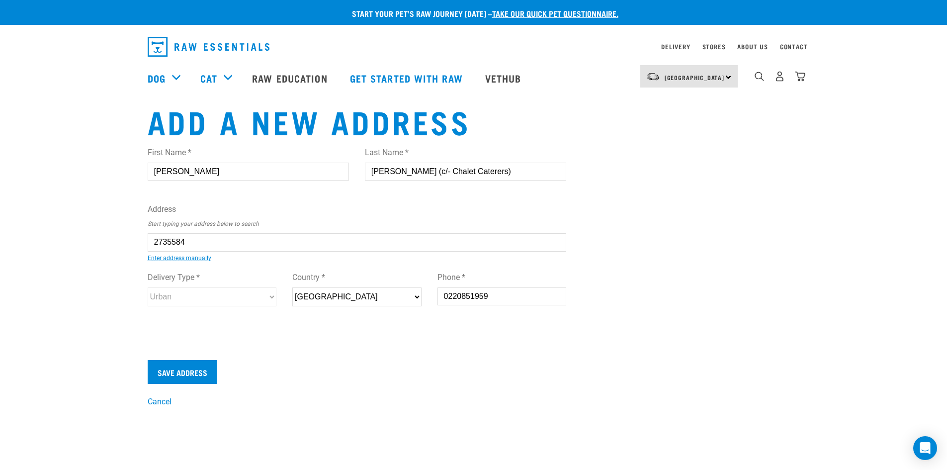
select select "Urban"
click at [159, 241] on input "40 Cambridge Terrace, Waiwhetu, Lower Hutt 5010" at bounding box center [357, 242] width 419 height 18
click at [295, 350] on form "First Name * Lisa Last Name * Lummis (c/- Chalet Caterers) Address Start typing…" at bounding box center [357, 261] width 419 height 245
type input "44 Cambridge Terrace, Waiwhetu, Lower Hutt 5010"
type input "44 Cambridge Terrace"
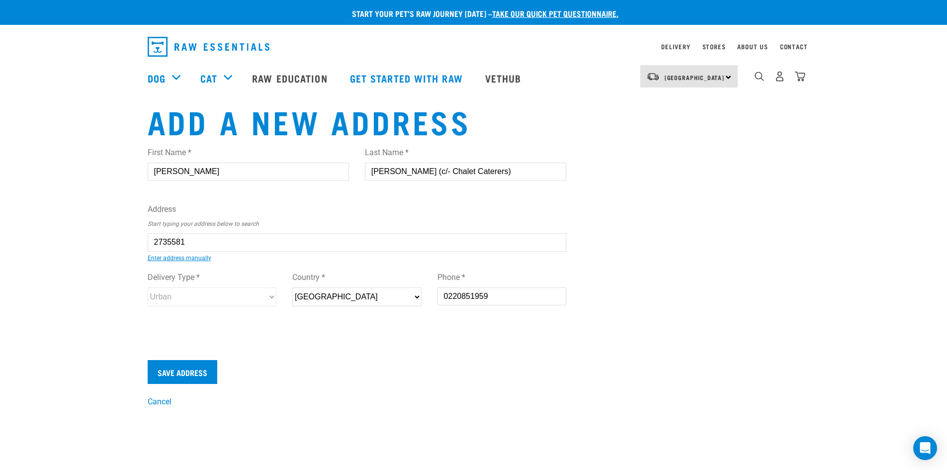
select select "WGN"
select select "Urban"
click at [162, 238] on input "44 Cambridge Terrace, Waiwhetu, Lower Hutt 5010" at bounding box center [357, 242] width 419 height 18
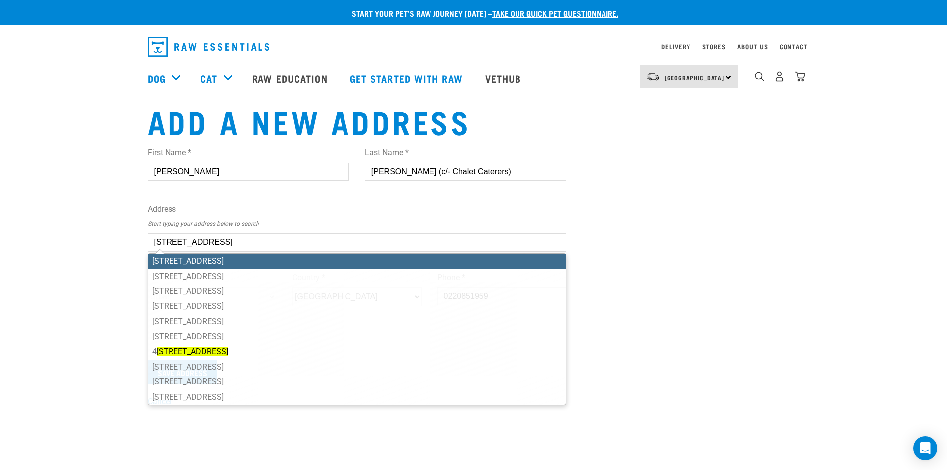
click at [159, 240] on input "4 Cambridge Terrace, Waiwhetu, Lower Hutt 5010" at bounding box center [357, 242] width 419 height 18
click at [339, 242] on input "4 Cambridge Terrace, Waiwhetu, Lower Hutt 5010" at bounding box center [357, 242] width 419 height 18
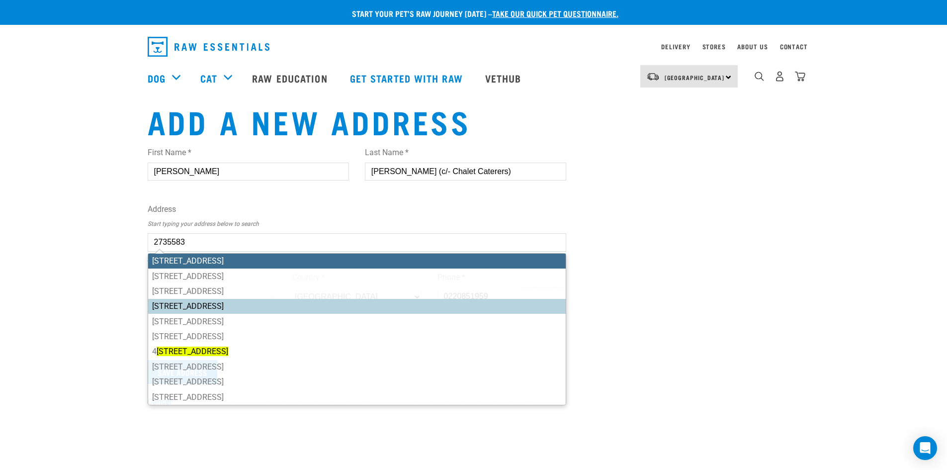
click at [407, 305] on div "First Name * Lisa Last Name * Lummis (c/- Chalet Caterers) Address Start typing…" at bounding box center [357, 236] width 419 height 194
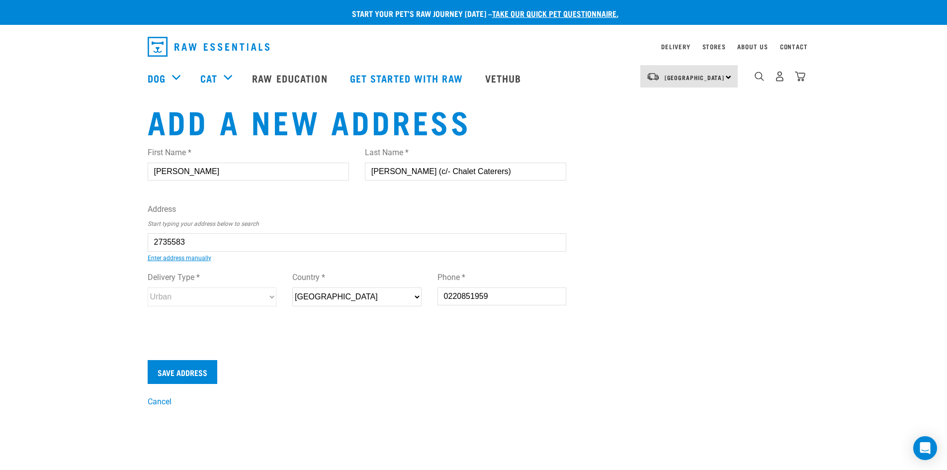
type input "41 Cambridge Terrace, Waiwhetu, Lower Hutt 5010"
type input "41 Cambridge Terrace"
select select "WGN"
select select "Urban"
drag, startPoint x: 164, startPoint y: 241, endPoint x: 61, endPoint y: 225, distance: 104.2
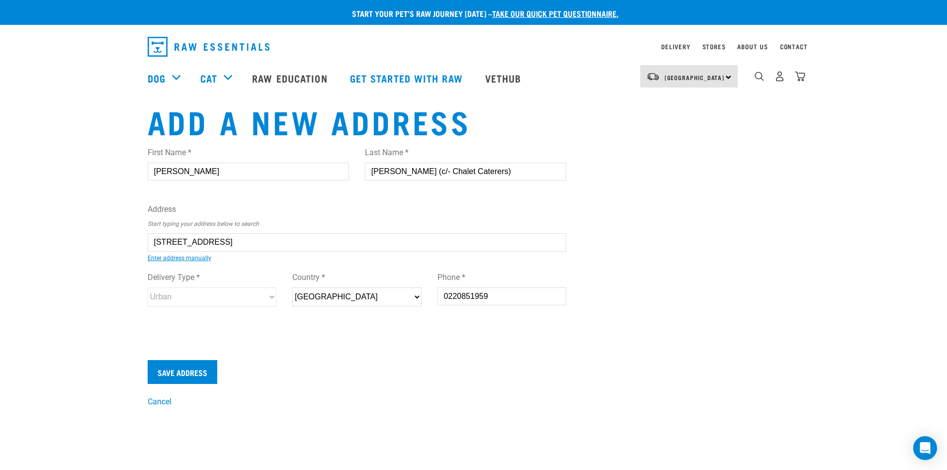
click at [61, 225] on div "Start your pet’s raw journey today – take our quick pet questionnaire. Delivery…" at bounding box center [473, 204] width 947 height 408
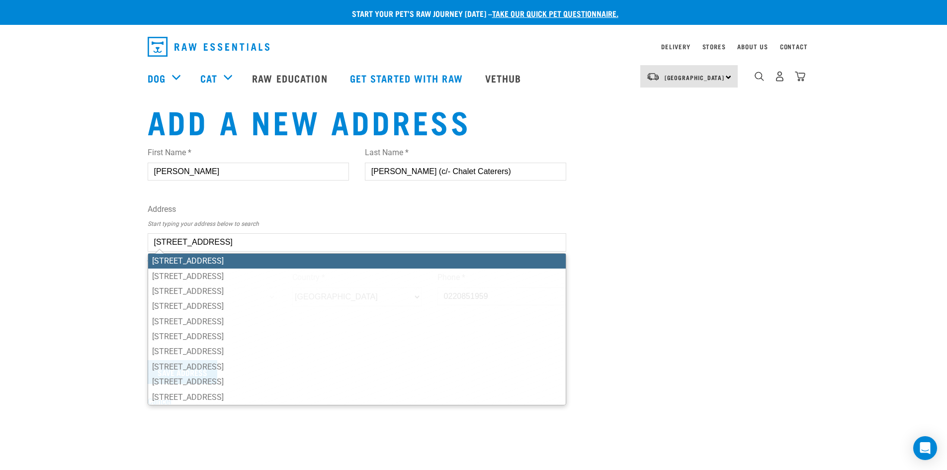
drag, startPoint x: 158, startPoint y: 242, endPoint x: 111, endPoint y: 222, distance: 50.5
click at [95, 231] on div "Start your pet’s raw journey today – take our quick pet questionnaire. Delivery…" at bounding box center [473, 204] width 947 height 408
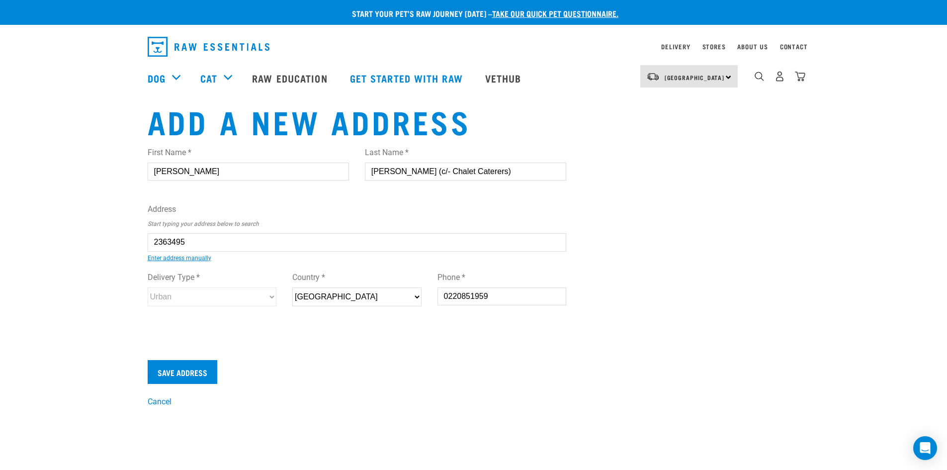
click at [297, 258] on div "First Name * Lisa Last Name * Lummis (c/- Chalet Caterers) Address Start typing…" at bounding box center [357, 236] width 419 height 194
type input "6 Cambridge Terrace, Waiwhetū, Lower Hutt 5010"
type input "6 Cambridge Terrace"
type input "Waiwhetū"
select select "WGN"
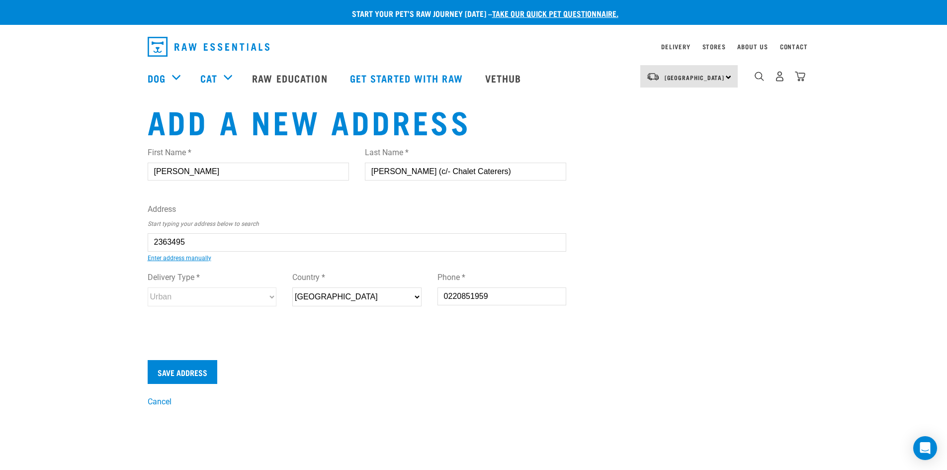
select select "Urban"
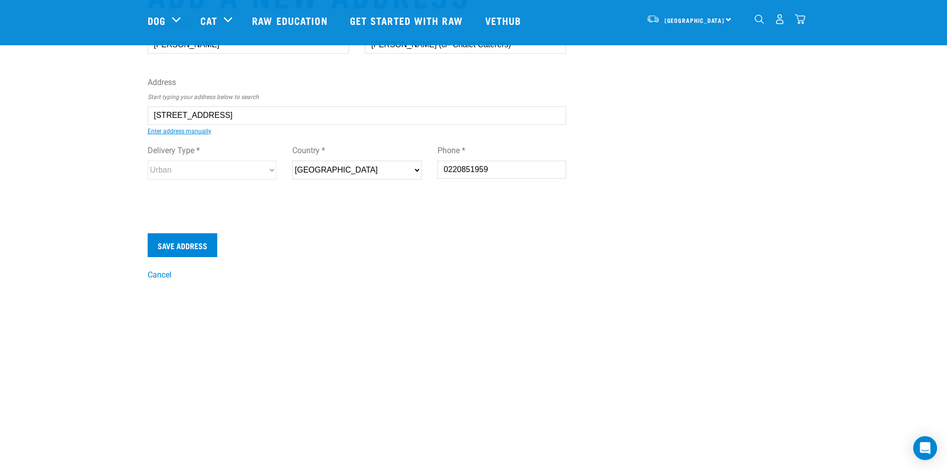
scroll to position [149, 0]
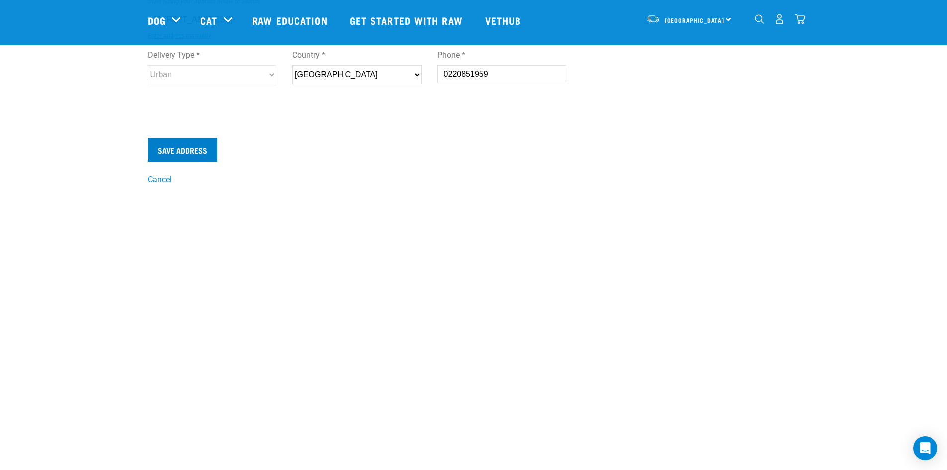
type input "6 Cambridge Terrace, Waiwhetū, Lower Hutt 5010"
click at [181, 156] on input "Save Address" at bounding box center [183, 150] width 70 height 24
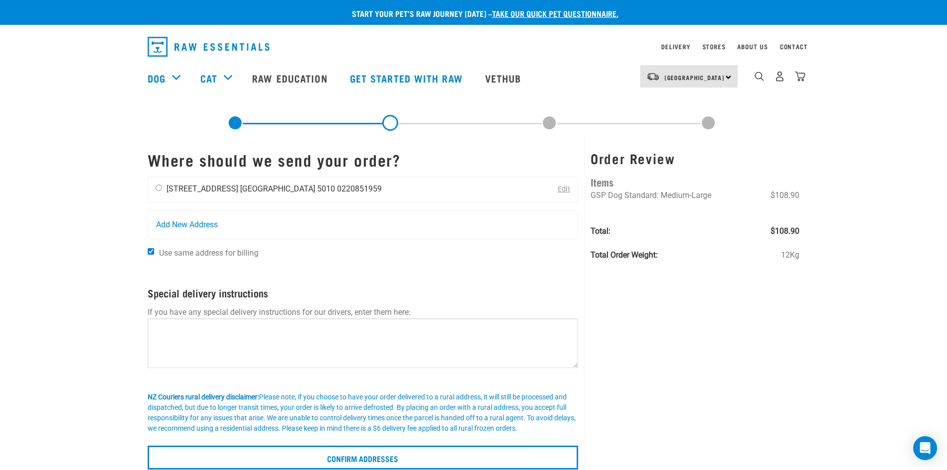
click at [156, 186] on input "radio" at bounding box center [159, 187] width 6 height 6
radio input "true"
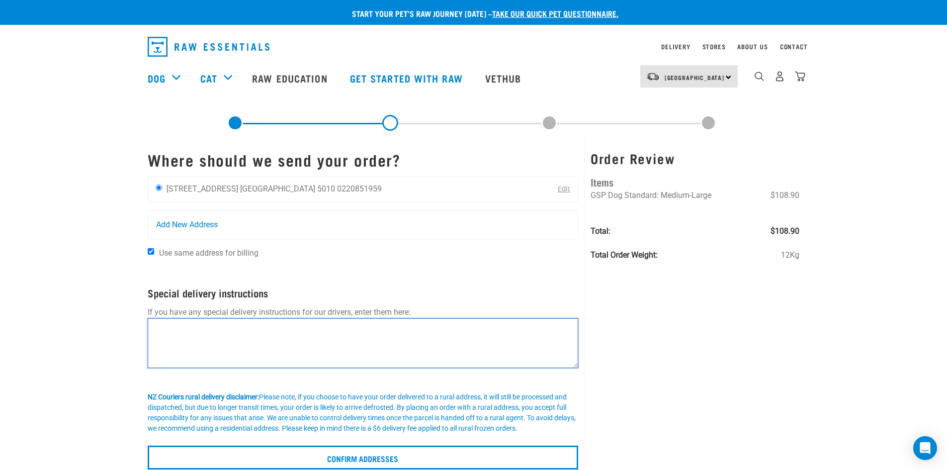
click at [178, 326] on textarea at bounding box center [363, 343] width 431 height 50
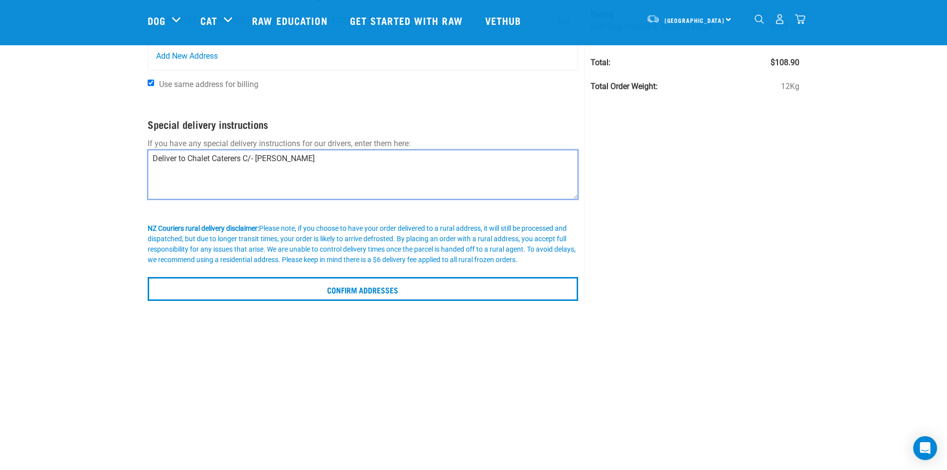
scroll to position [149, 0]
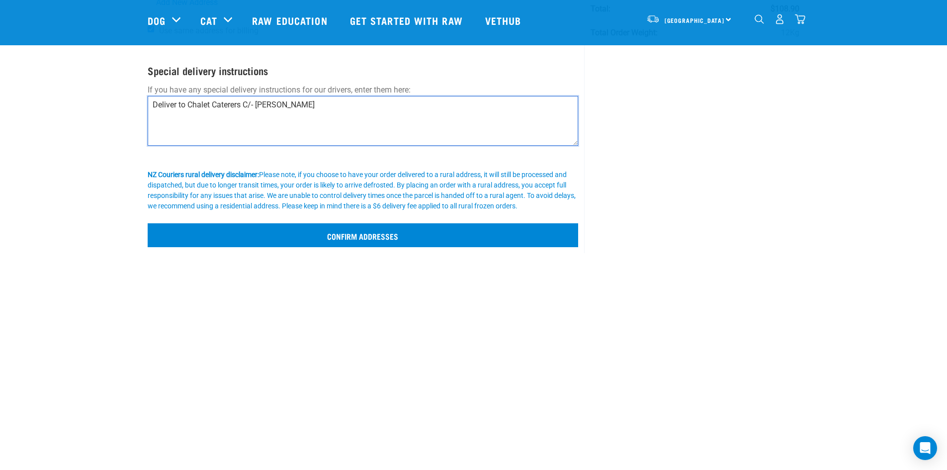
type textarea "Deliver to Chalet Caterers C/- Lisa Lummis"
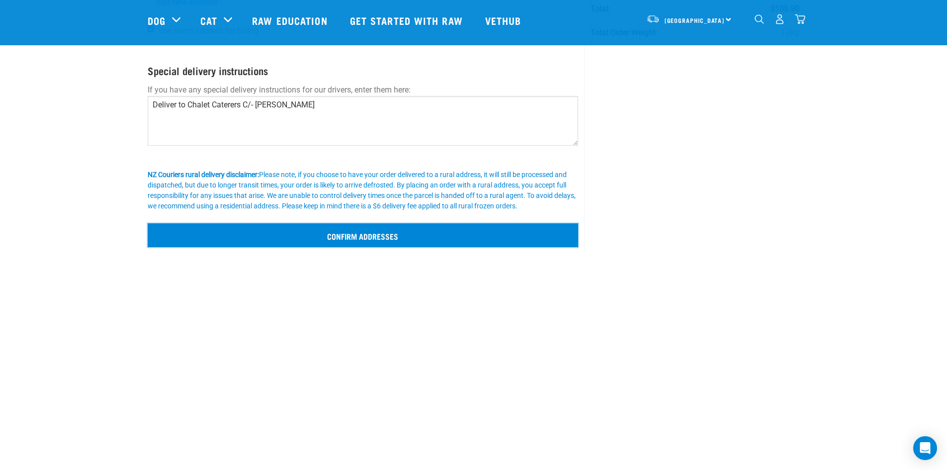
click at [359, 233] on input "Confirm addresses" at bounding box center [363, 235] width 431 height 24
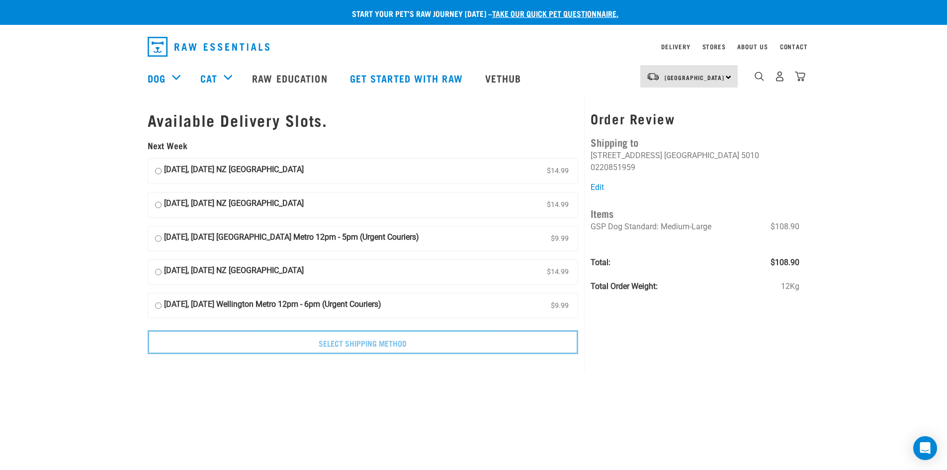
click at [158, 171] on input "[DATE], [DATE] NZ [GEOGRAPHIC_DATA] $14.99" at bounding box center [158, 171] width 6 height 15
radio input "true"
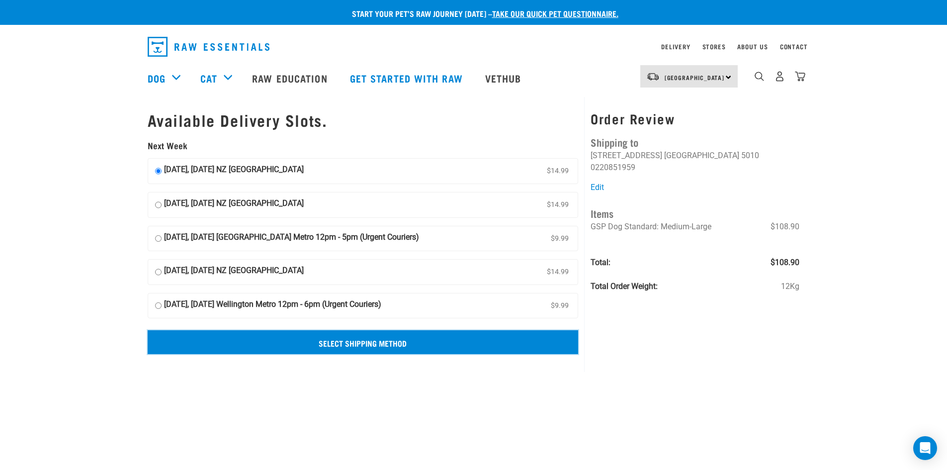
click at [340, 341] on input "Select Shipping Method" at bounding box center [363, 342] width 431 height 24
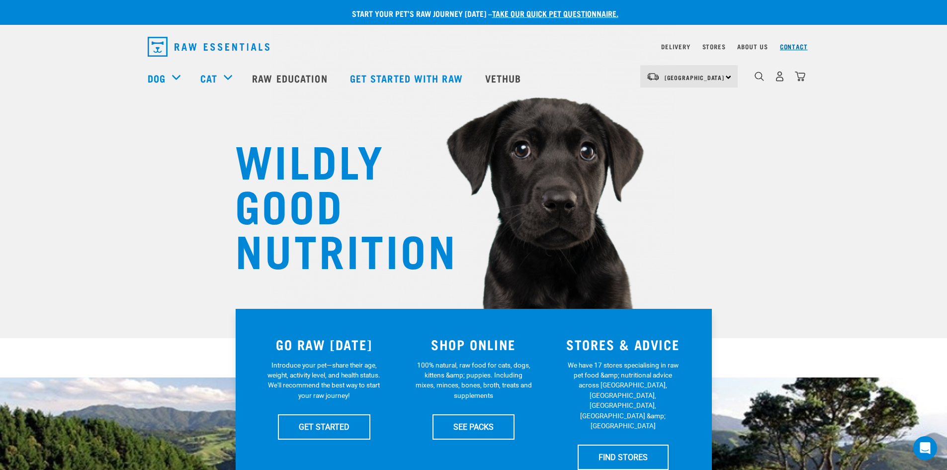
click at [798, 48] on link "Contact" at bounding box center [794, 46] width 28 height 3
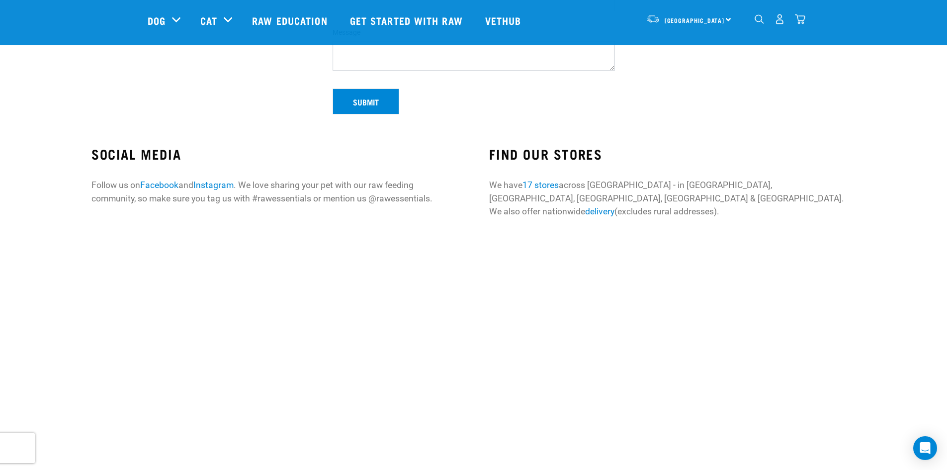
scroll to position [120, 0]
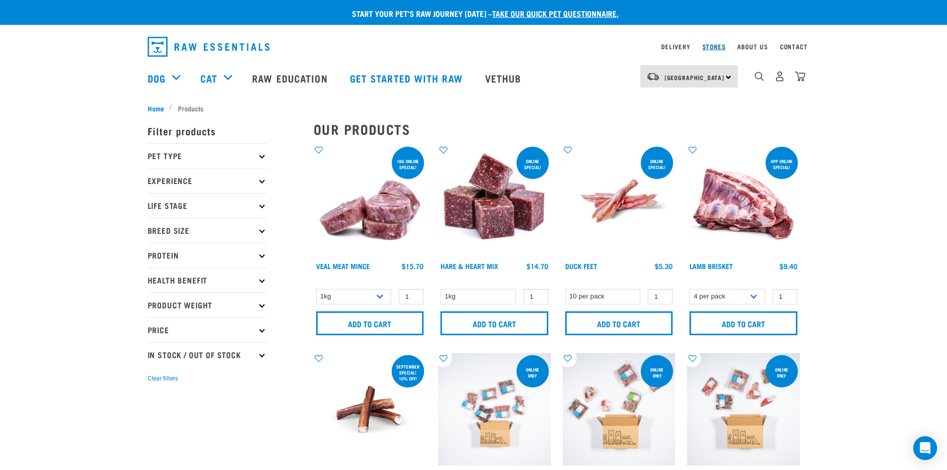
click at [712, 45] on link "Stores" at bounding box center [713, 46] width 23 height 3
click at [715, 48] on link "Stores" at bounding box center [713, 46] width 23 height 3
click at [719, 48] on link "Stores" at bounding box center [713, 46] width 23 height 3
click at [726, 77] on div "North Island North Island South Island" at bounding box center [688, 76] width 97 height 22
click at [700, 100] on link "[GEOGRAPHIC_DATA]" at bounding box center [687, 104] width 95 height 22
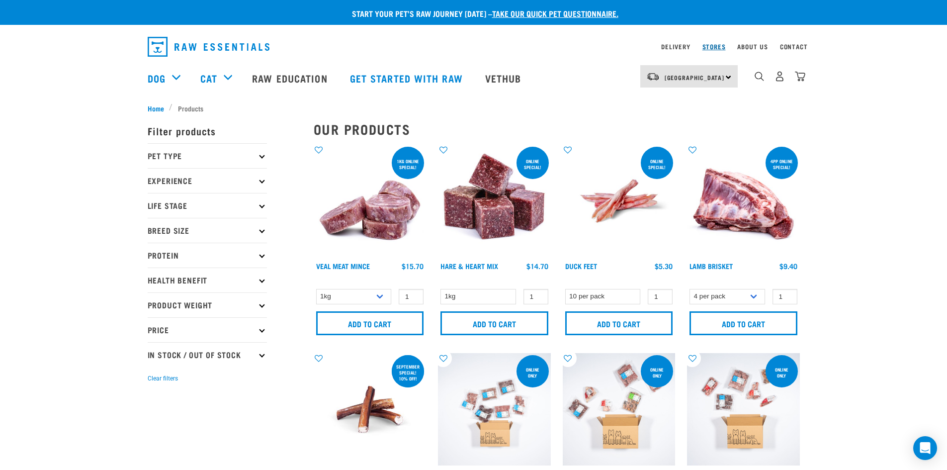
click at [717, 46] on link "Stores" at bounding box center [713, 46] width 23 height 3
click at [707, 48] on link "Stores" at bounding box center [713, 46] width 23 height 3
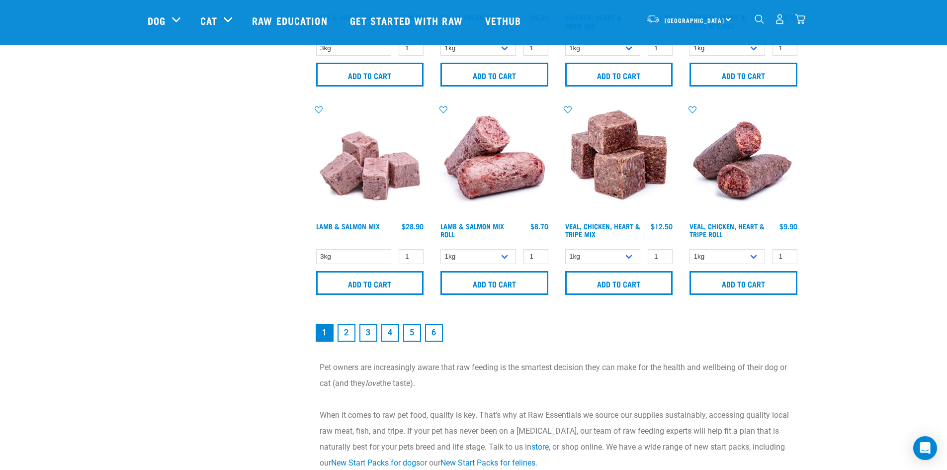
scroll to position [1442, 0]
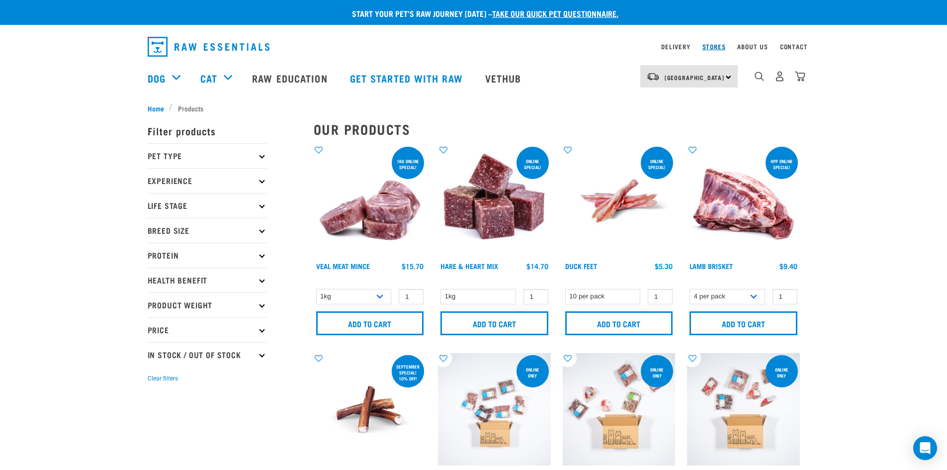
click at [721, 47] on link "Stores" at bounding box center [713, 46] width 23 height 3
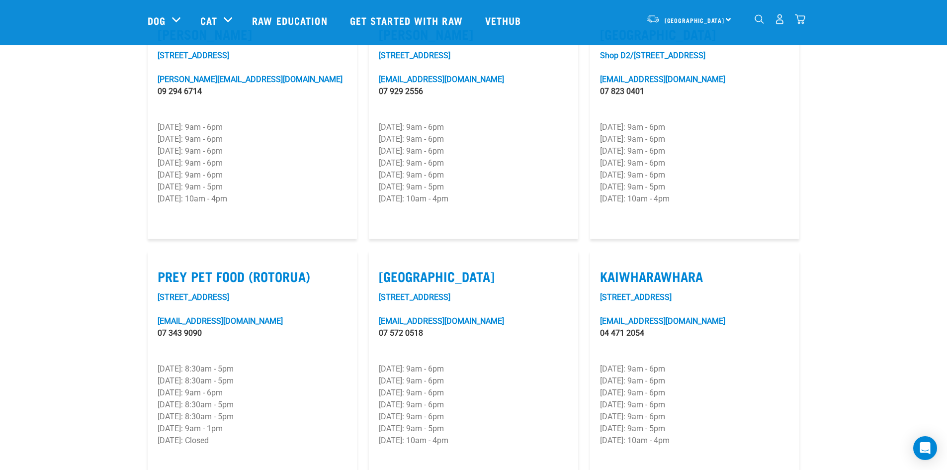
scroll to position [1094, 0]
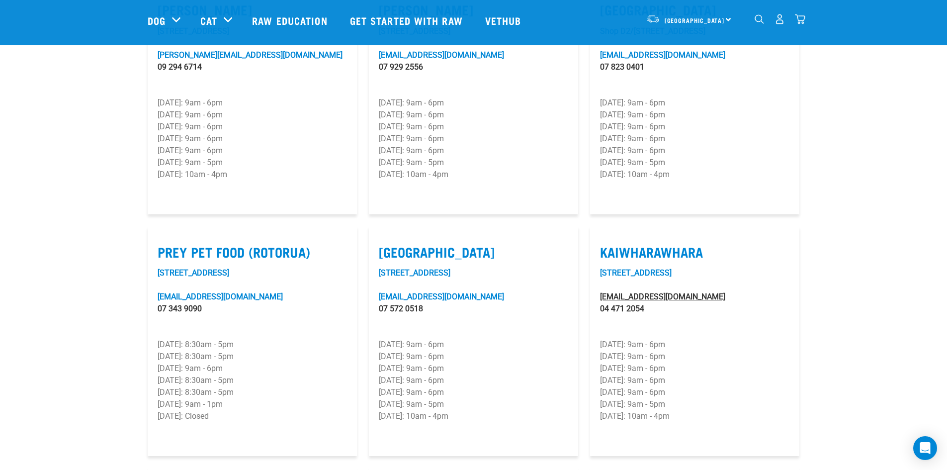
click at [647, 292] on link "[EMAIL_ADDRESS][DOMAIN_NAME]" at bounding box center [662, 296] width 125 height 9
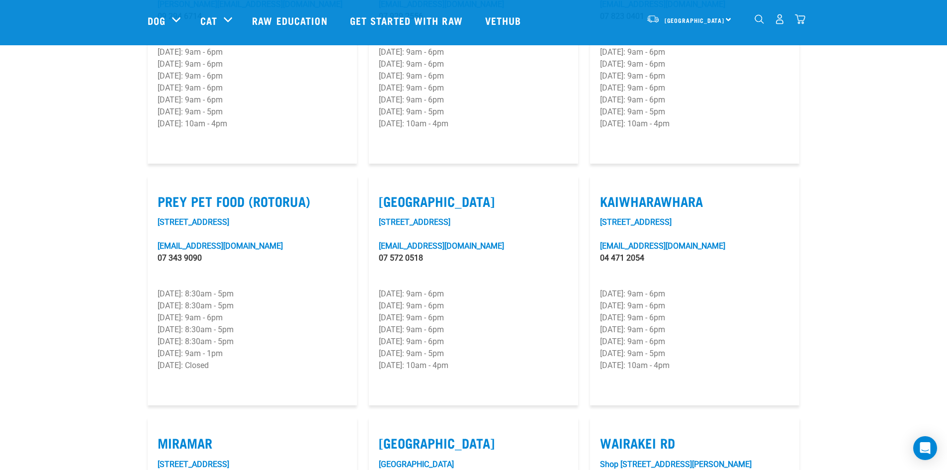
scroll to position [1143, 0]
click at [648, 218] on link "[STREET_ADDRESS]" at bounding box center [636, 222] width 72 height 9
